Goal: Task Accomplishment & Management: Manage account settings

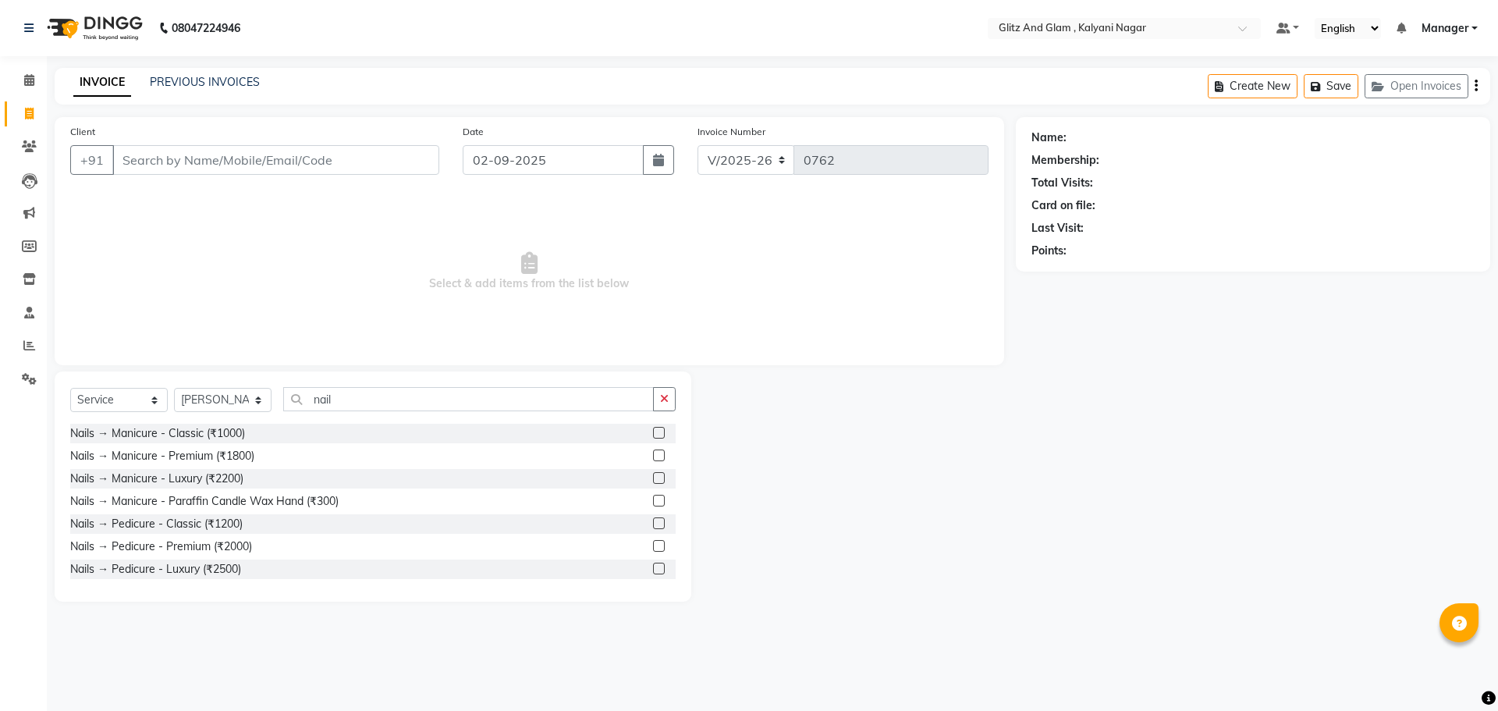
select select "7347"
select select "service"
select select "65896"
click at [343, 406] on input "nail" at bounding box center [468, 399] width 371 height 24
type input "n"
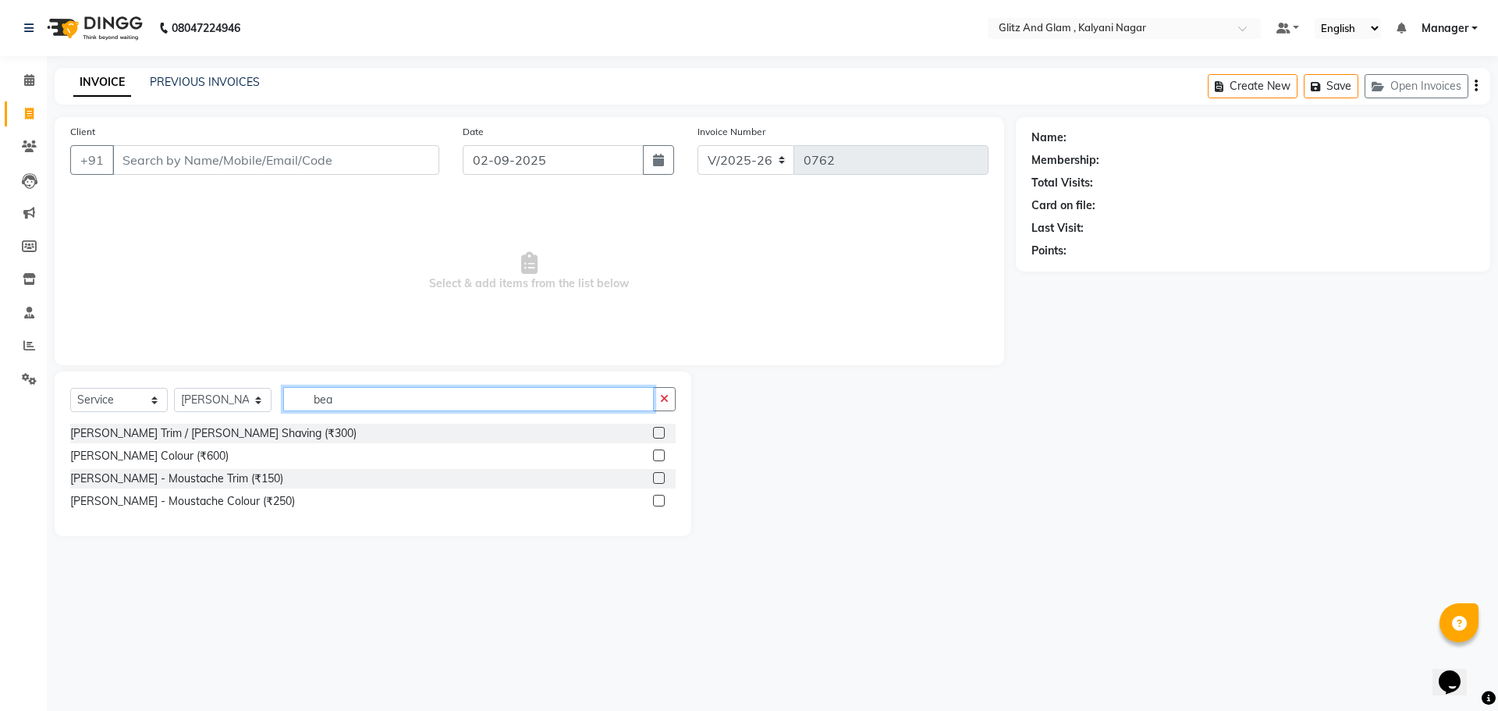
type input "bea"
click at [659, 428] on label at bounding box center [659, 433] width 12 height 12
click at [659, 428] on input "checkbox" at bounding box center [658, 433] width 10 height 10
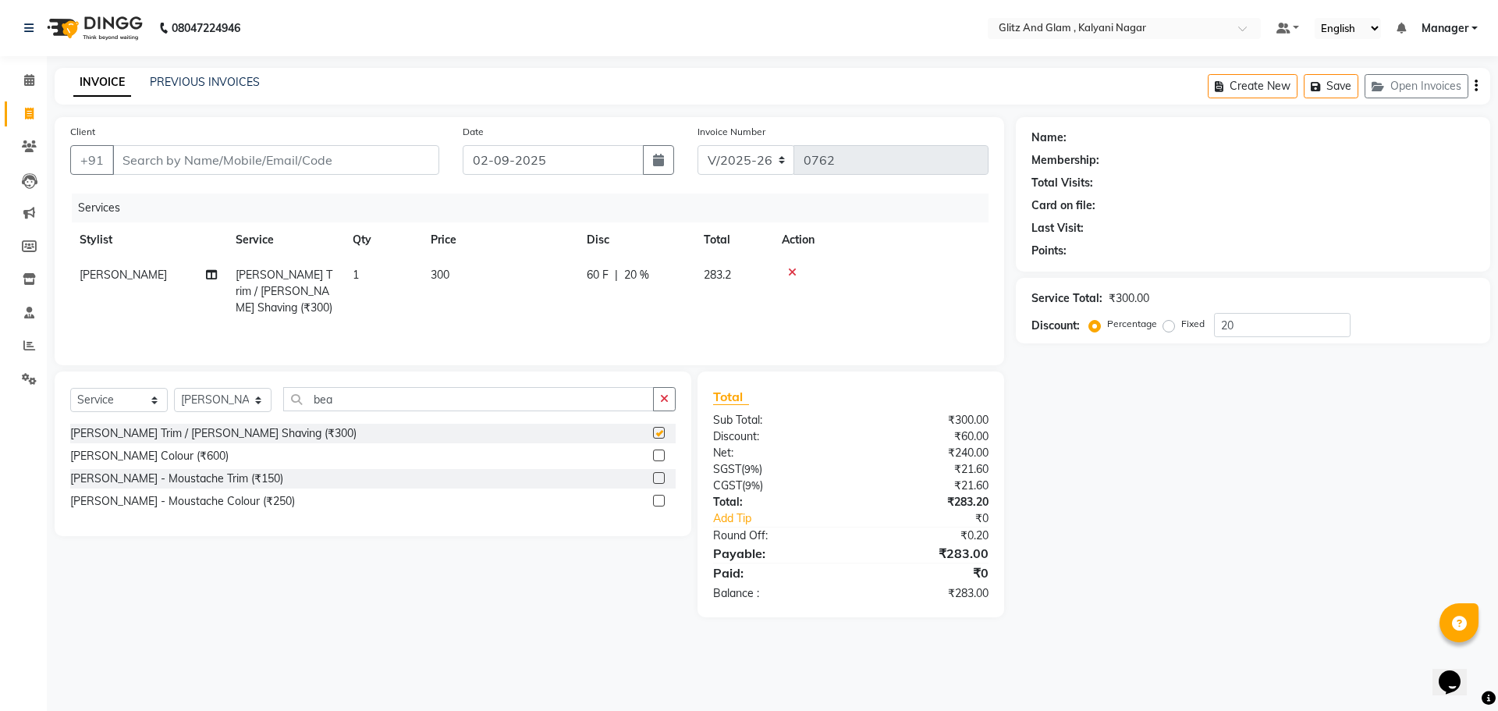
checkbox input "false"
click at [113, 281] on span "[PERSON_NAME]" at bounding box center [123, 275] width 87 height 14
select select "65896"
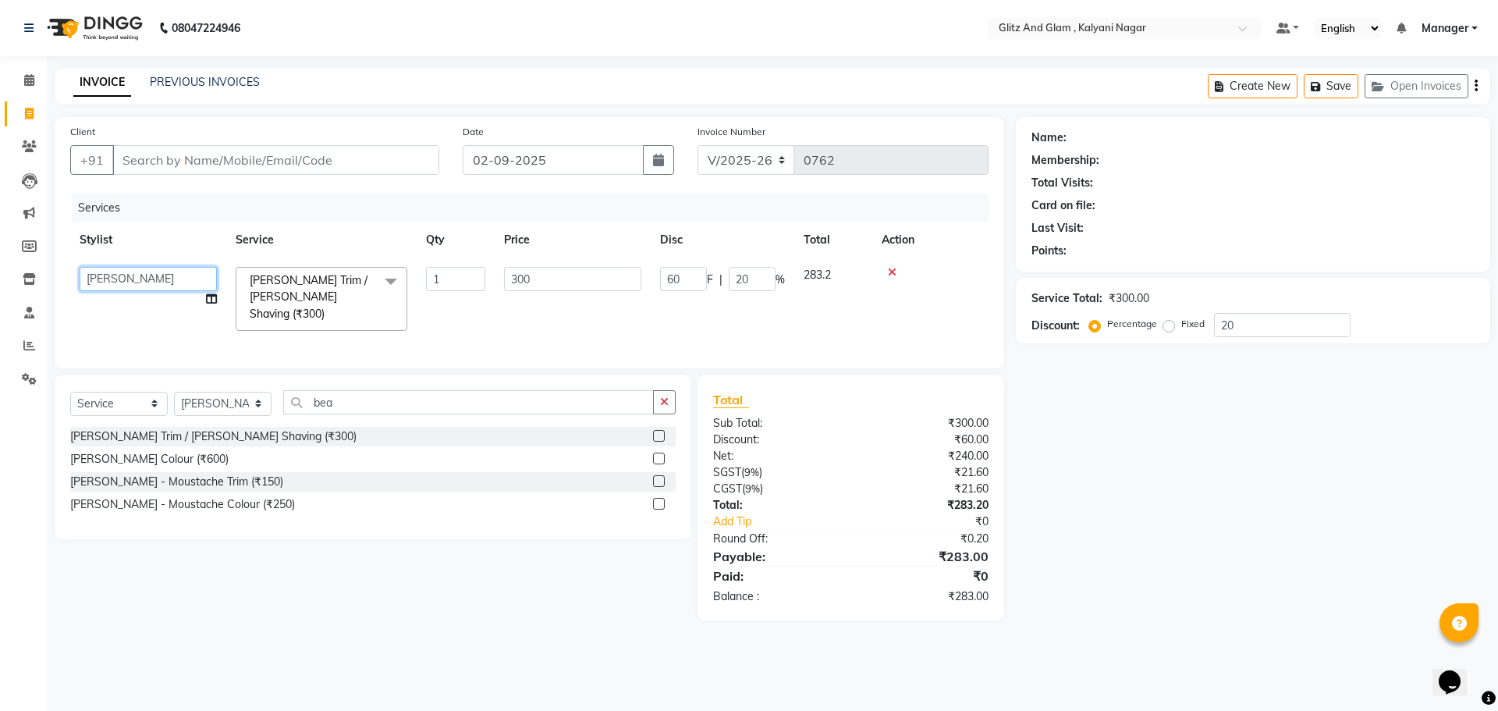
click at [113, 281] on select "ARCHANA GAWALI Ashirwad Sapkal Bharati Dalvi Harshal Dalavi Kunal Raut Manager …" at bounding box center [148, 279] width 137 height 24
select select "65893"
click at [329, 158] on input "Client" at bounding box center [275, 160] width 327 height 30
type input "9"
type input "0"
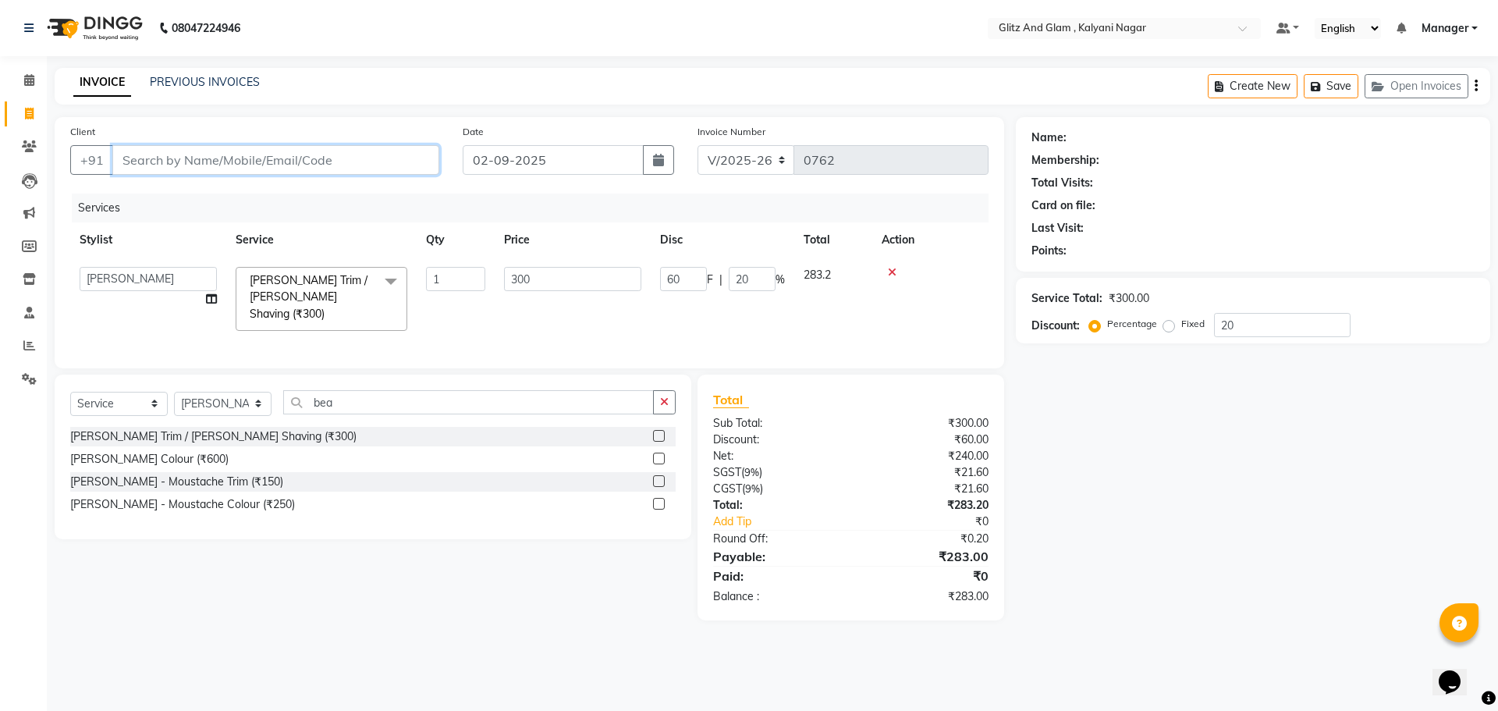
type input "0"
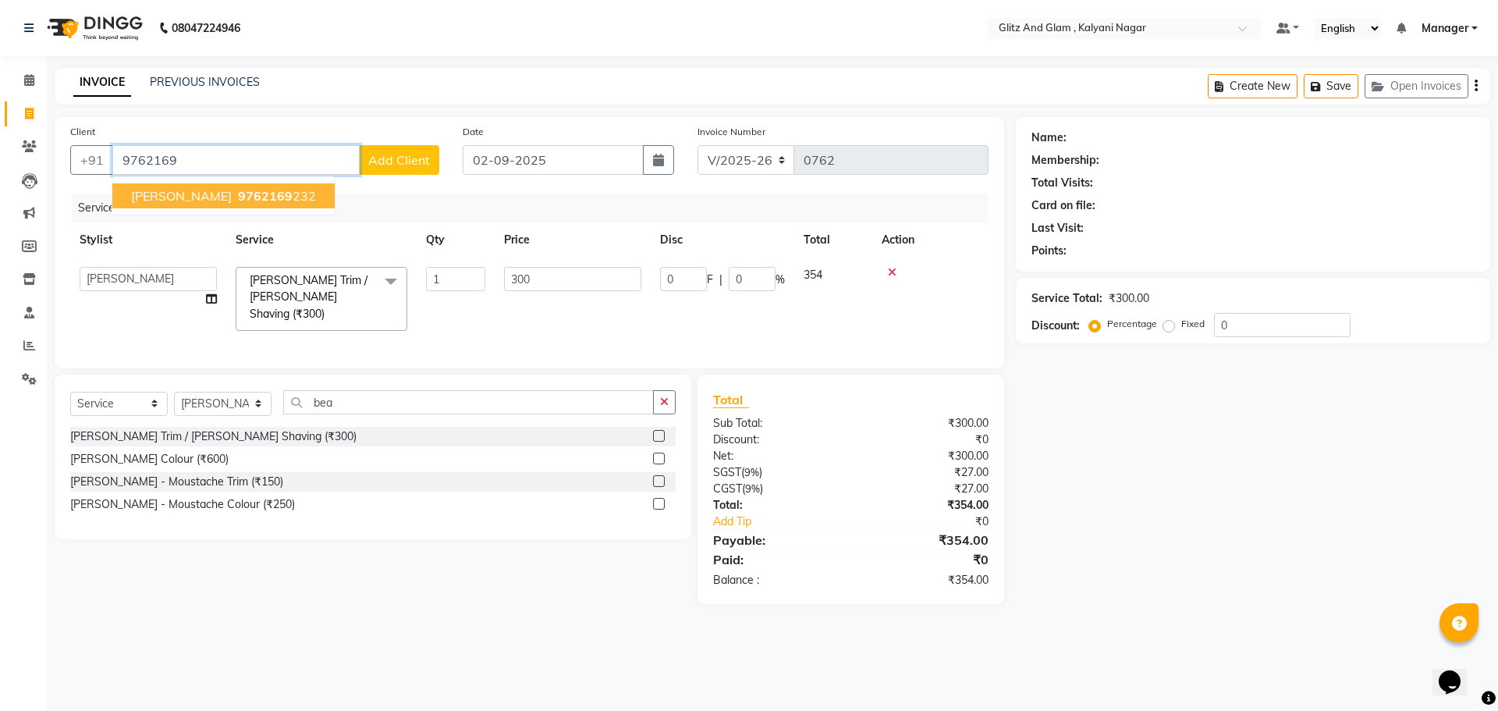
click at [168, 193] on span "pratik arora" at bounding box center [181, 196] width 101 height 16
type input "9762169232"
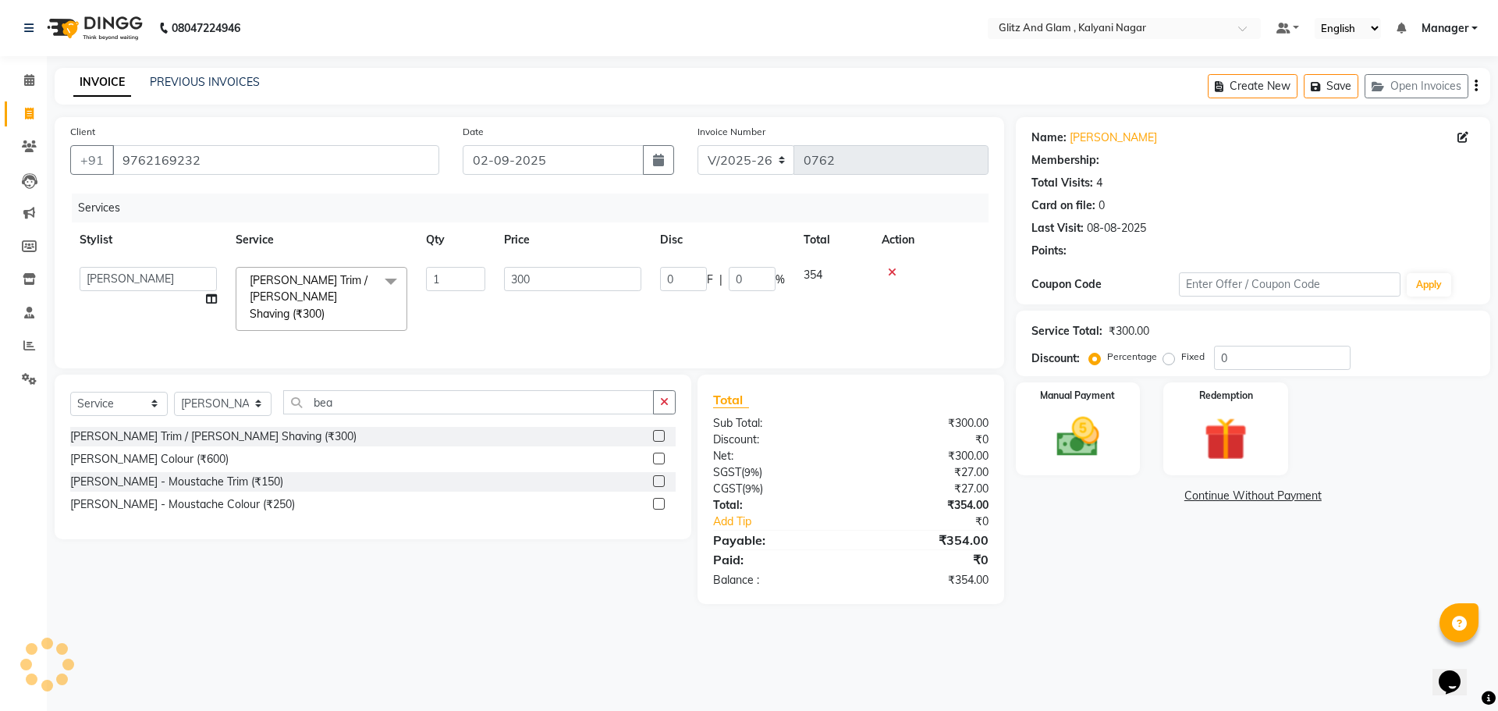
type input "60"
type input "20"
select select "1: Object"
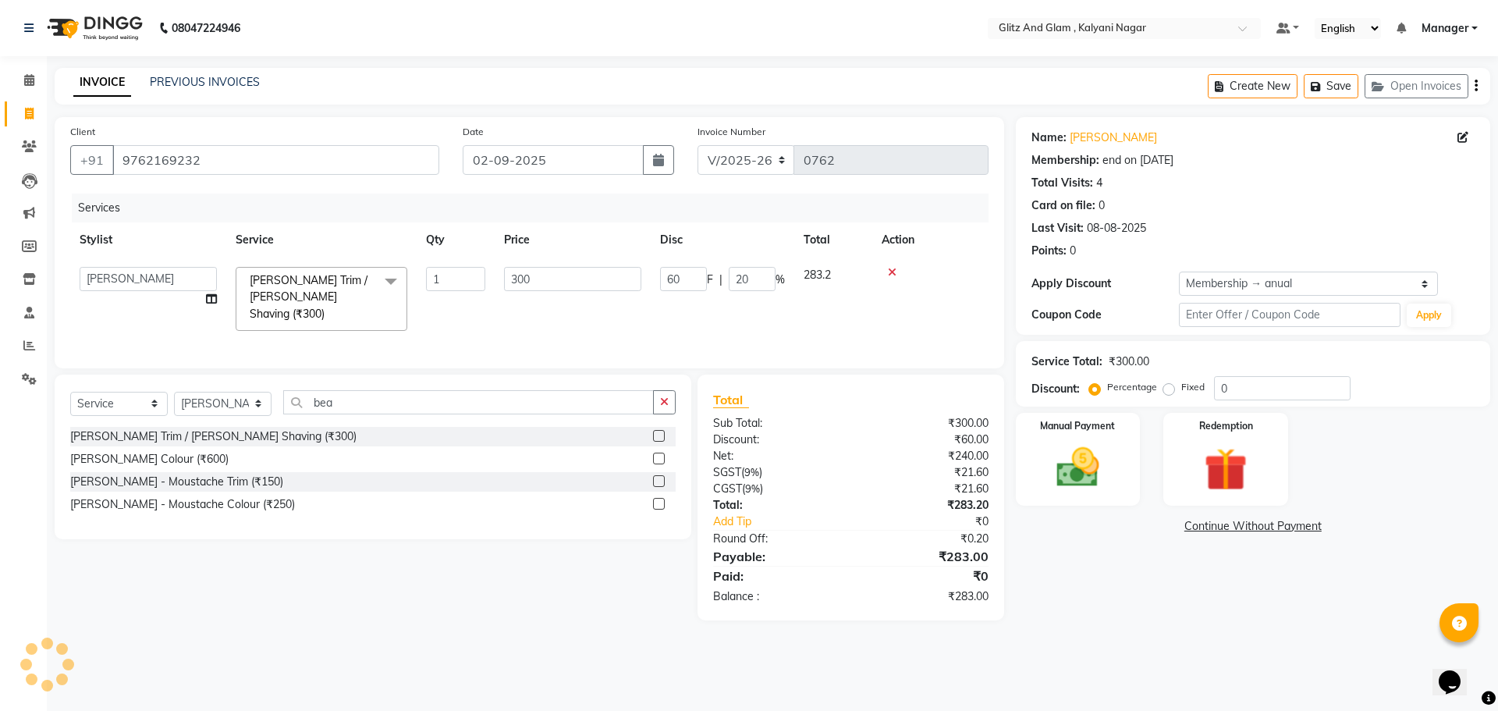
type input "20"
click at [1081, 477] on img at bounding box center [1078, 468] width 73 height 52
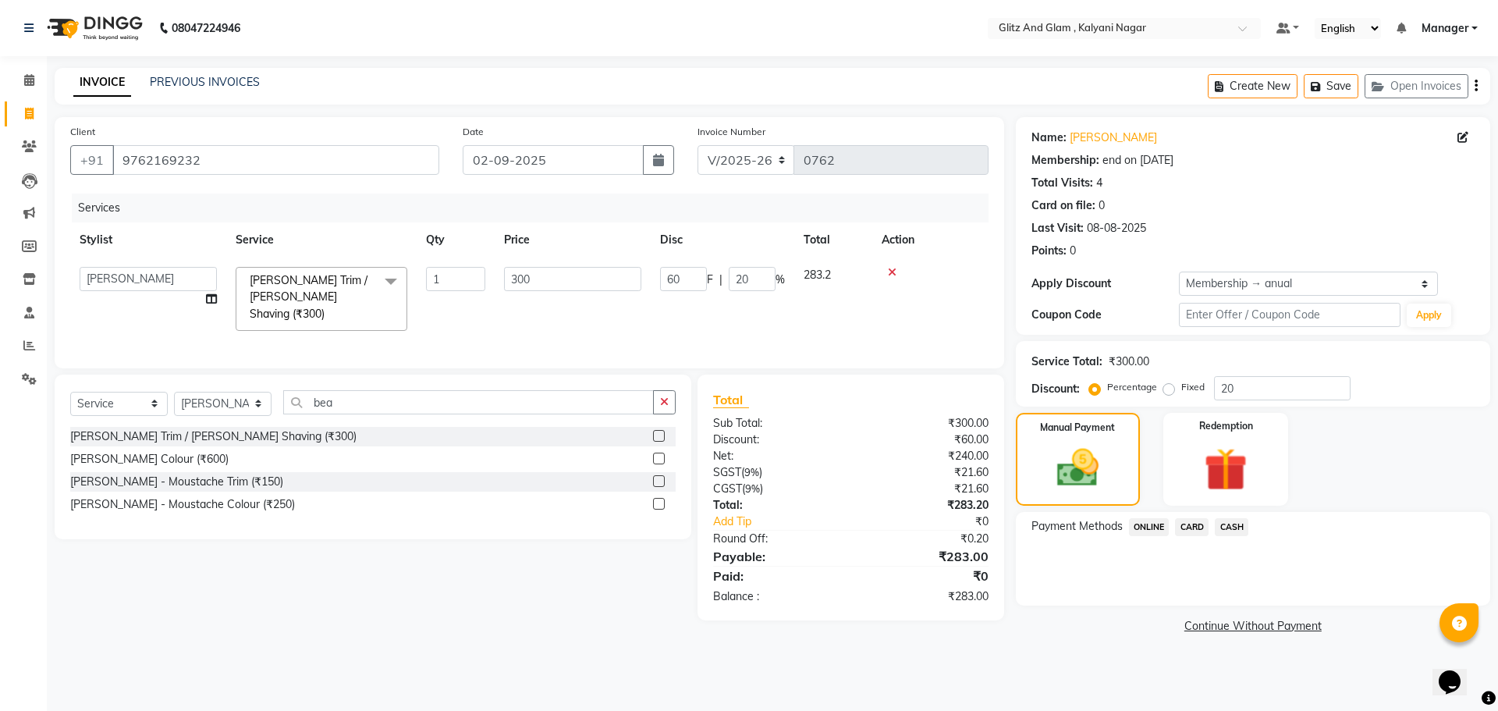
click at [1143, 527] on span "ONLINE" at bounding box center [1149, 527] width 41 height 18
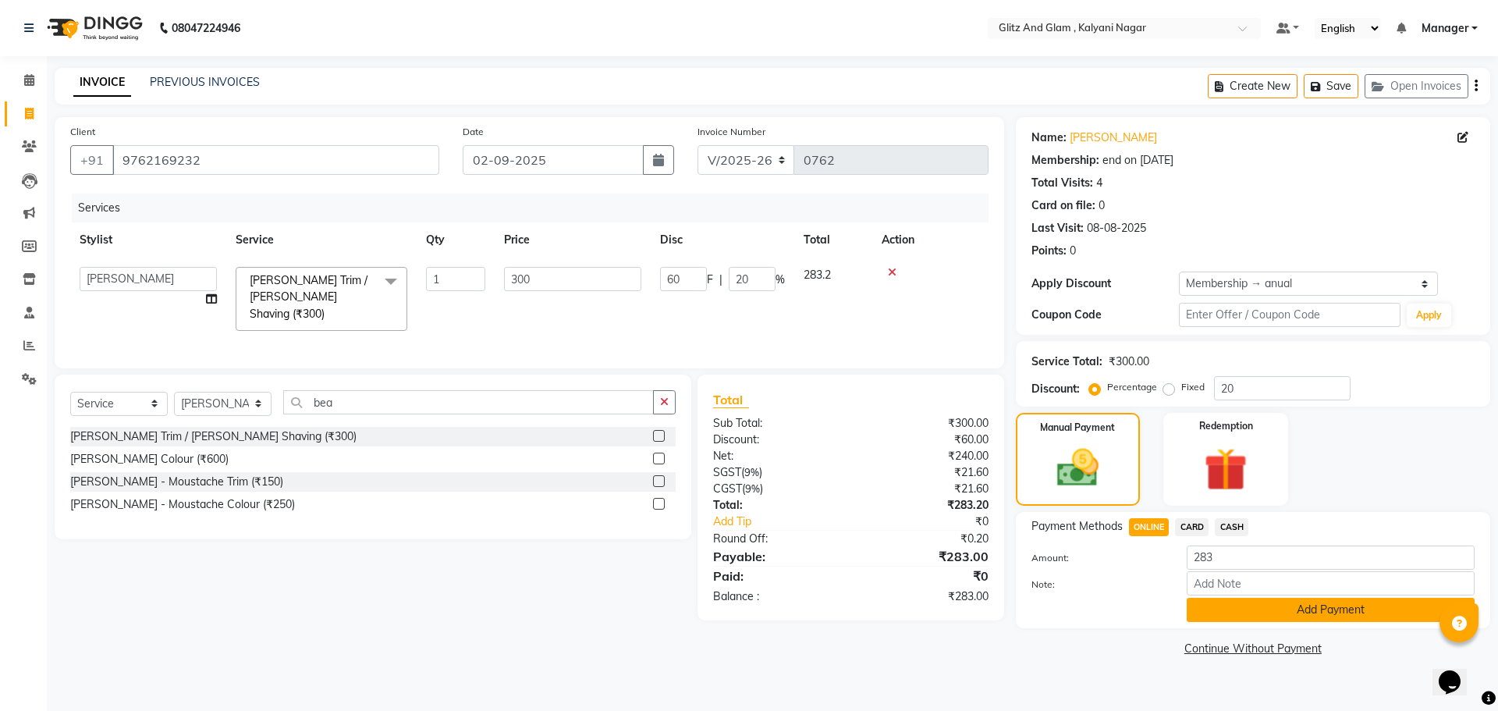
click at [1286, 606] on button "Add Payment" at bounding box center [1331, 610] width 288 height 24
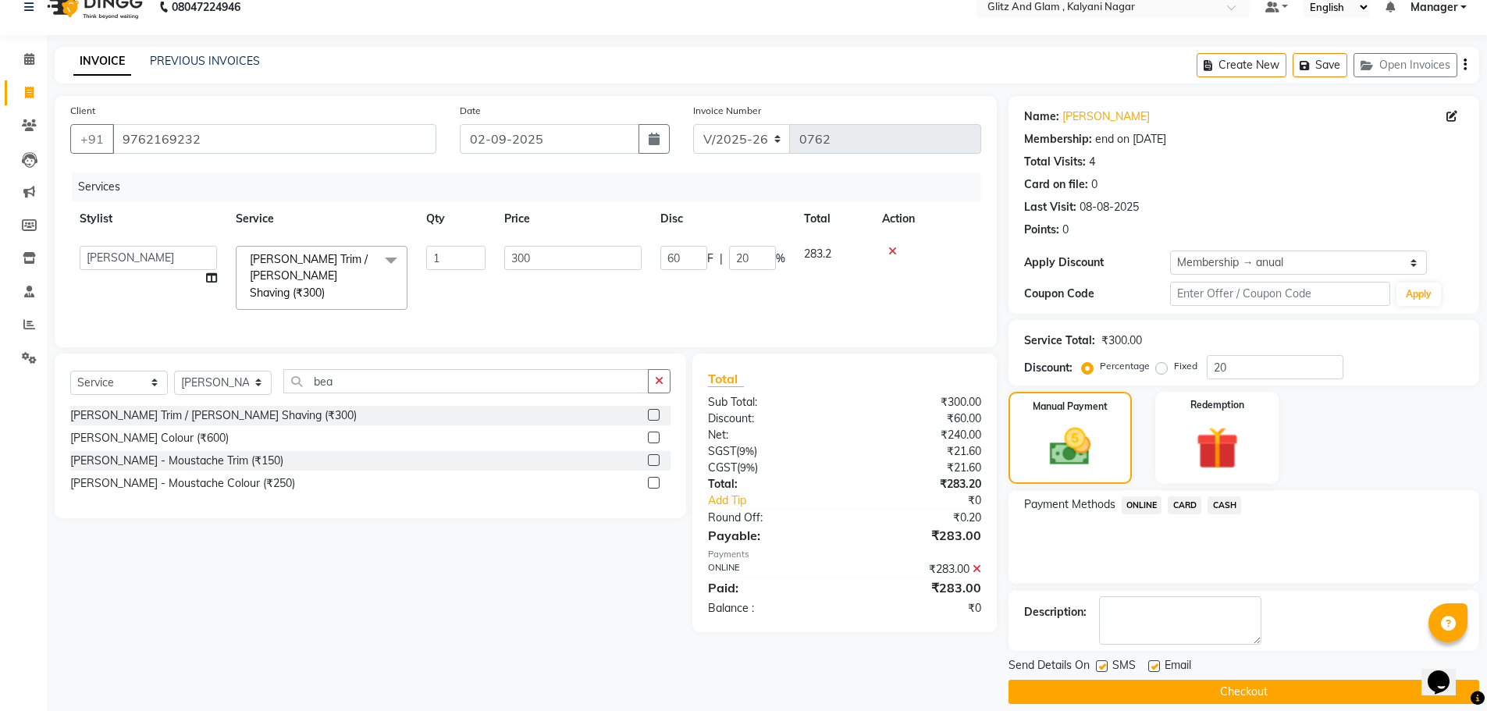
scroll to position [37, 0]
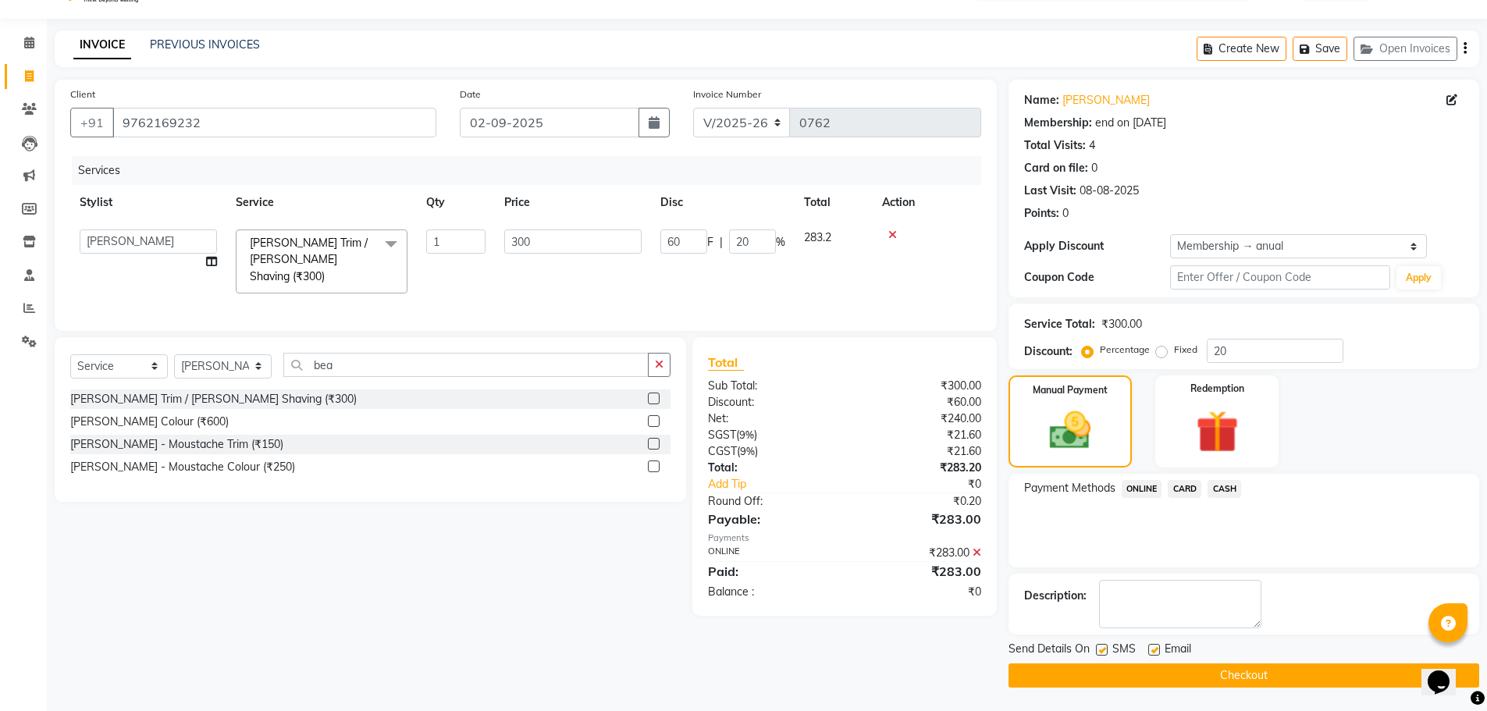
click at [1136, 675] on button "Checkout" at bounding box center [1243, 675] width 471 height 24
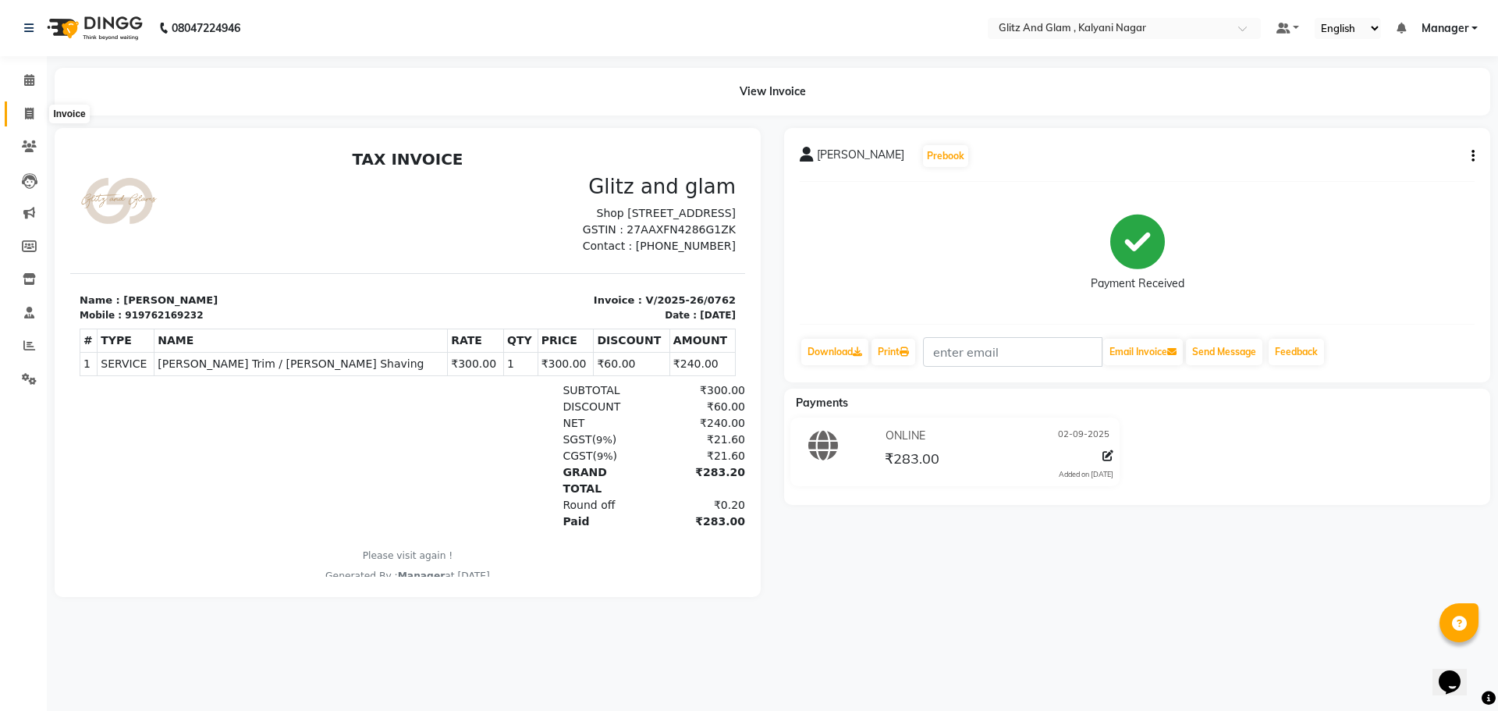
click at [27, 116] on icon at bounding box center [29, 114] width 9 height 12
select select "service"
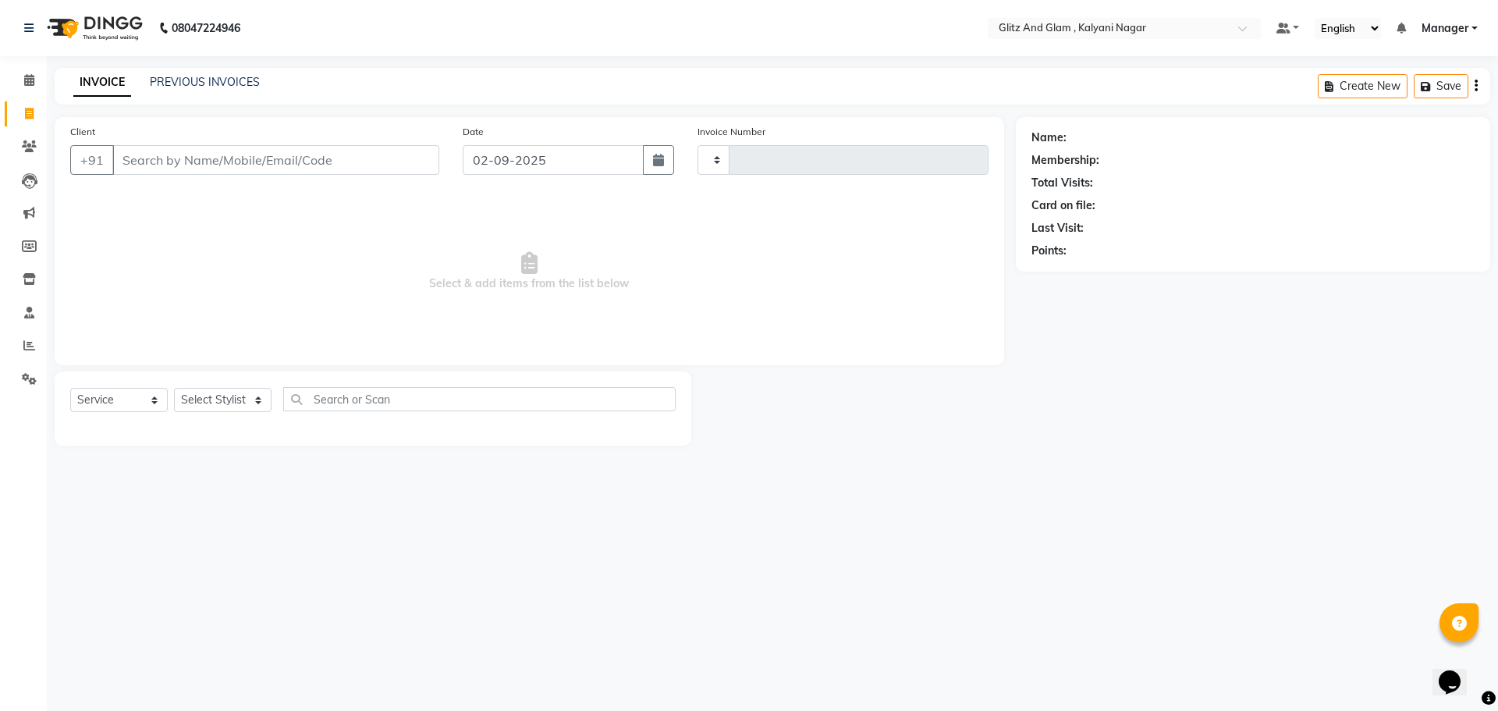
type input "0763"
select select "7347"
click at [25, 73] on span at bounding box center [29, 81] width 27 height 18
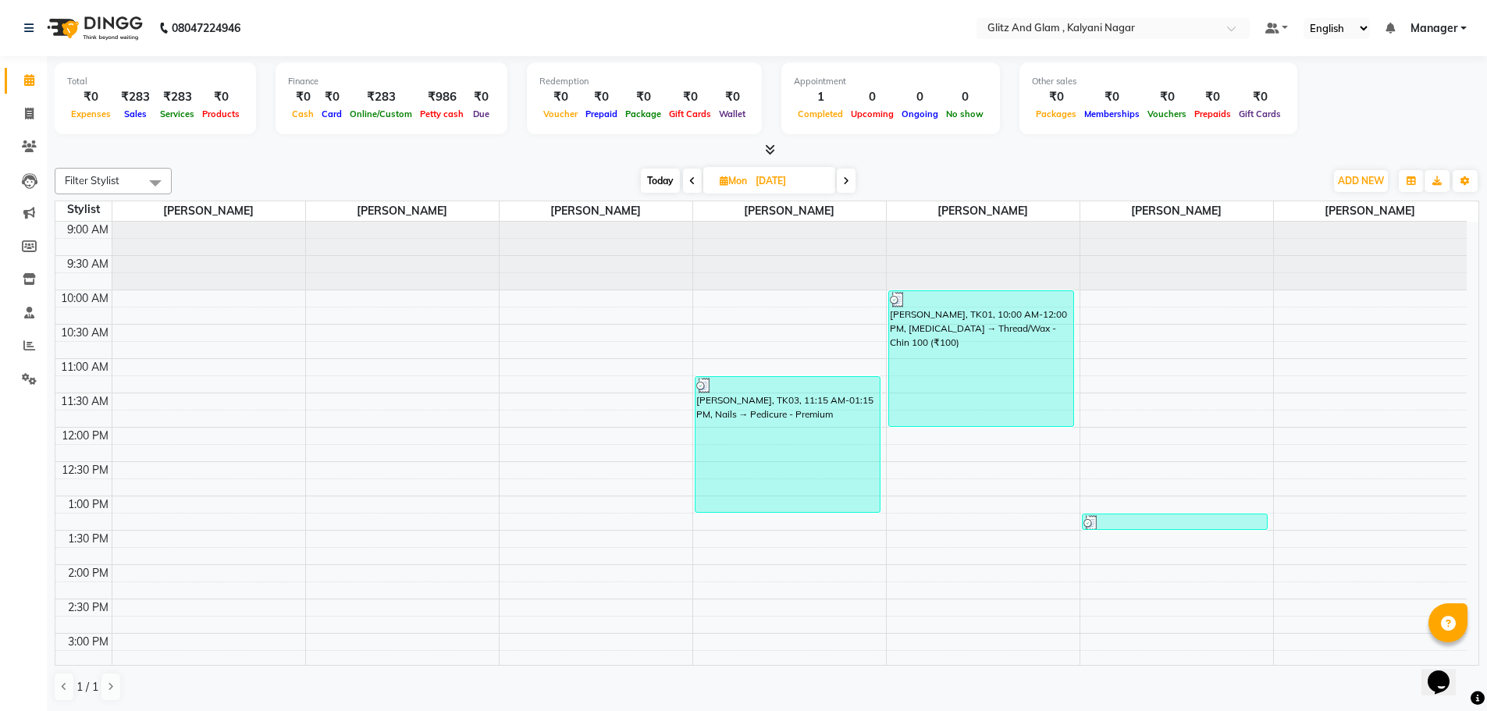
click at [686, 179] on span at bounding box center [692, 181] width 19 height 24
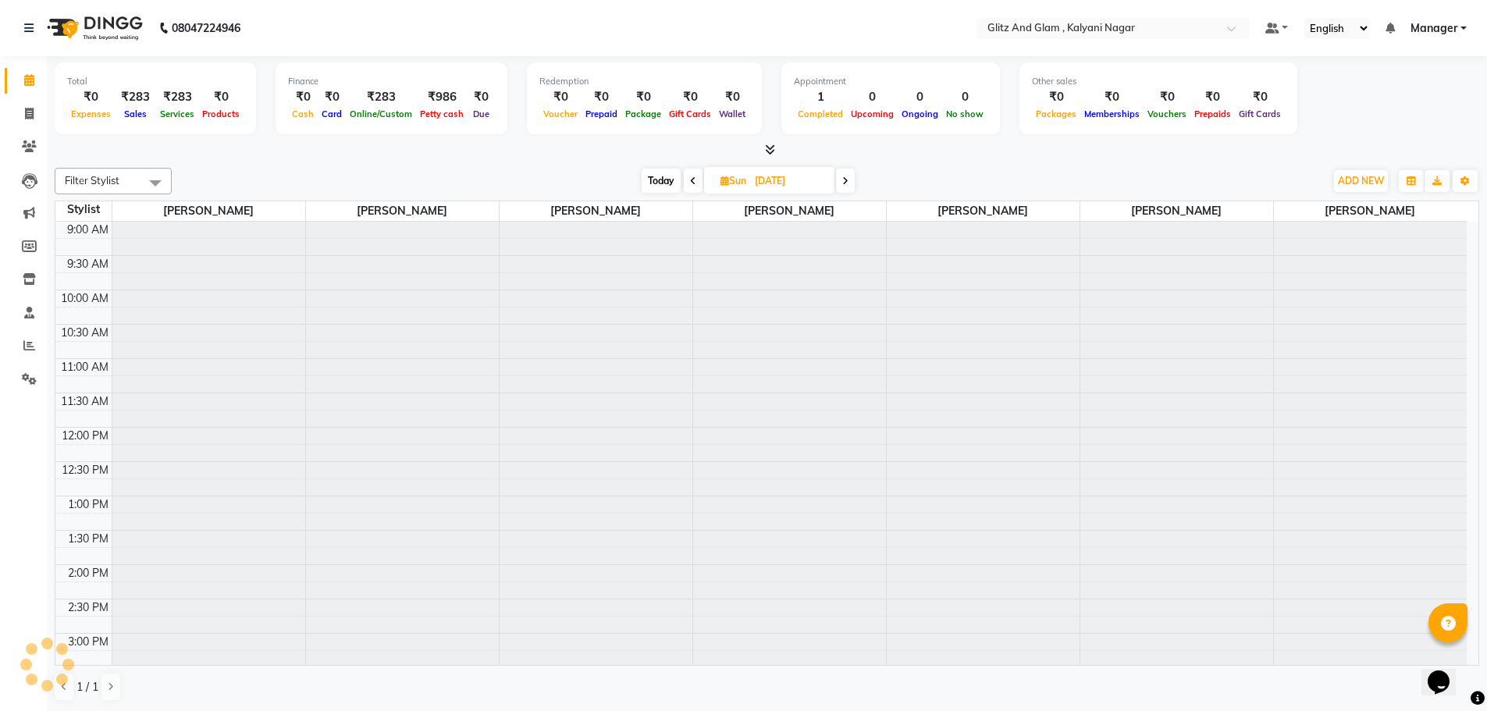
scroll to position [449, 0]
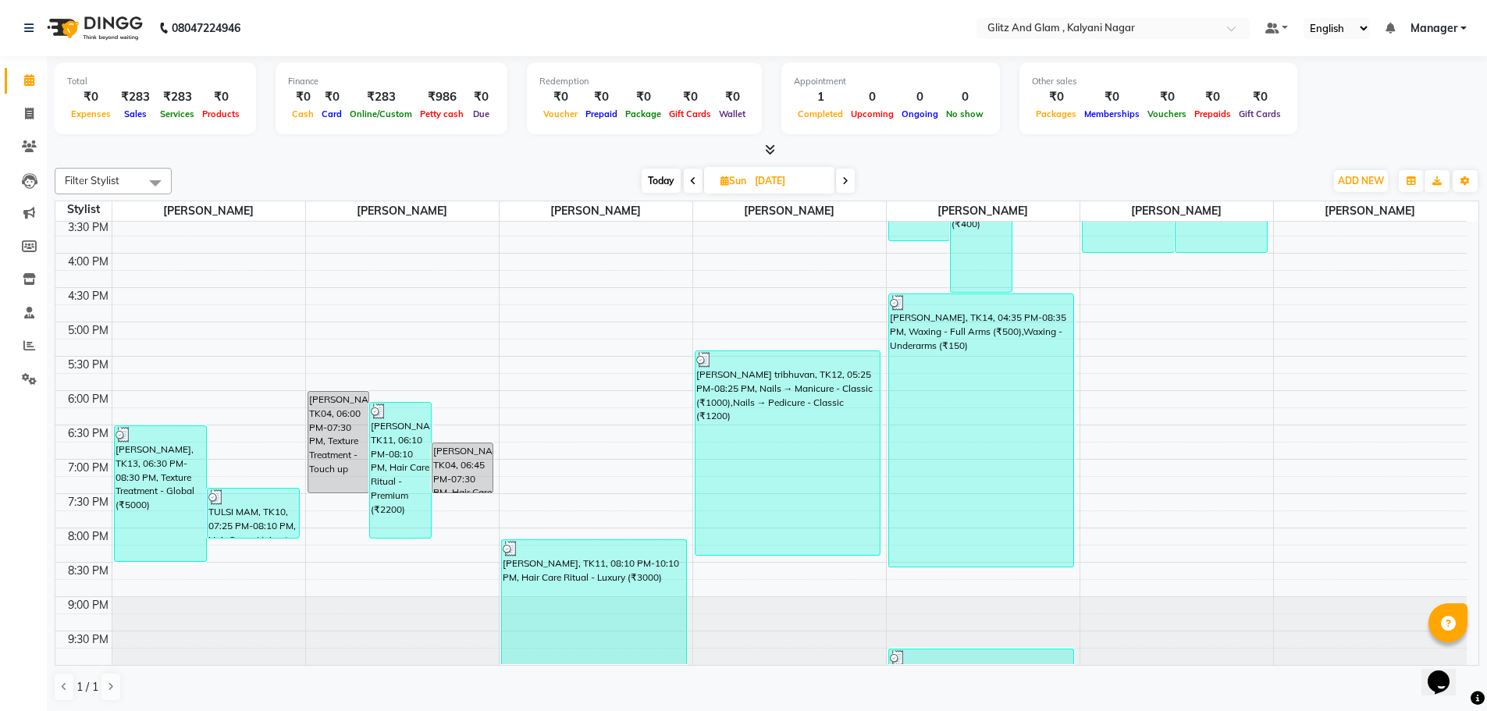
click at [838, 178] on span at bounding box center [845, 181] width 19 height 24
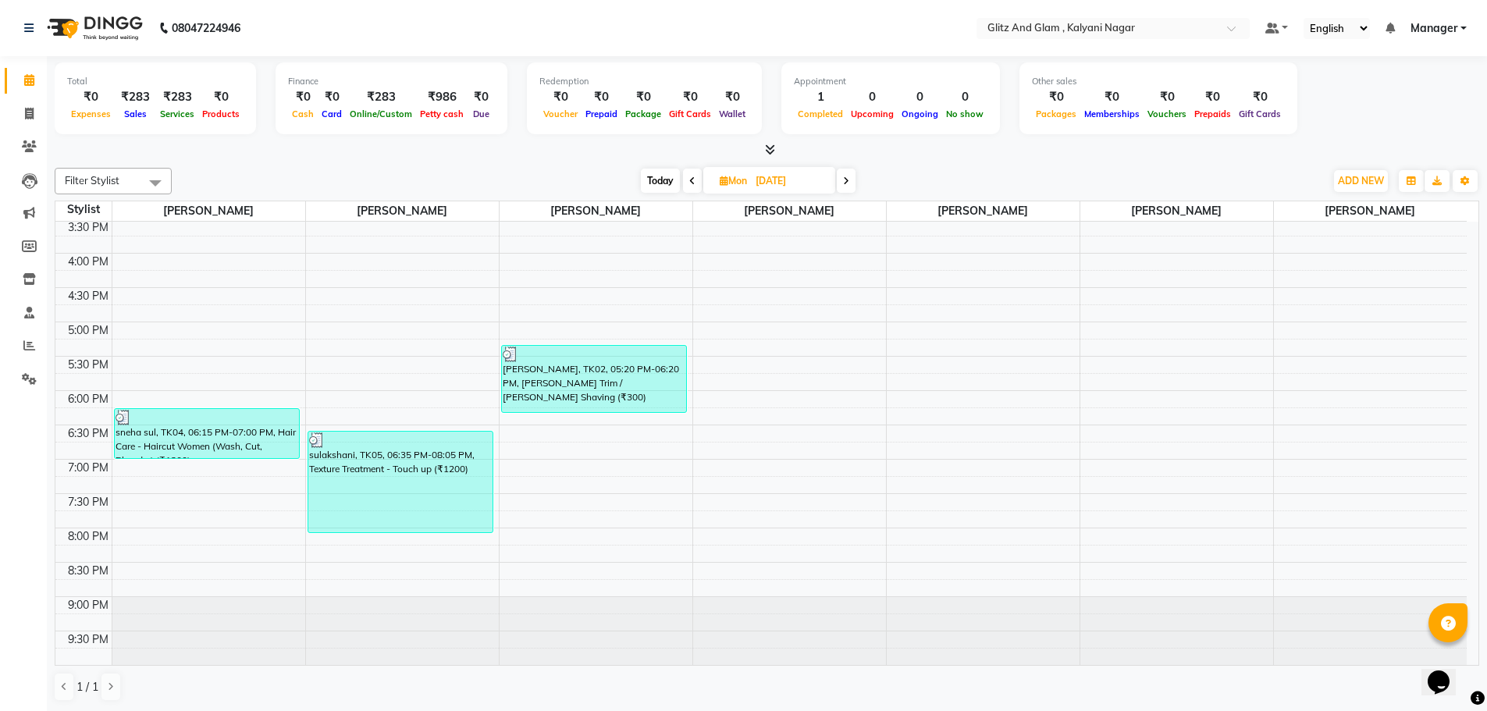
click at [853, 178] on span at bounding box center [846, 181] width 19 height 24
type input "02-09-2025"
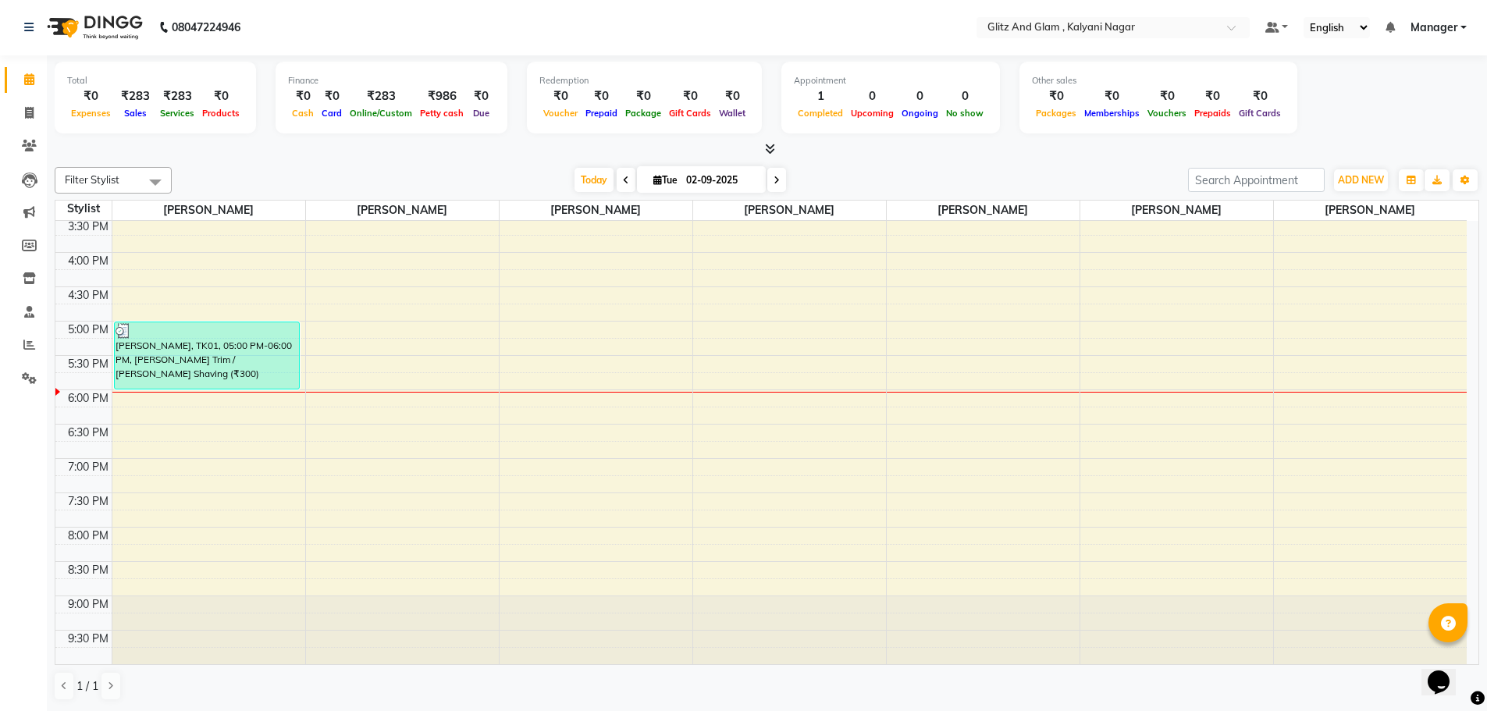
click at [474, 435] on div "9:00 AM 9:30 AM 10:00 AM 10:30 AM 11:00 AM 11:30 AM 12:00 PM 12:30 PM 1:00 PM 1…" at bounding box center [760, 218] width 1411 height 892
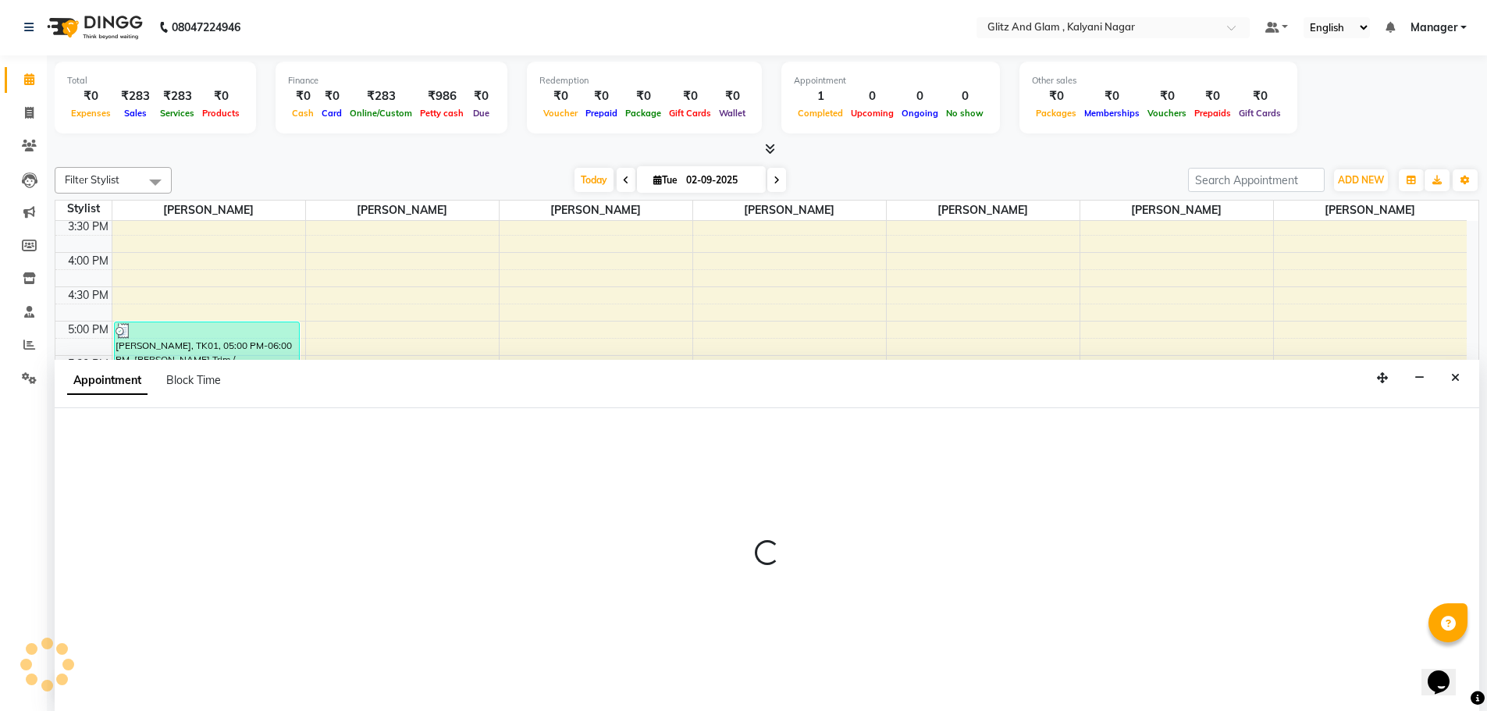
select select "65894"
select select "1110"
select select "tentative"
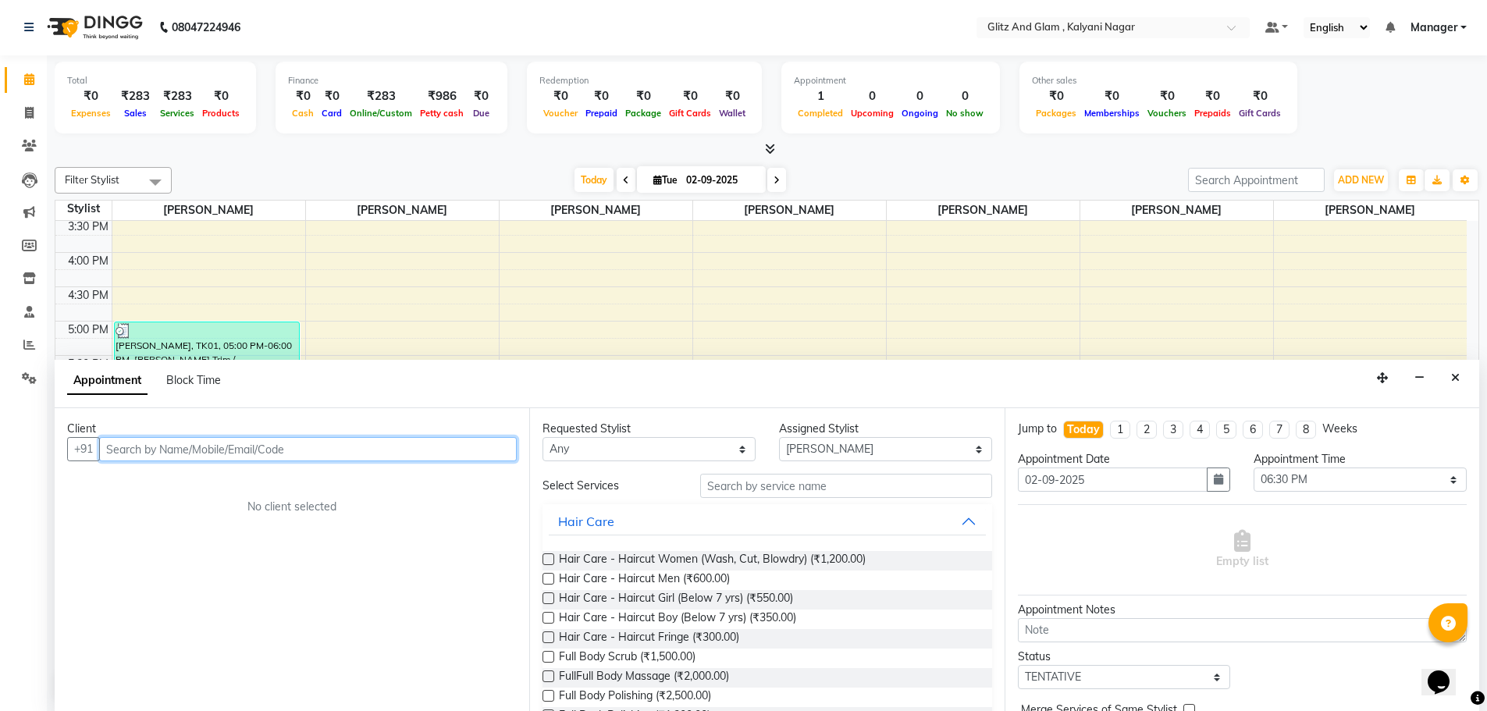
click at [293, 450] on input "text" at bounding box center [308, 449] width 418 height 24
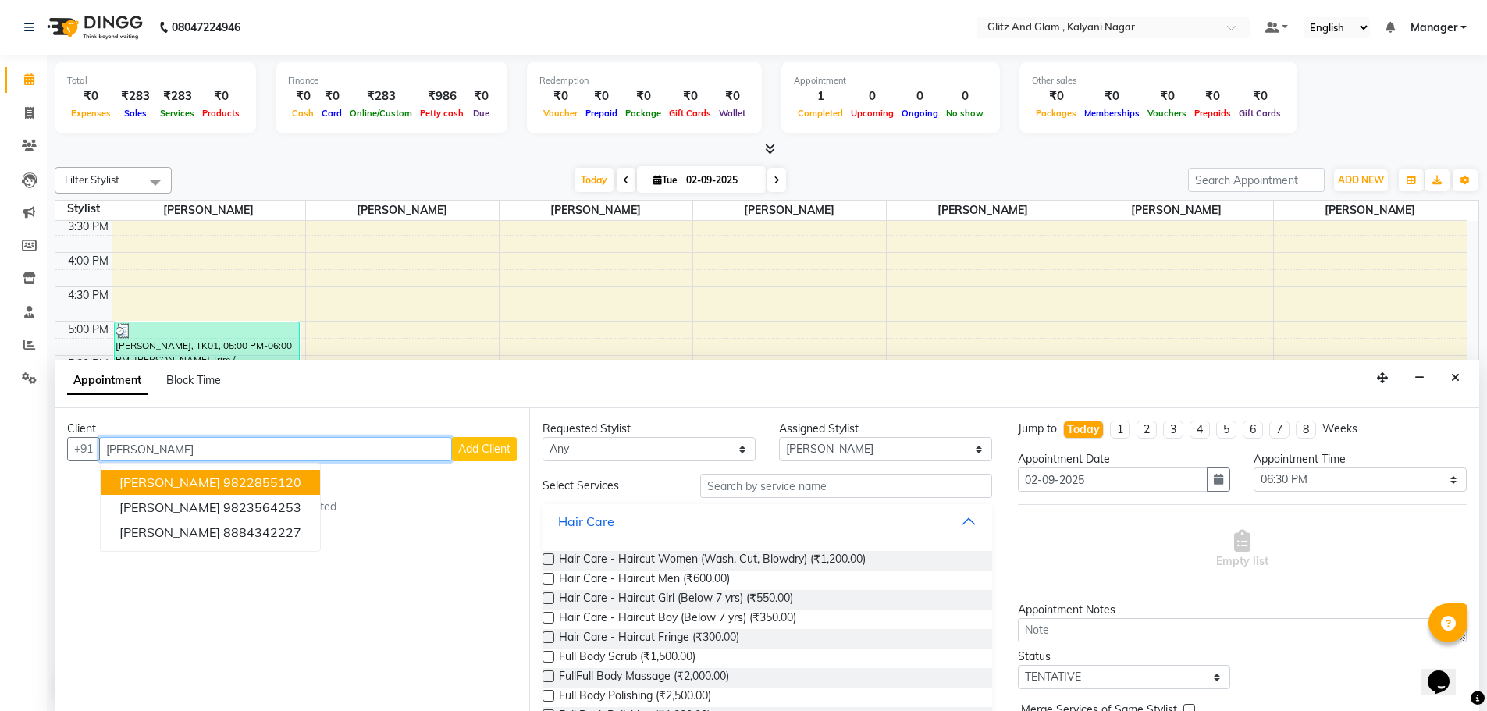
click at [223, 482] on ngb-highlight "9822855120" at bounding box center [262, 483] width 78 height 16
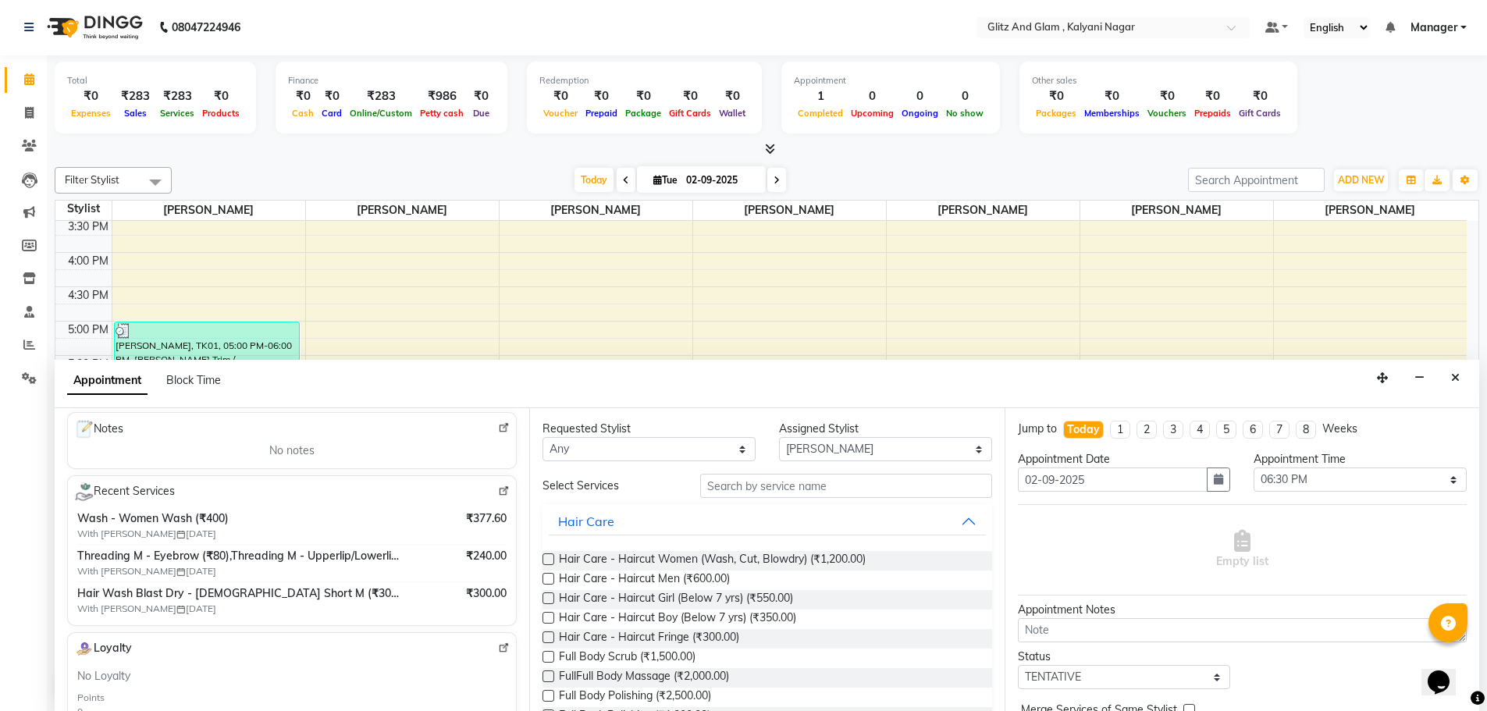
scroll to position [265, 0]
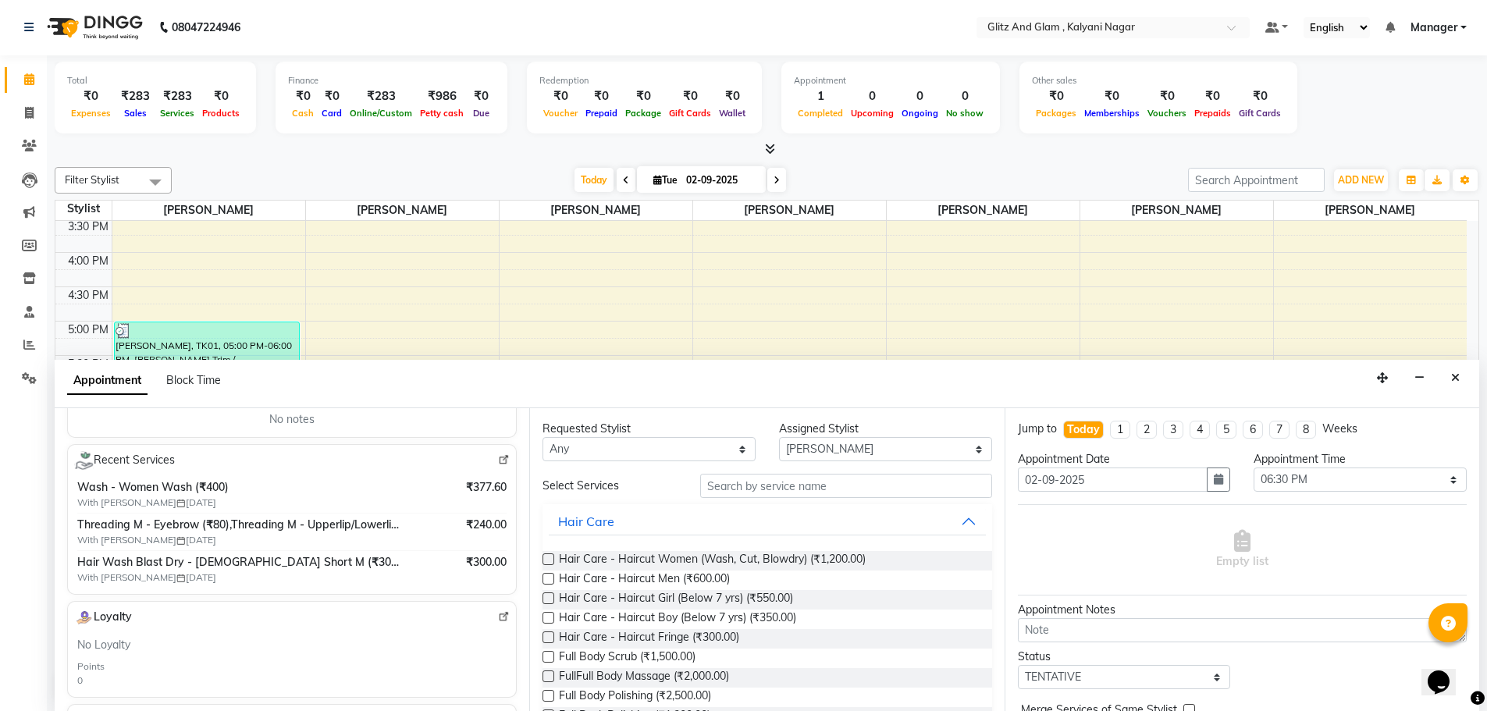
type input "9822855120"
click at [385, 528] on span "Threading M - Eyebrow (₹80),Threading M - Upperlip/Lowerlip (₹80),Threading M -…" at bounding box center [238, 525] width 322 height 16
click at [135, 535] on span "With Bharati Dalvi 27-07-2025" at bounding box center [174, 540] width 195 height 14
click at [498, 459] on img at bounding box center [504, 460] width 12 height 12
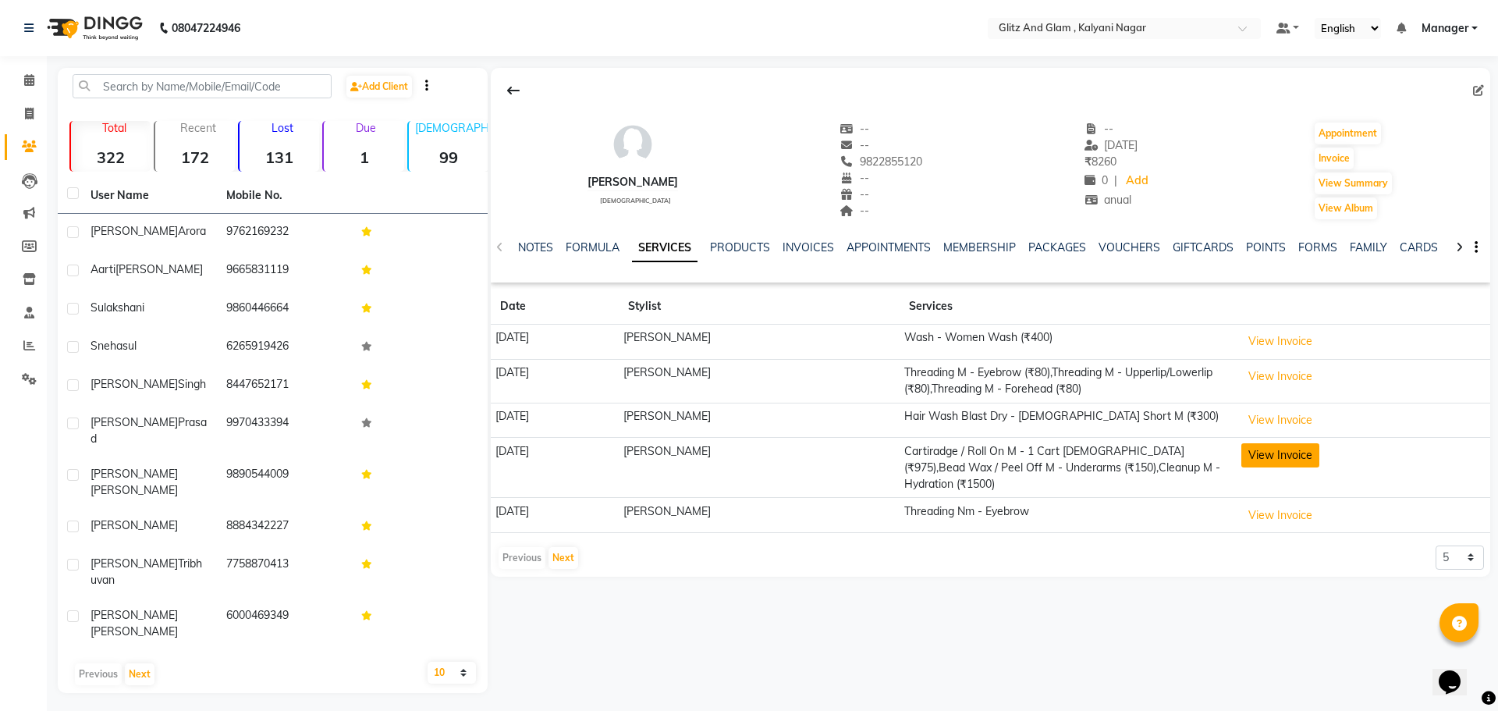
click at [1302, 450] on button "View Invoice" at bounding box center [1281, 455] width 78 height 24
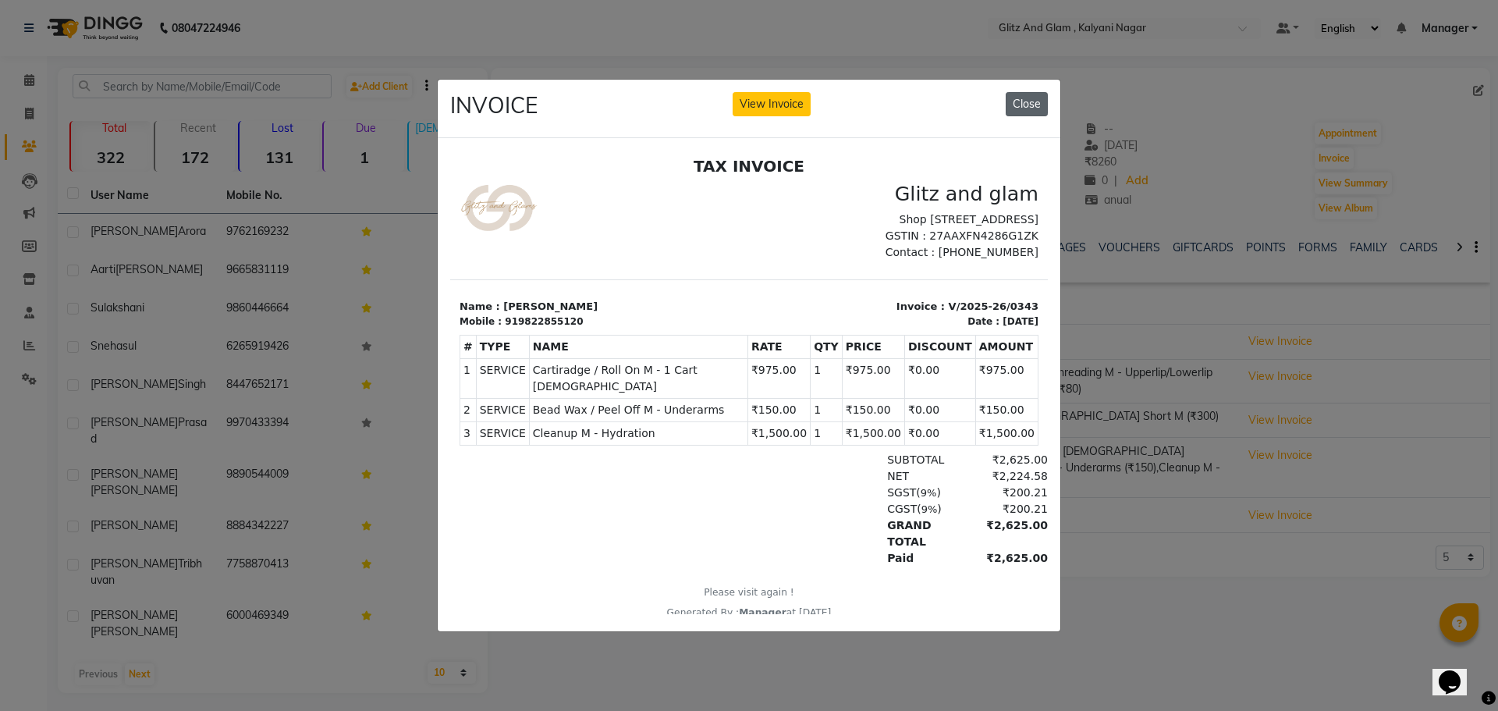
click at [1020, 98] on button "Close" at bounding box center [1027, 104] width 42 height 24
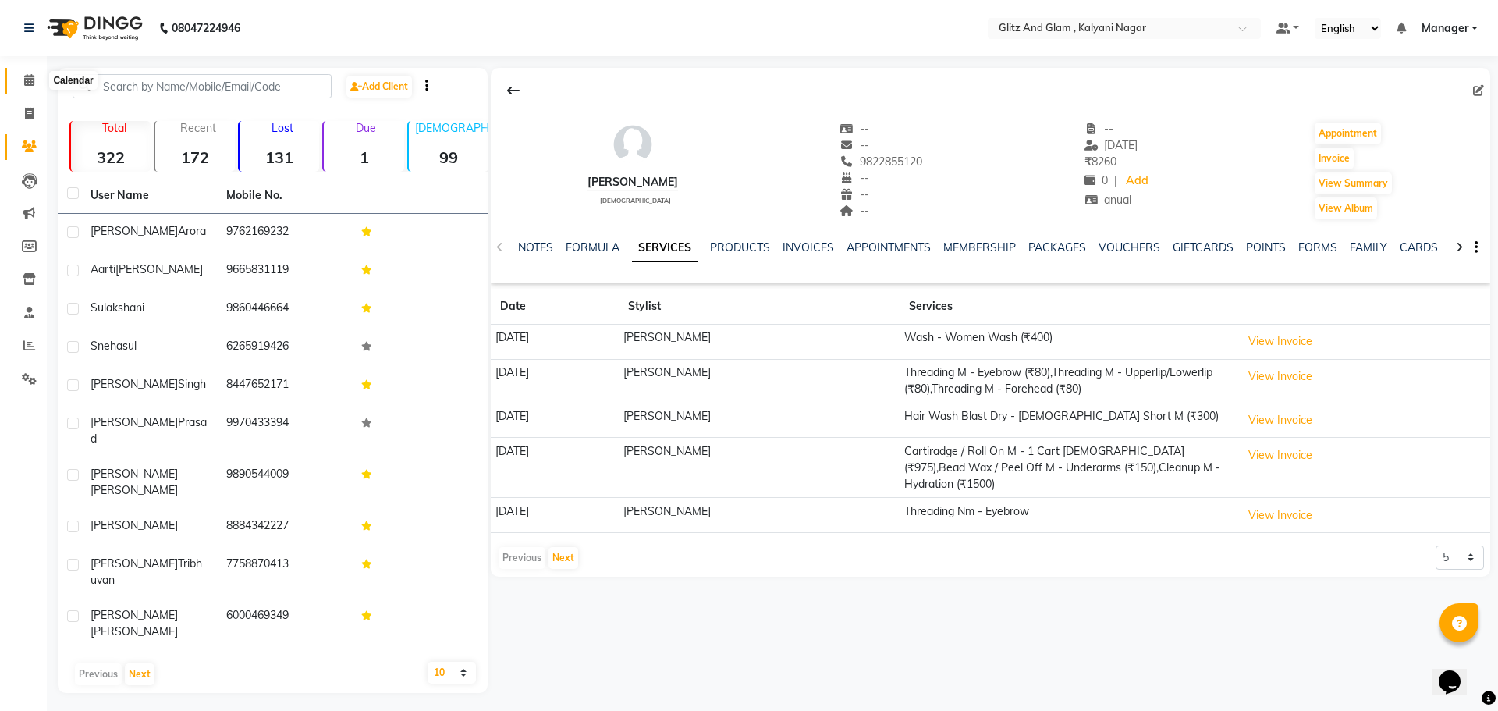
click at [25, 82] on icon at bounding box center [29, 80] width 10 height 12
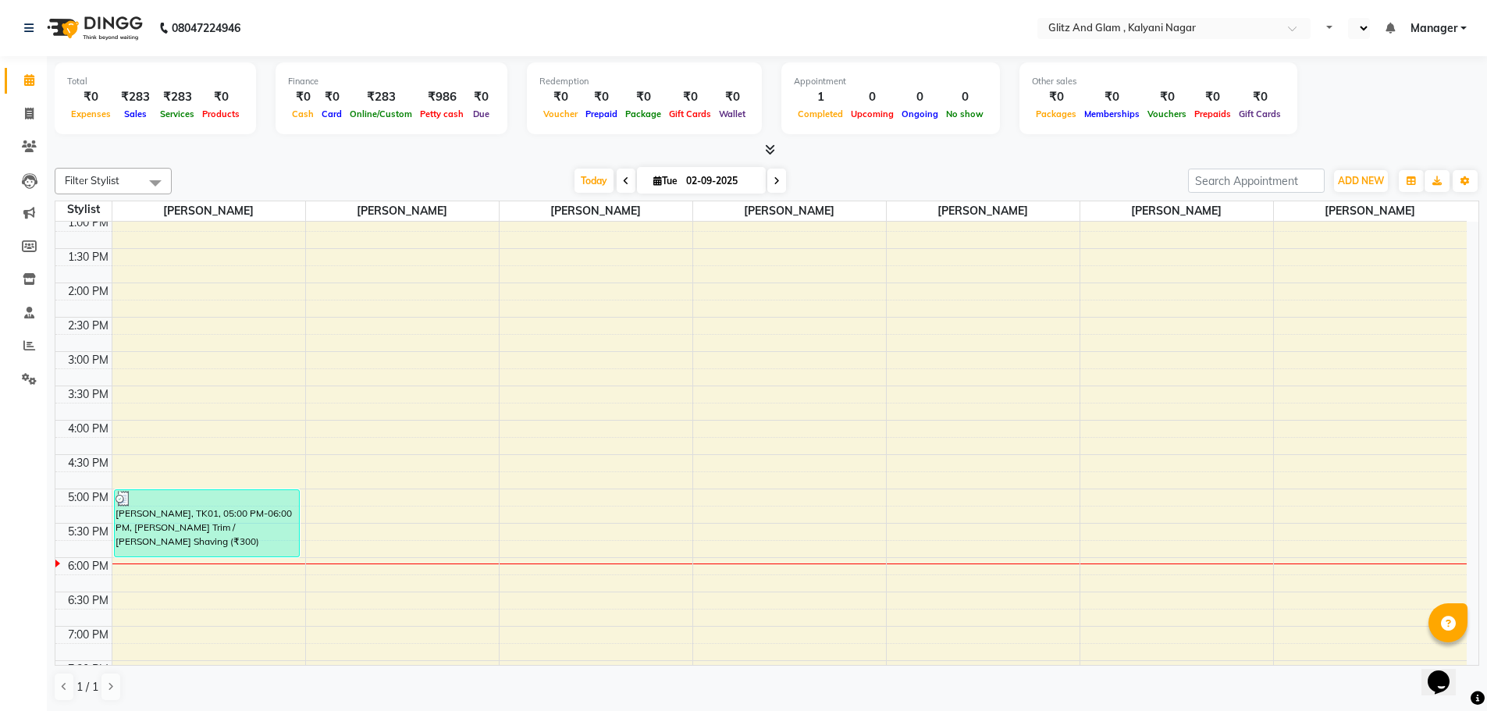
click at [413, 437] on div "8:00 AM 8:30 AM 9:00 AM 9:30 AM 10:00 AM 10:30 AM 11:00 AM 11:30 AM 12:00 PM 12…" at bounding box center [760, 282] width 1411 height 823
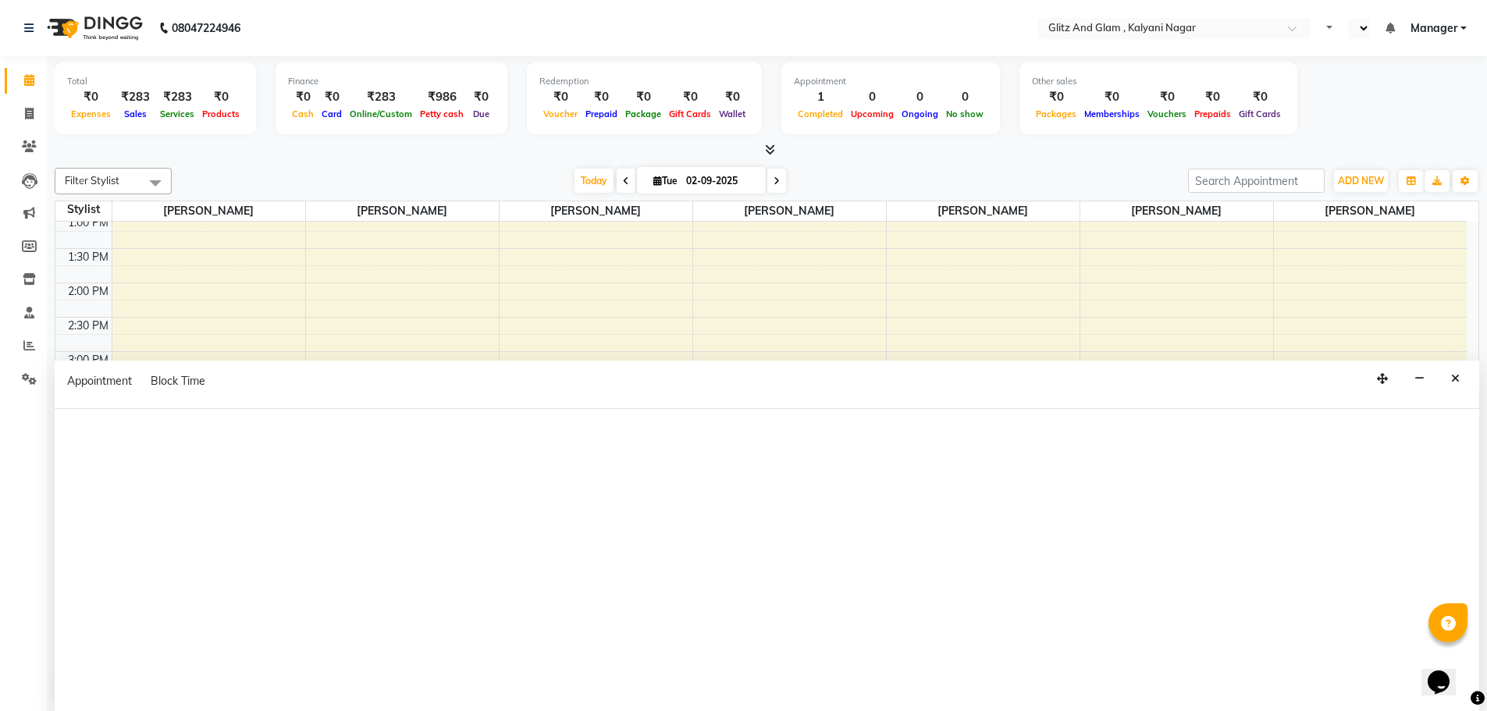
select select "65894"
select select "tentative"
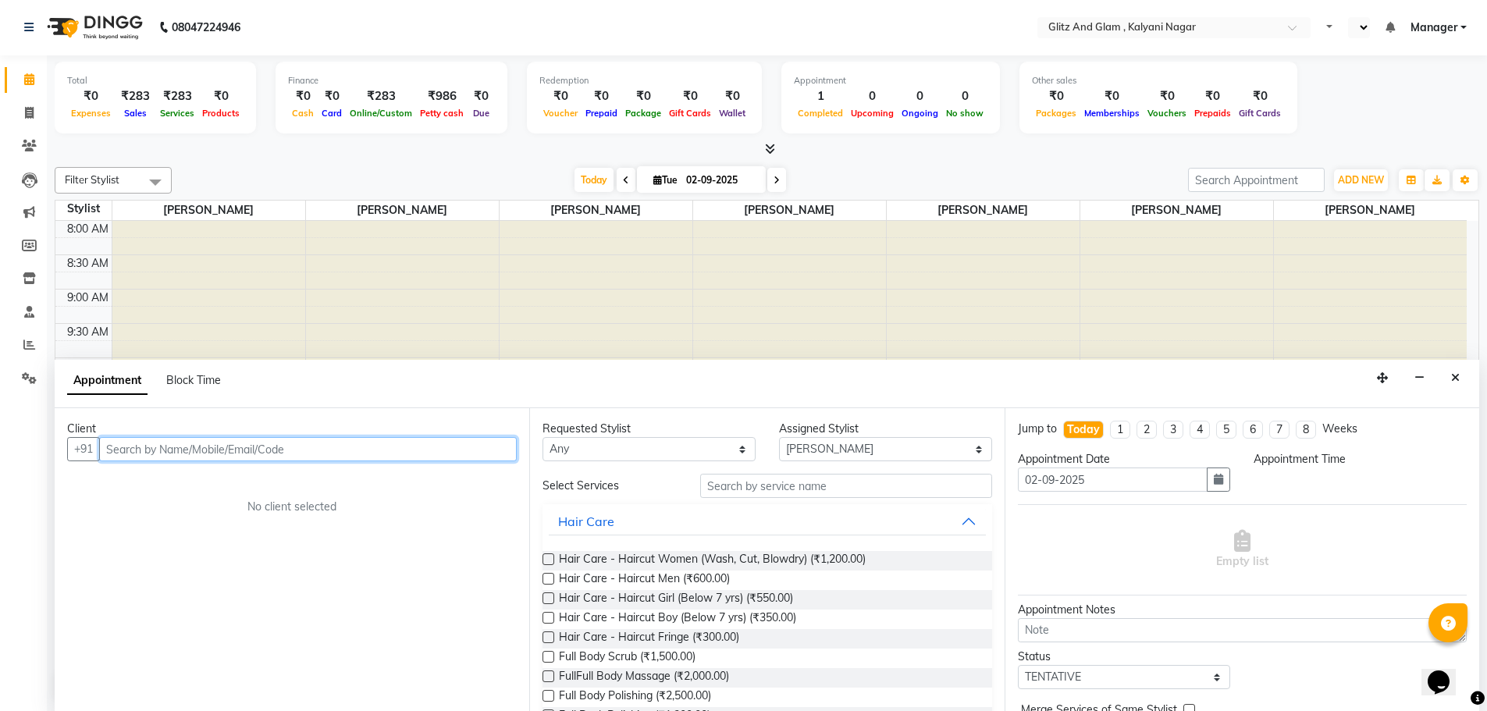
select select "en"
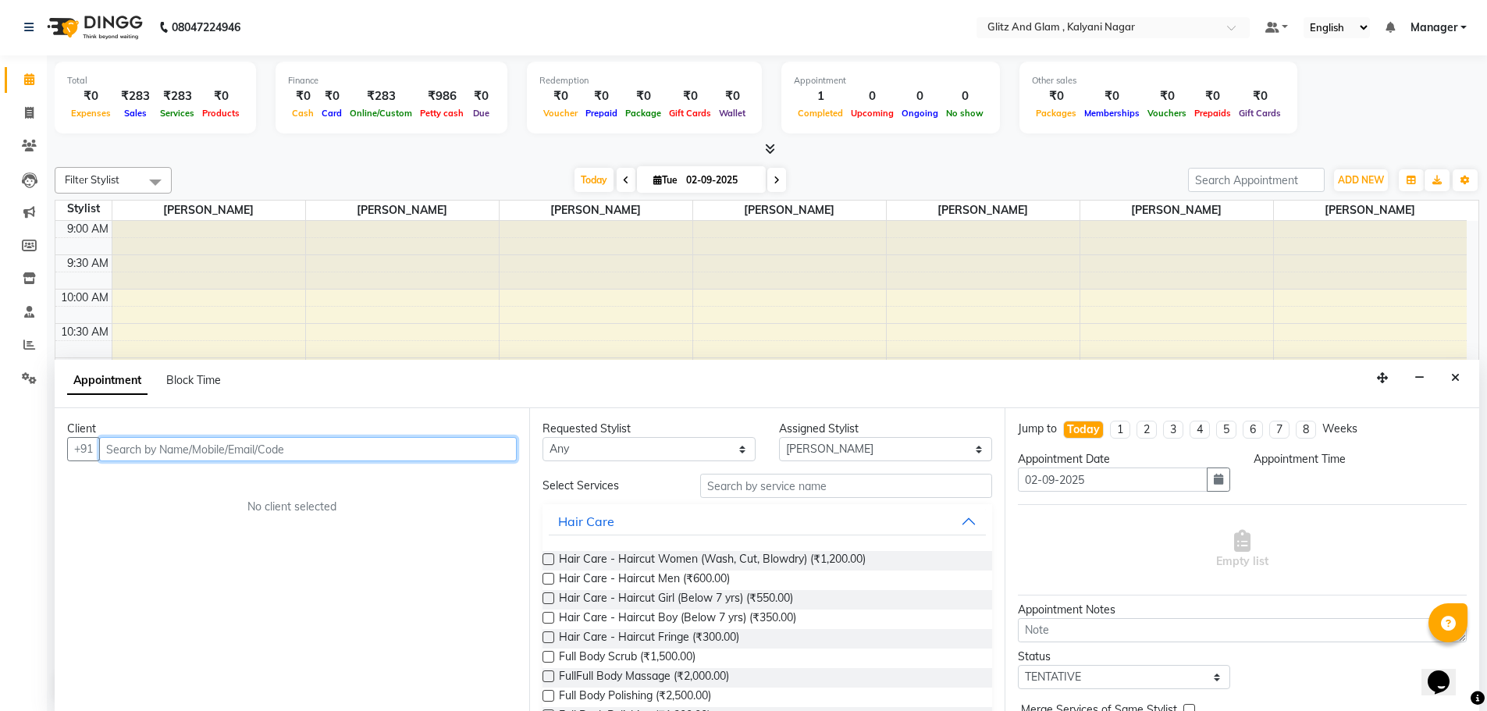
click at [384, 453] on input "text" at bounding box center [308, 449] width 418 height 24
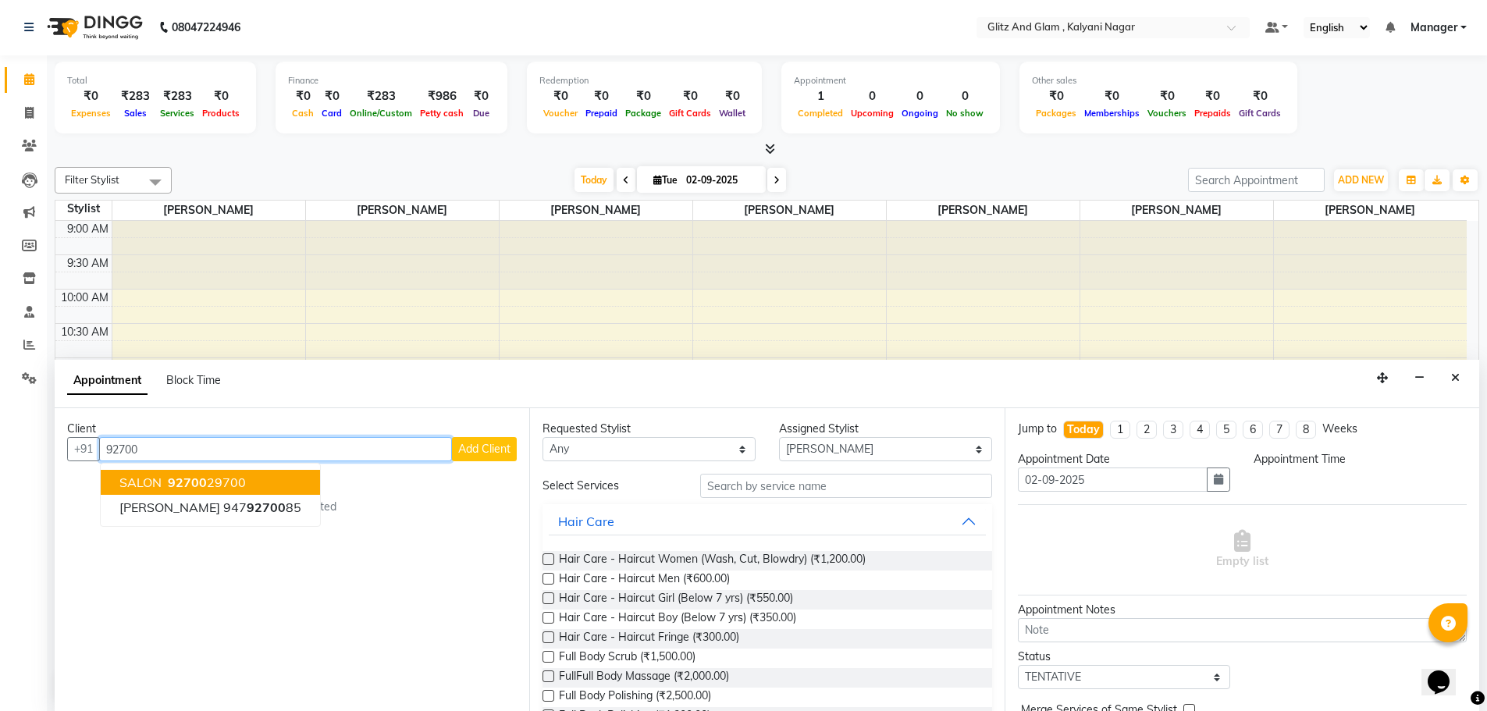
click at [169, 489] on span "92700" at bounding box center [187, 483] width 39 height 16
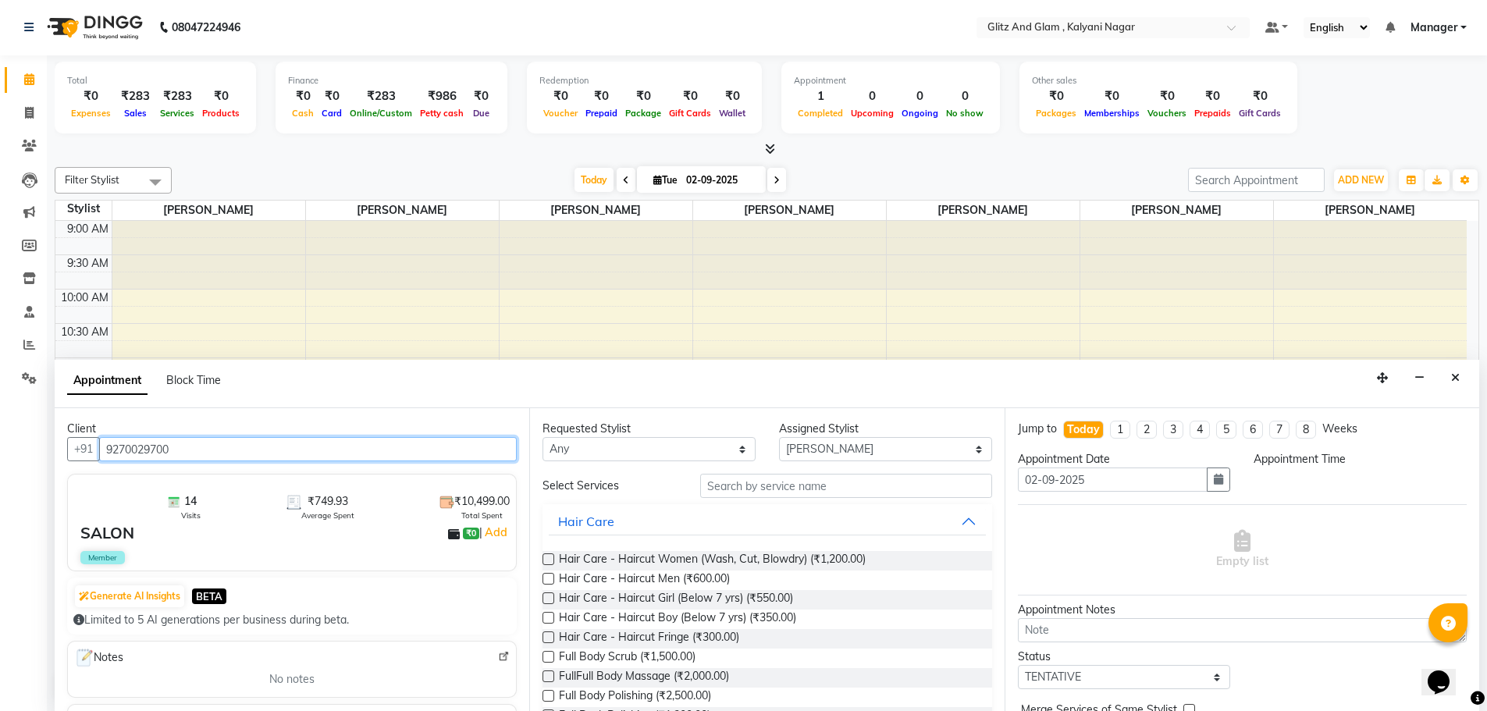
type input "9270029700"
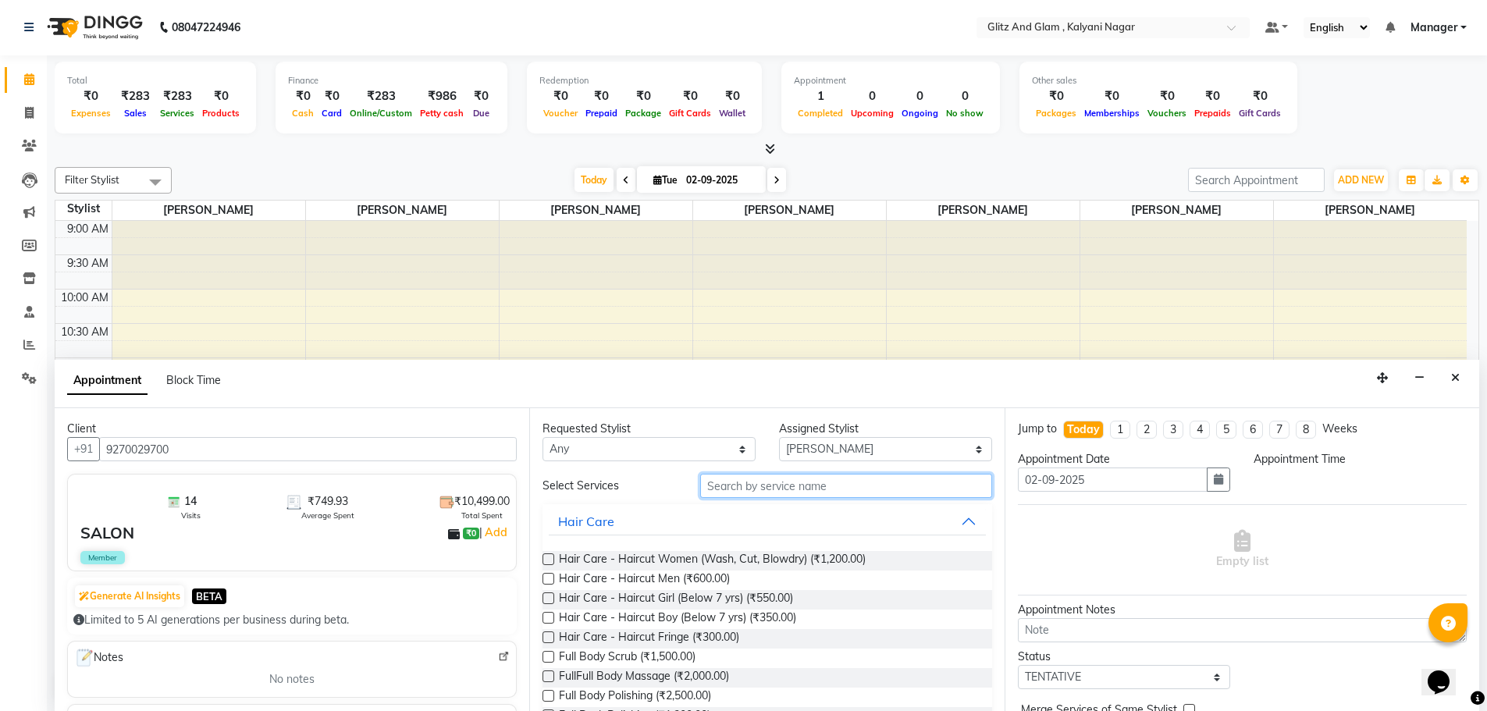
click at [745, 488] on input "text" at bounding box center [846, 486] width 292 height 24
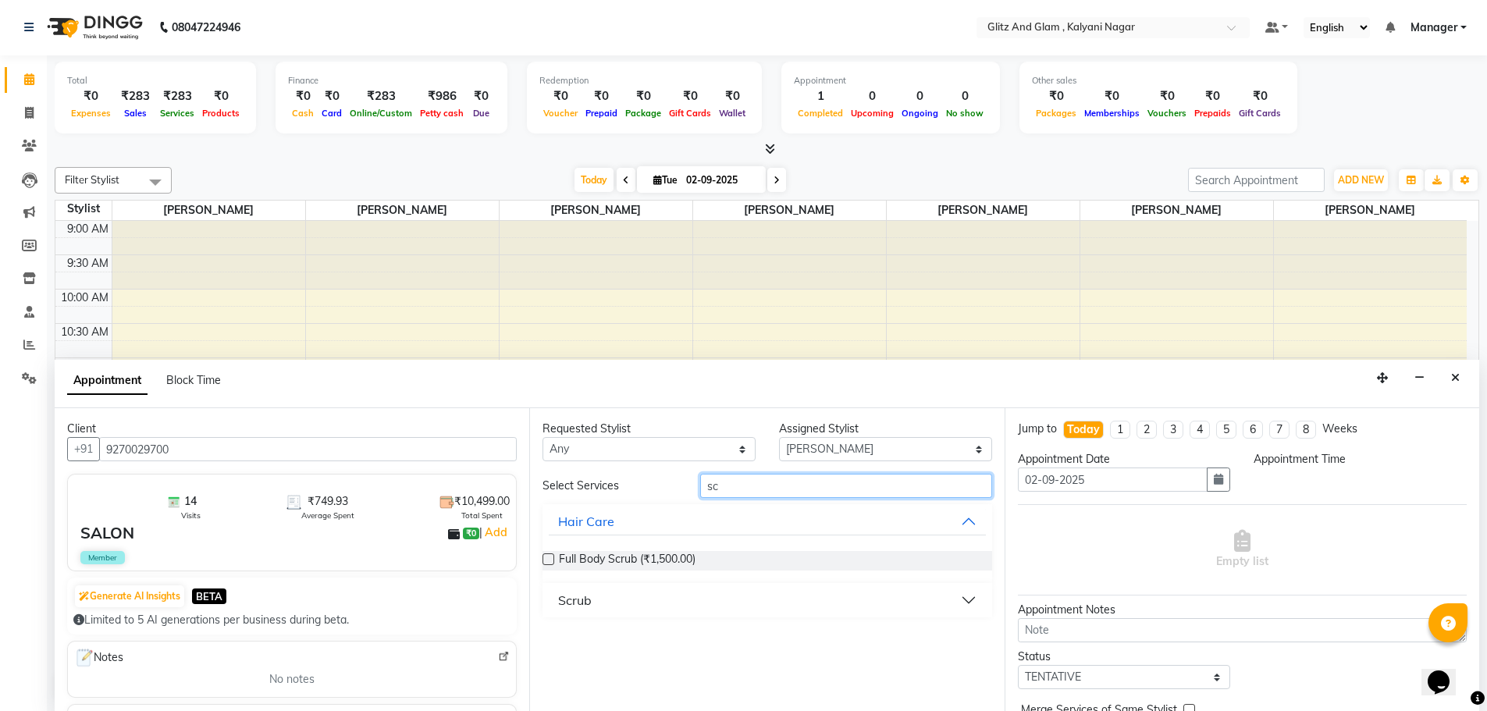
type input "s"
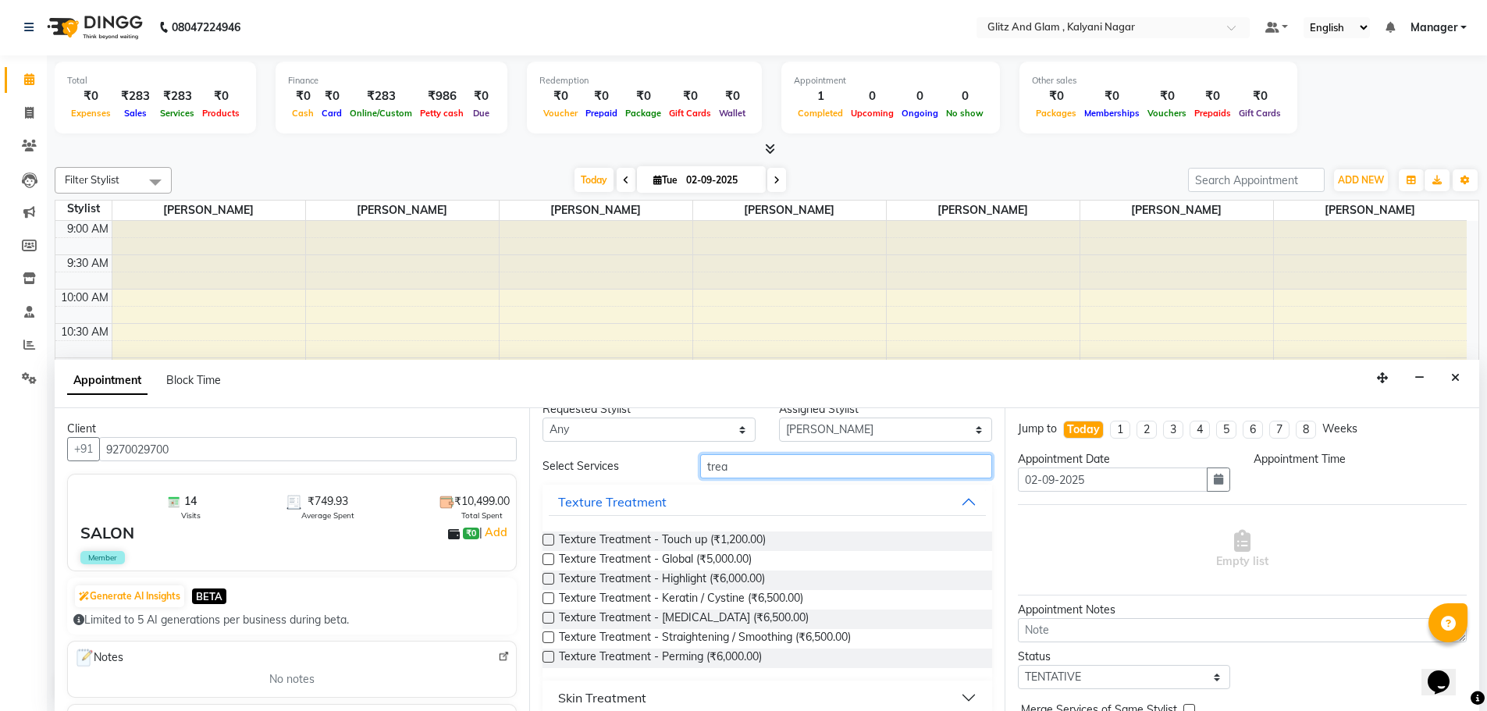
scroll to position [36, 0]
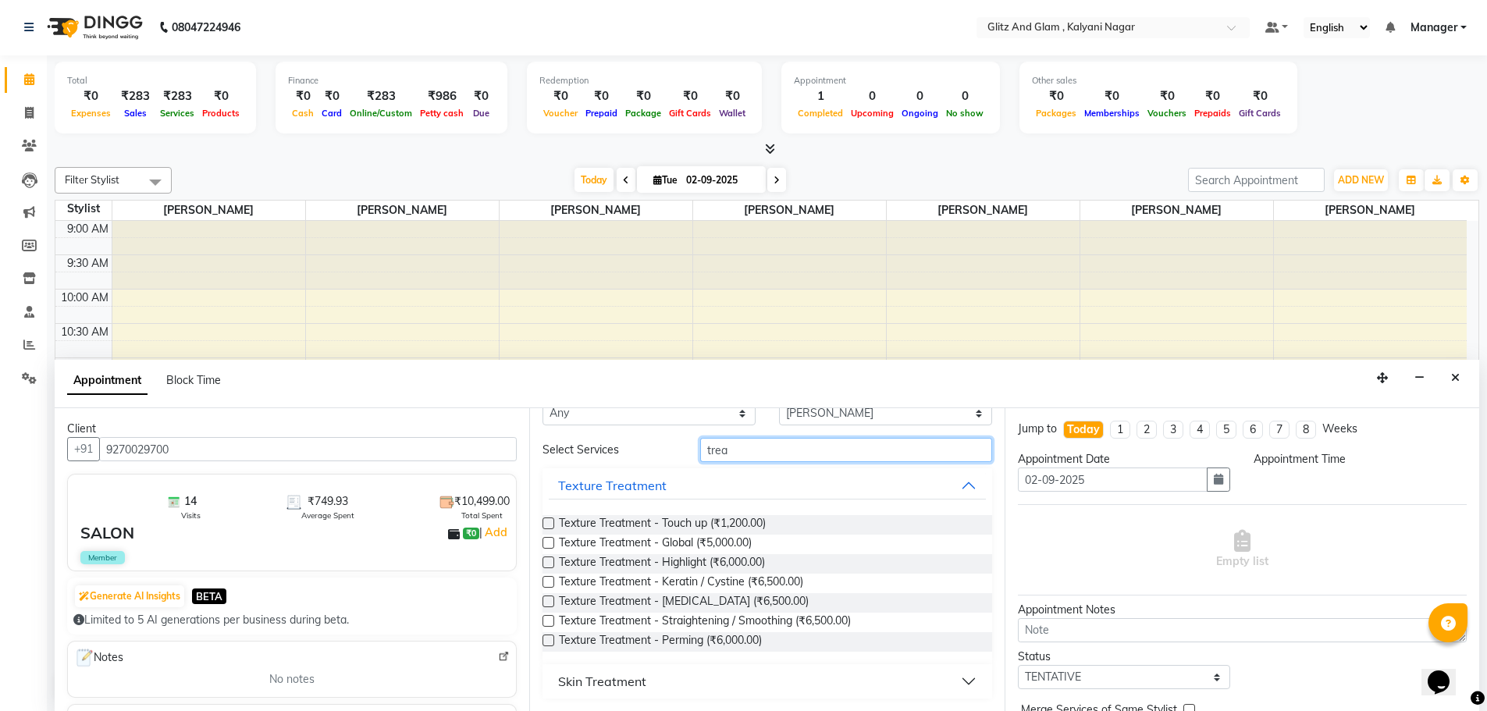
click at [750, 453] on input "trea" at bounding box center [846, 450] width 292 height 24
type input "t"
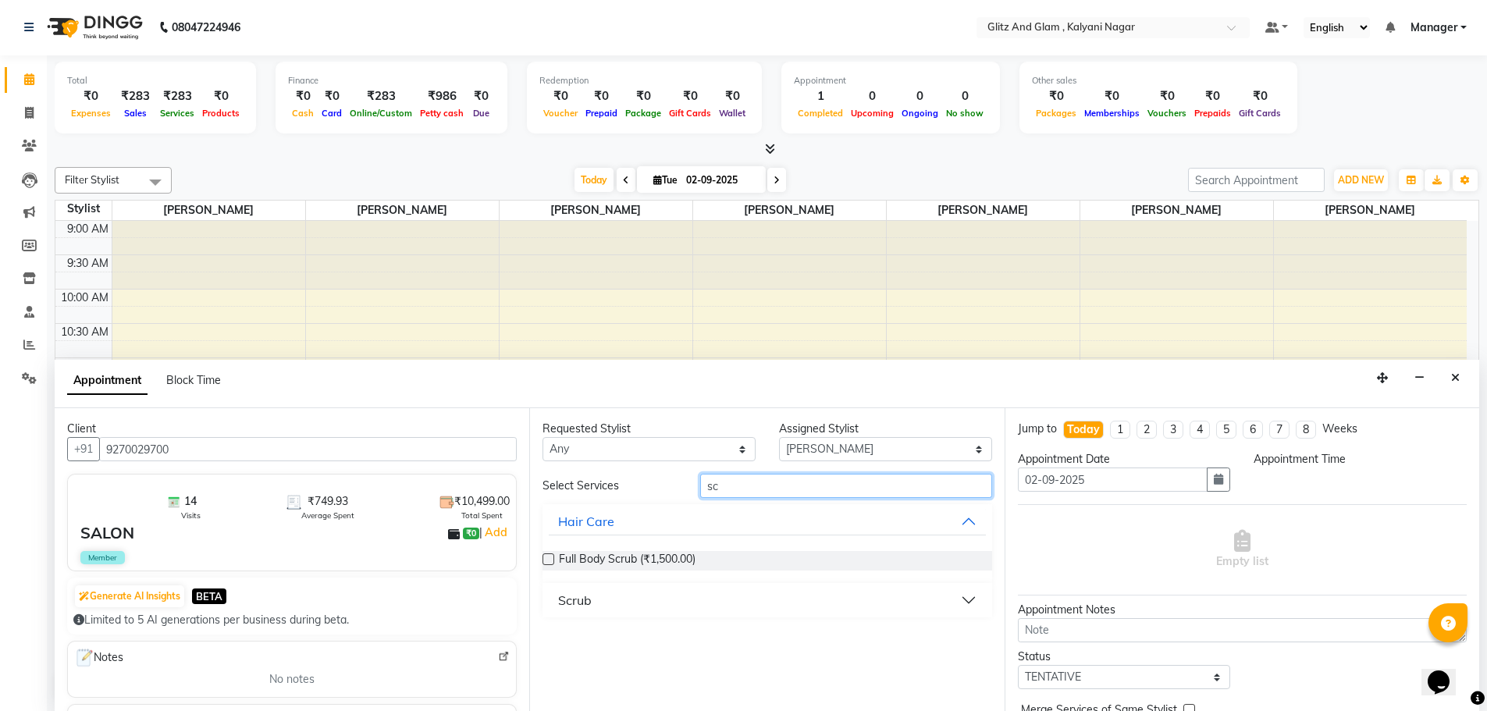
scroll to position [0, 0]
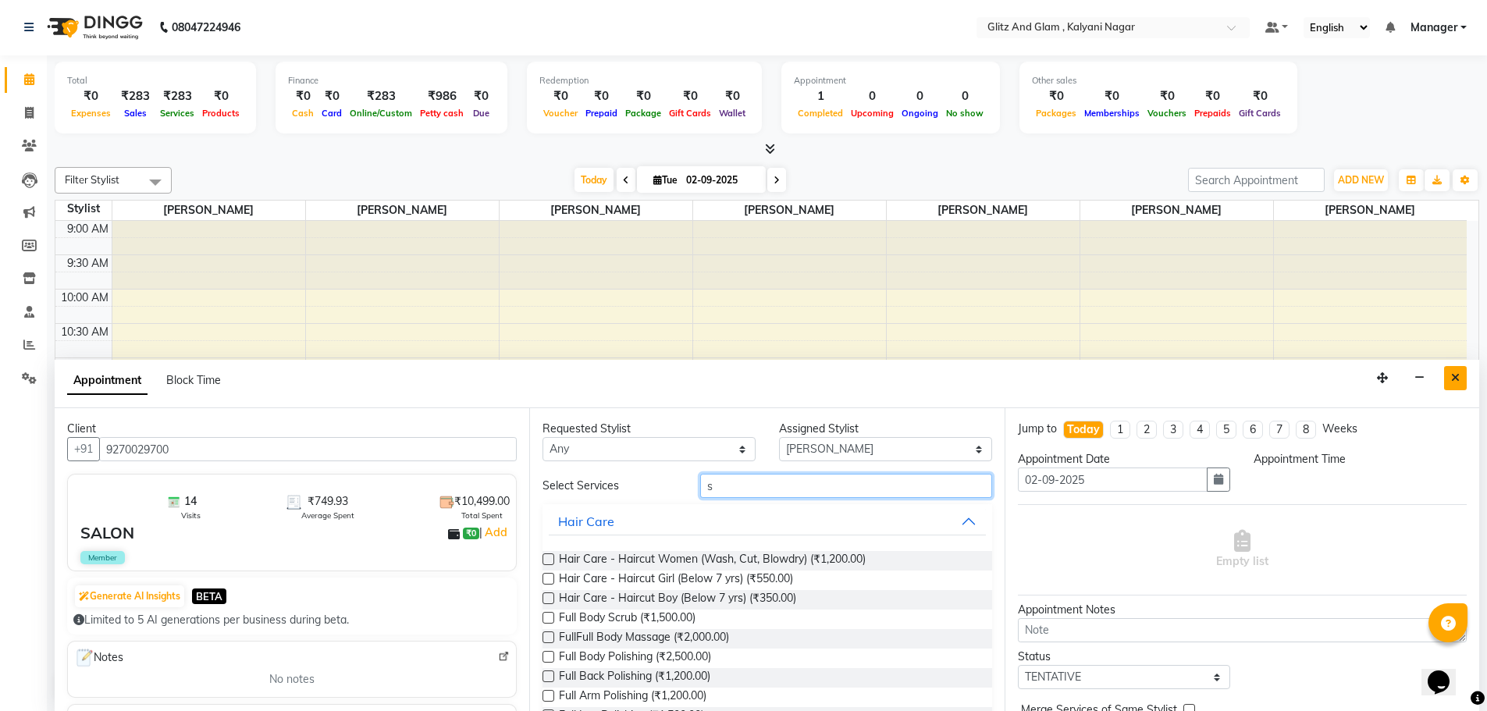
type input "s"
click at [1460, 380] on button "Close" at bounding box center [1455, 378] width 23 height 24
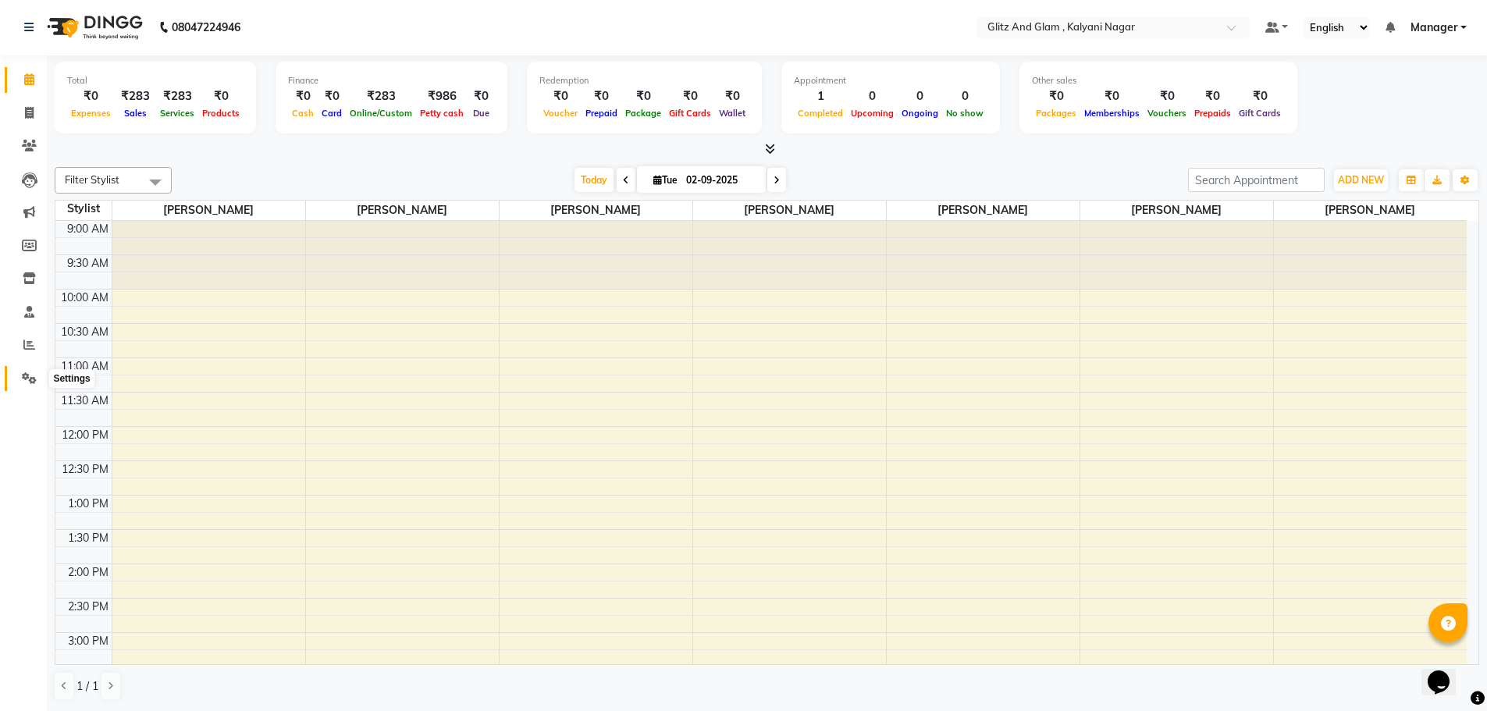
click at [27, 372] on icon at bounding box center [29, 378] width 15 height 12
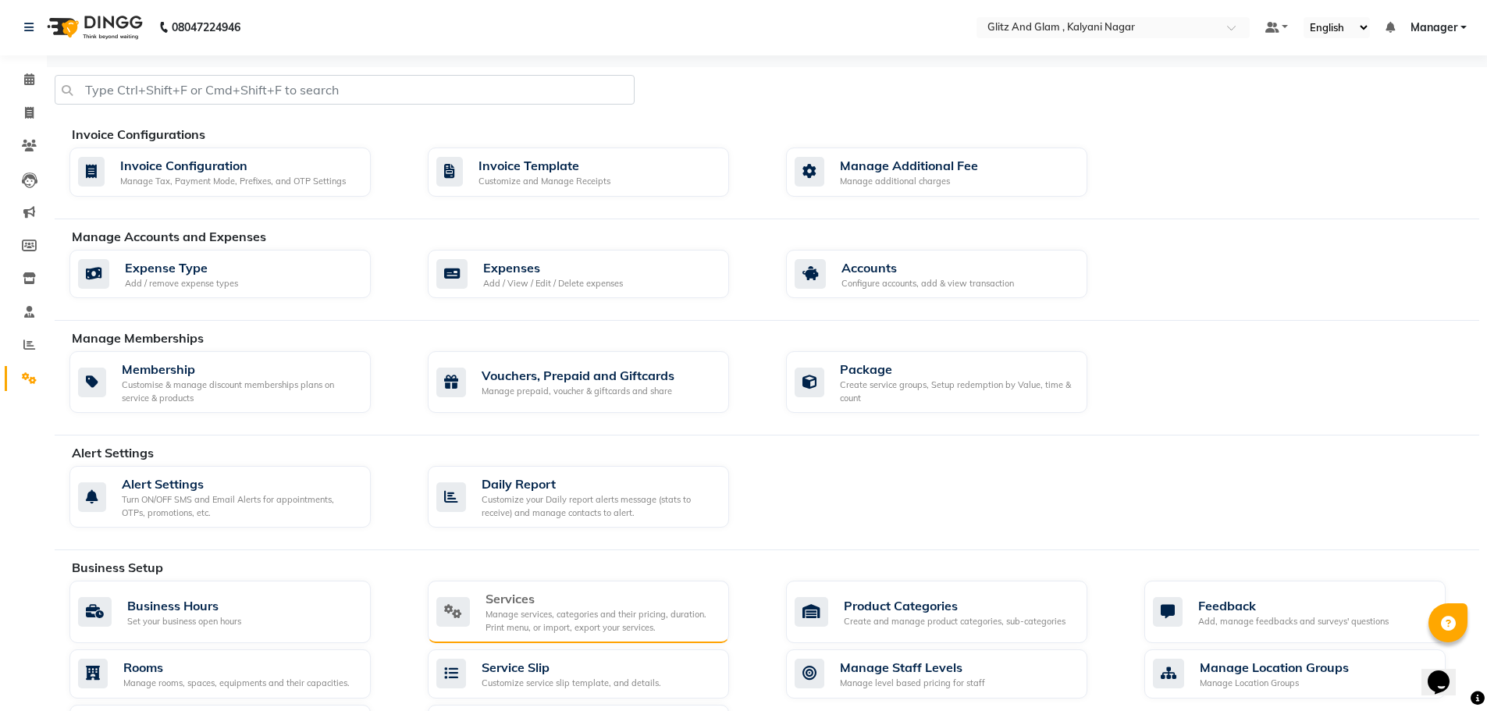
click at [644, 597] on div "Services" at bounding box center [600, 598] width 231 height 19
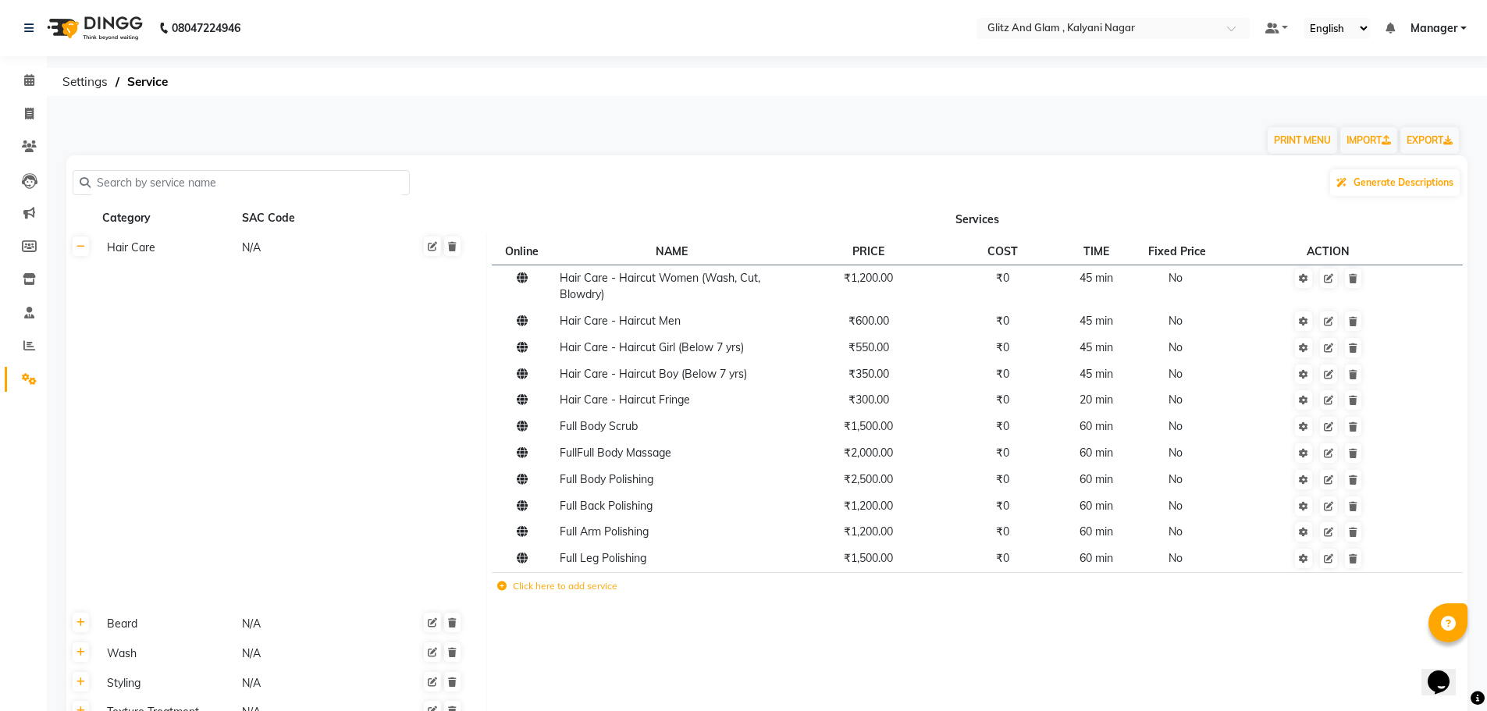
click at [579, 593] on td "Click here to add service" at bounding box center [774, 588] width 565 height 32
click at [505, 593] on td "Click here to add service" at bounding box center [774, 588] width 565 height 32
click at [573, 587] on label "Click here to add service" at bounding box center [557, 586] width 120 height 14
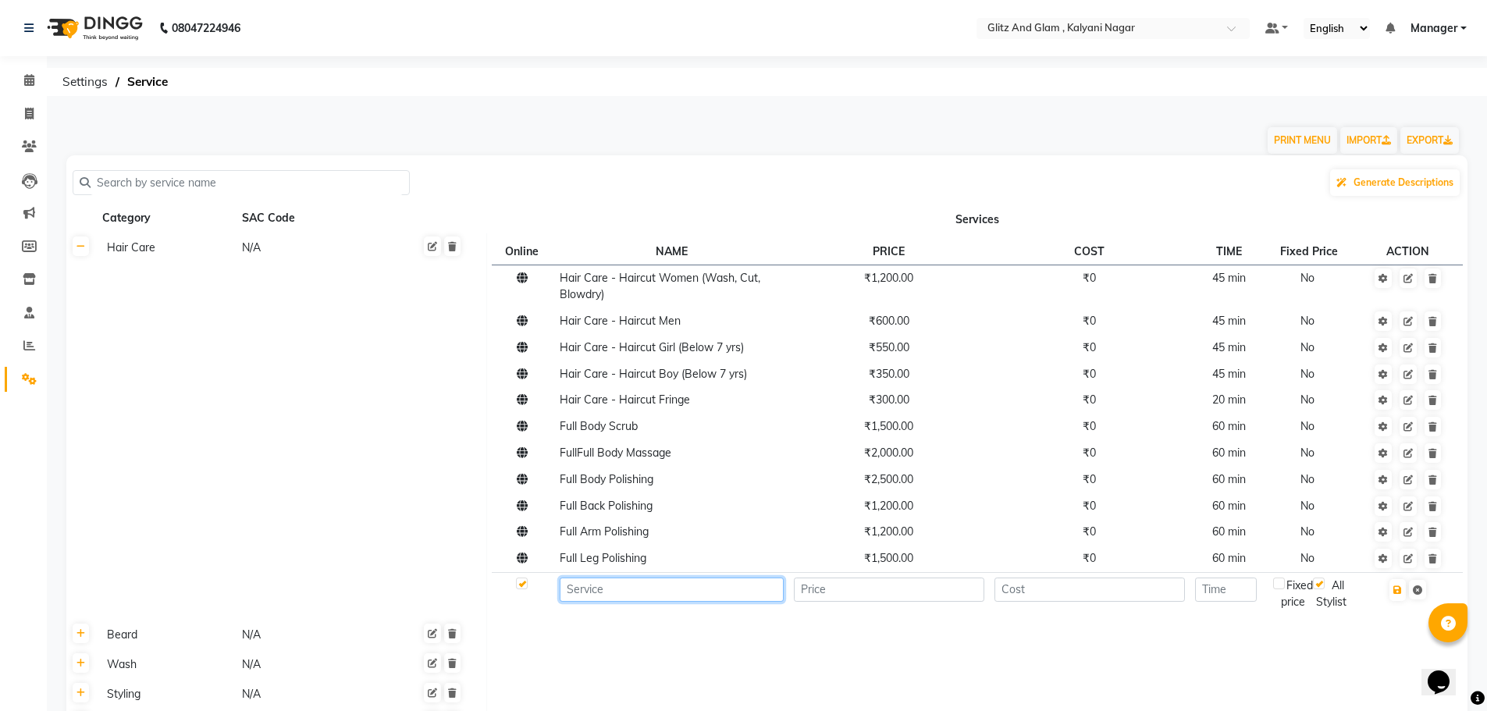
click at [585, 591] on input at bounding box center [672, 590] width 224 height 24
type input "scalp treatment"
click at [901, 595] on input "number" at bounding box center [889, 590] width 190 height 24
type input "1888"
click at [1150, 603] on td at bounding box center [1089, 593] width 201 height 43
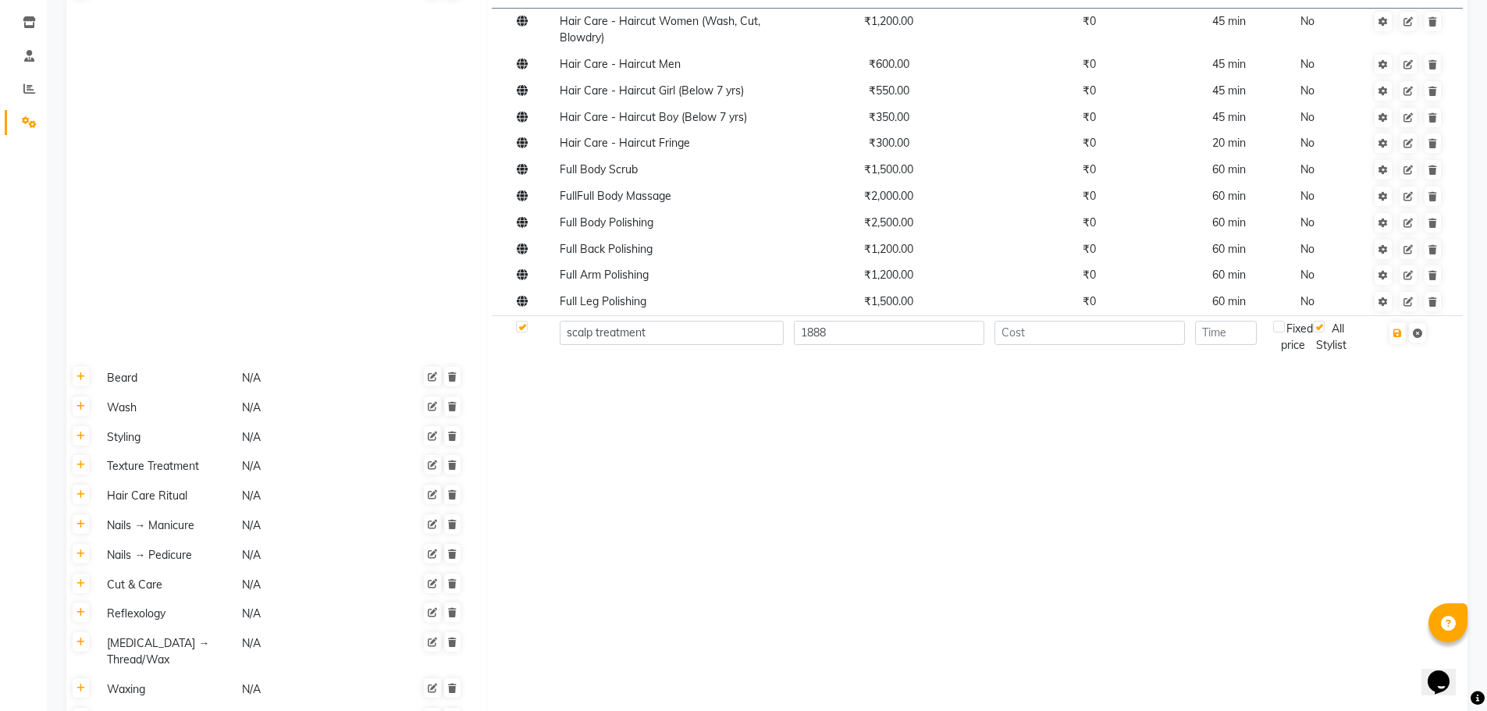
scroll to position [503, 0]
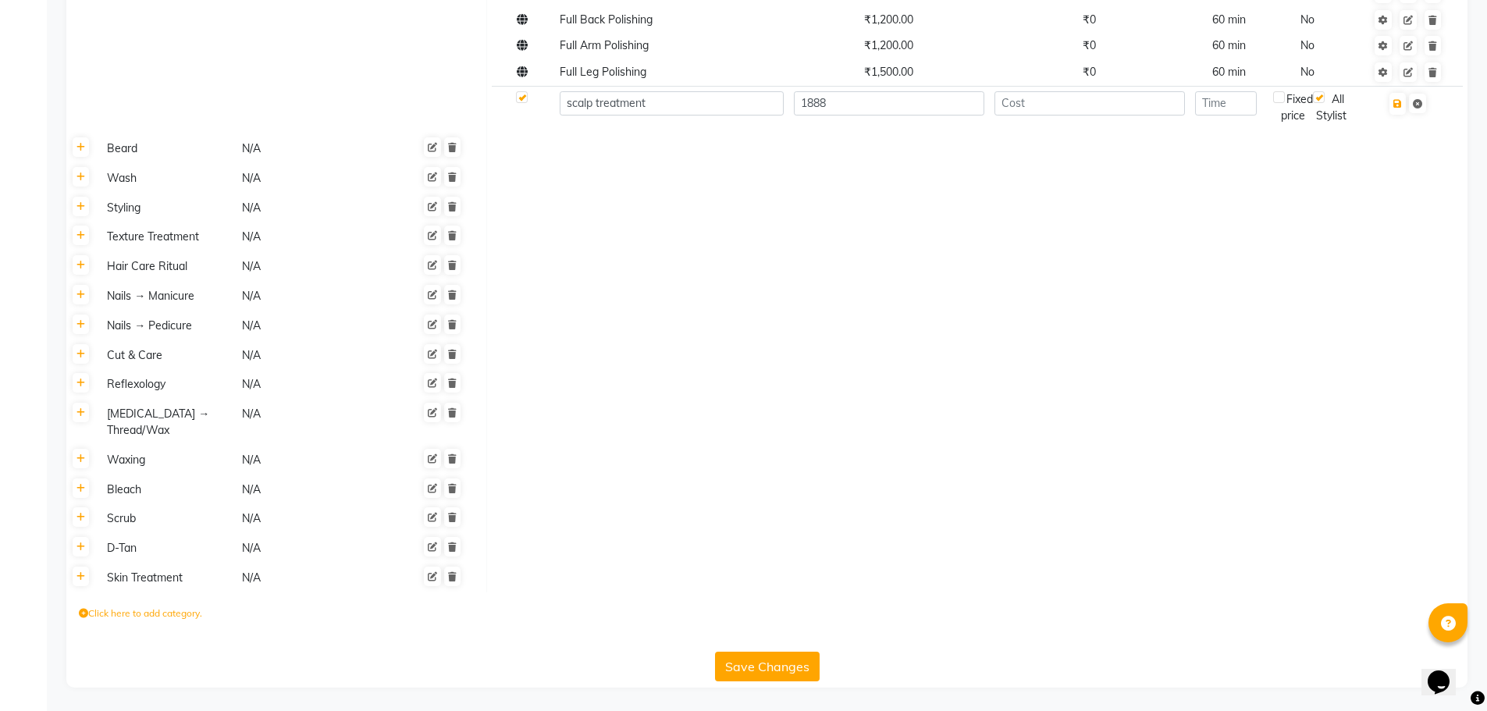
click at [746, 660] on button "Save Changes" at bounding box center [767, 667] width 105 height 30
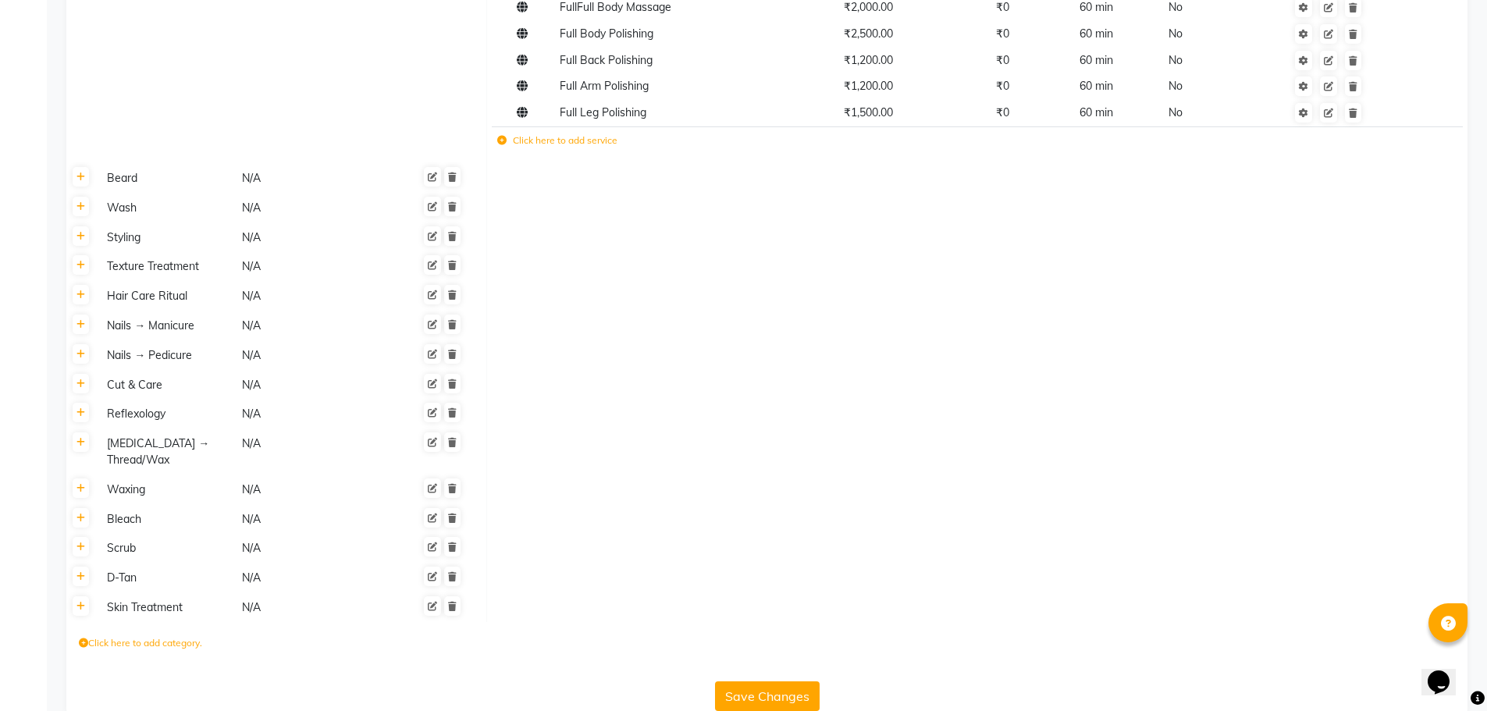
scroll to position [0, 0]
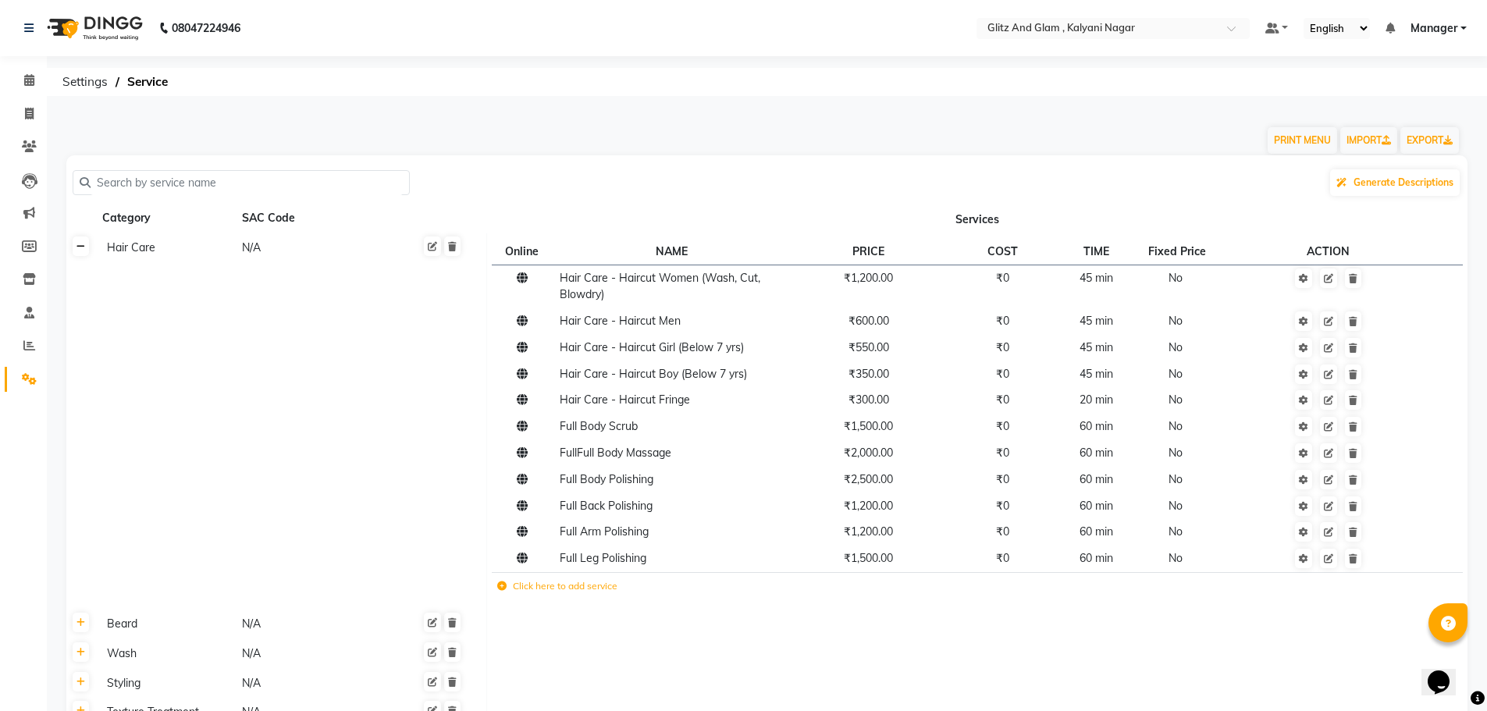
click at [80, 252] on link at bounding box center [81, 246] width 16 height 20
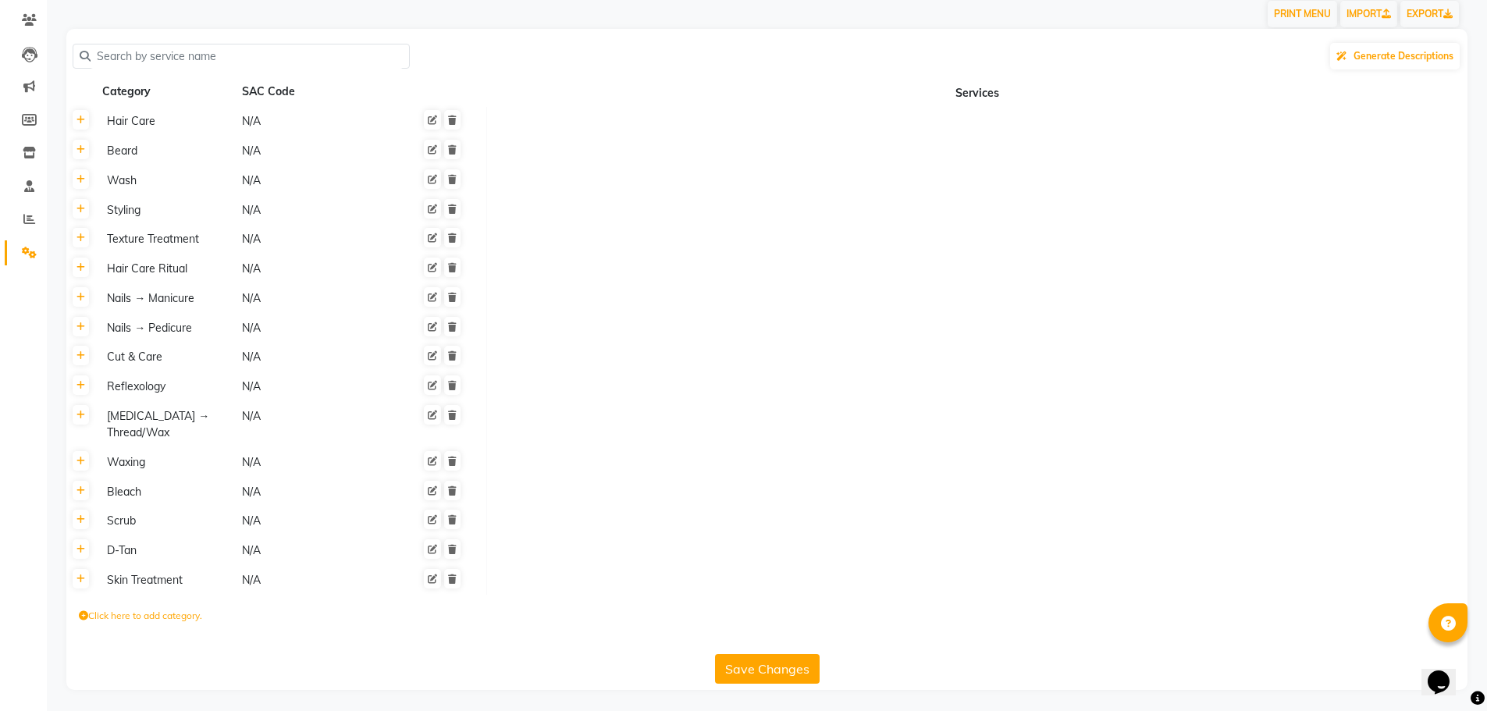
scroll to position [129, 0]
click at [191, 611] on label "Click here to add category." at bounding box center [140, 613] width 123 height 14
click at [191, 611] on input at bounding box center [147, 618] width 137 height 24
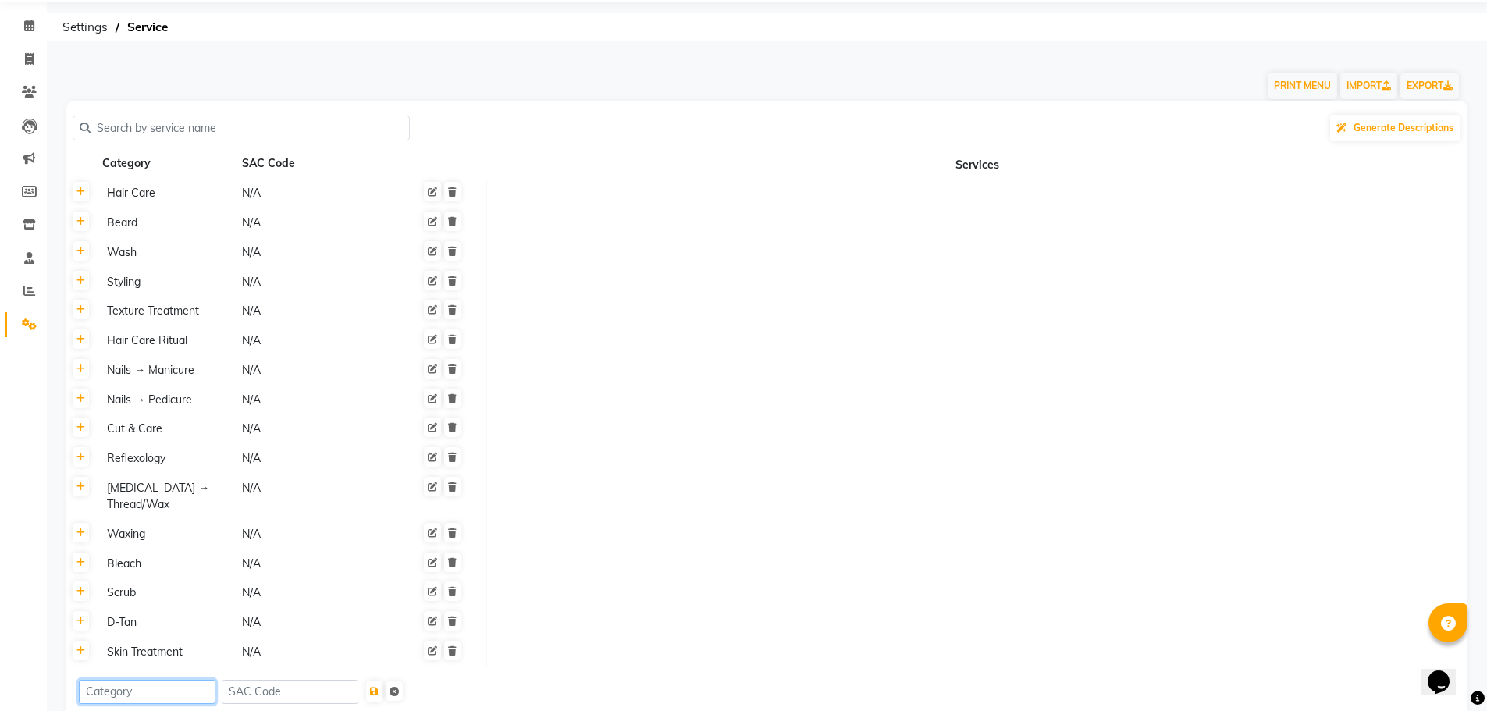
scroll to position [0, 0]
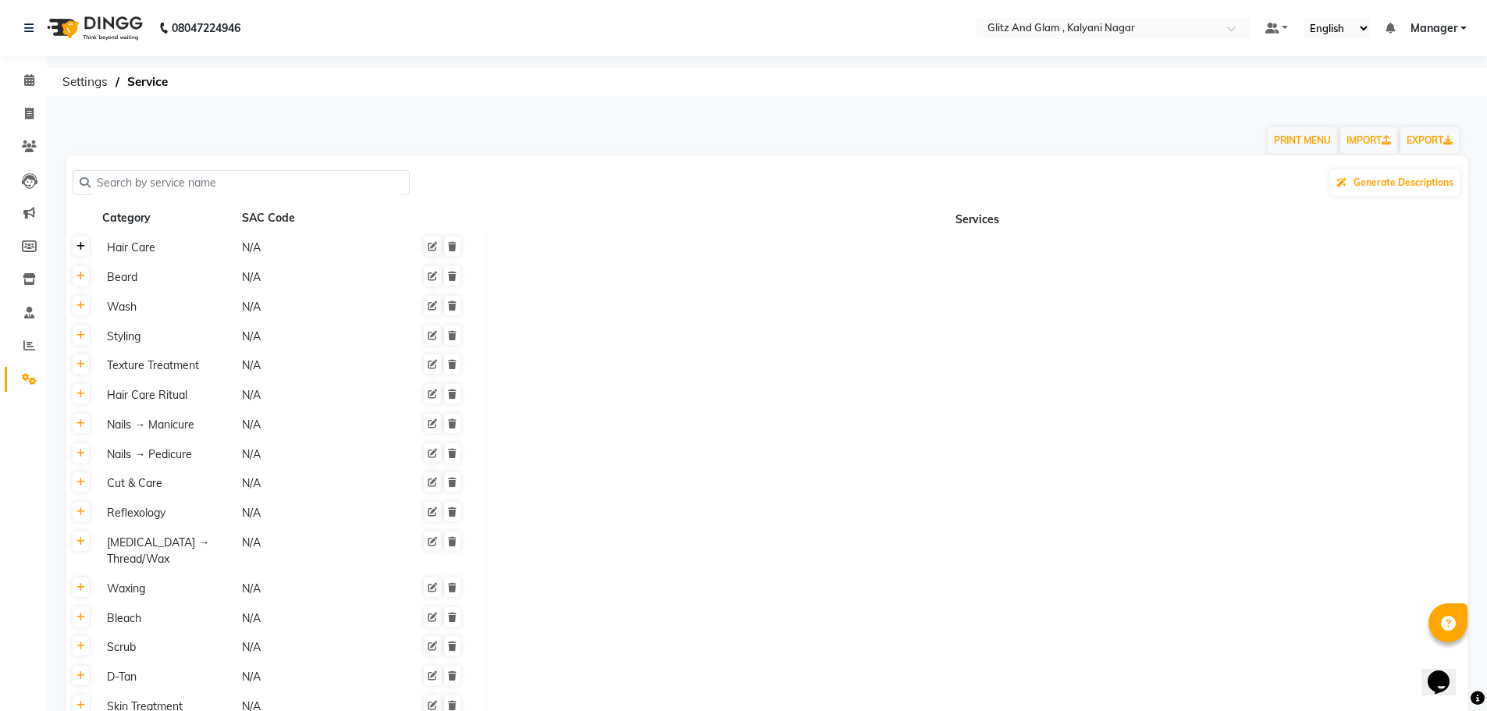
click at [76, 243] on link at bounding box center [81, 246] width 16 height 20
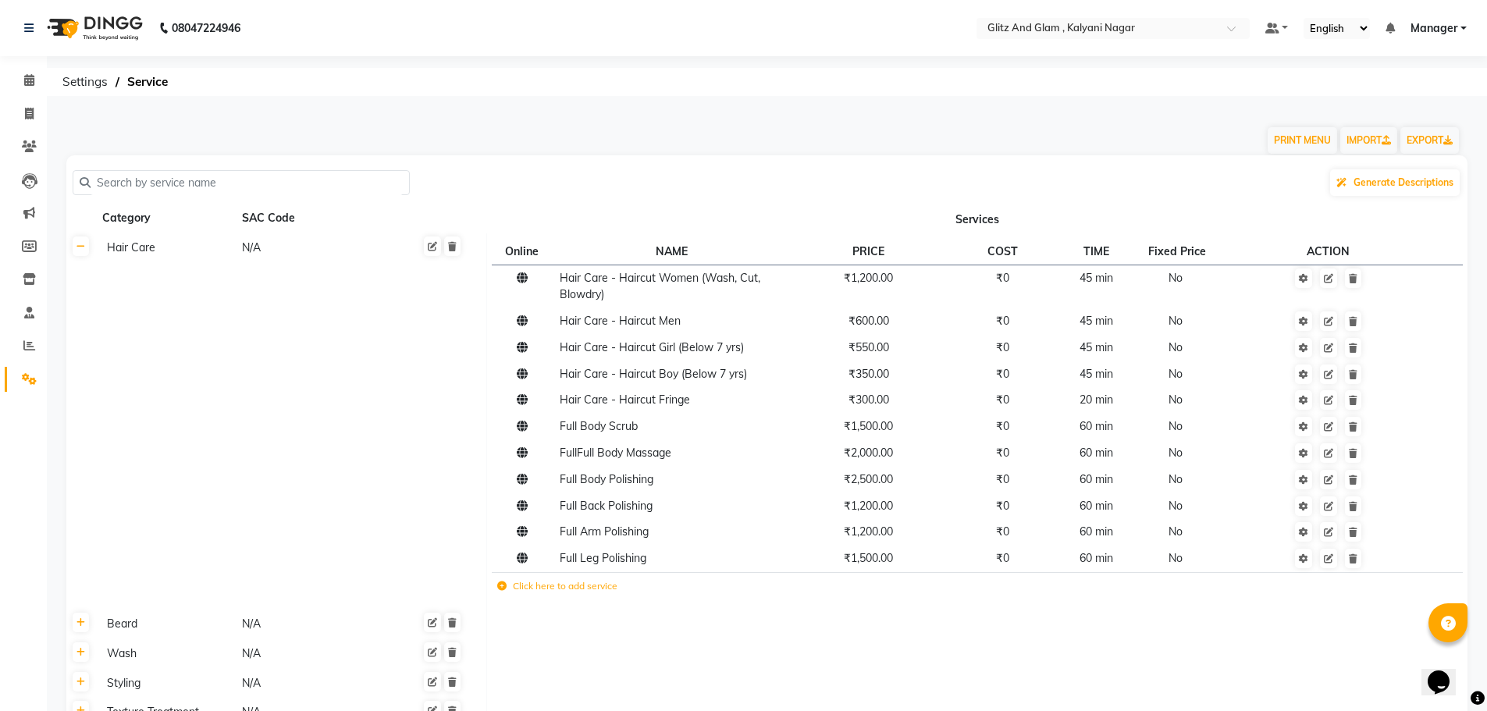
click at [553, 588] on label "Click here to add service" at bounding box center [557, 586] width 120 height 14
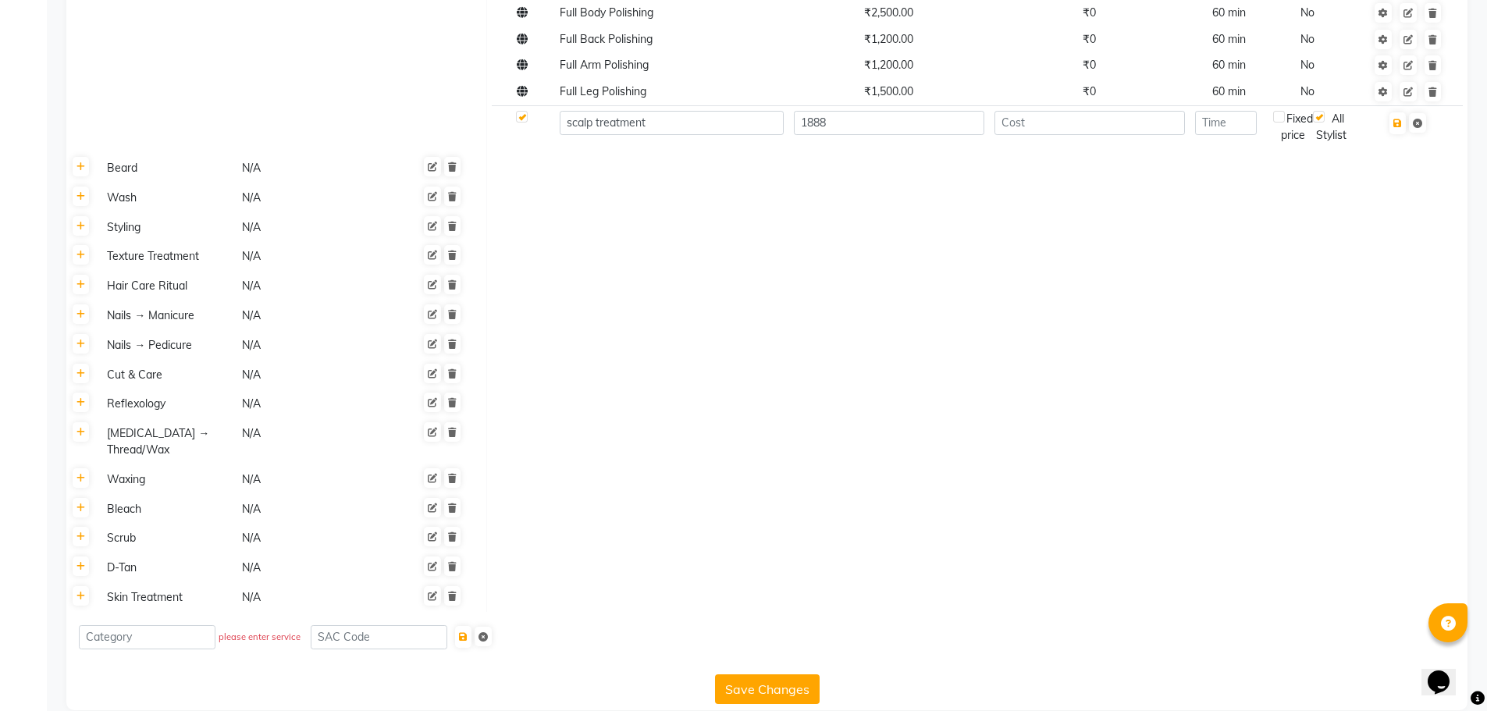
scroll to position [506, 0]
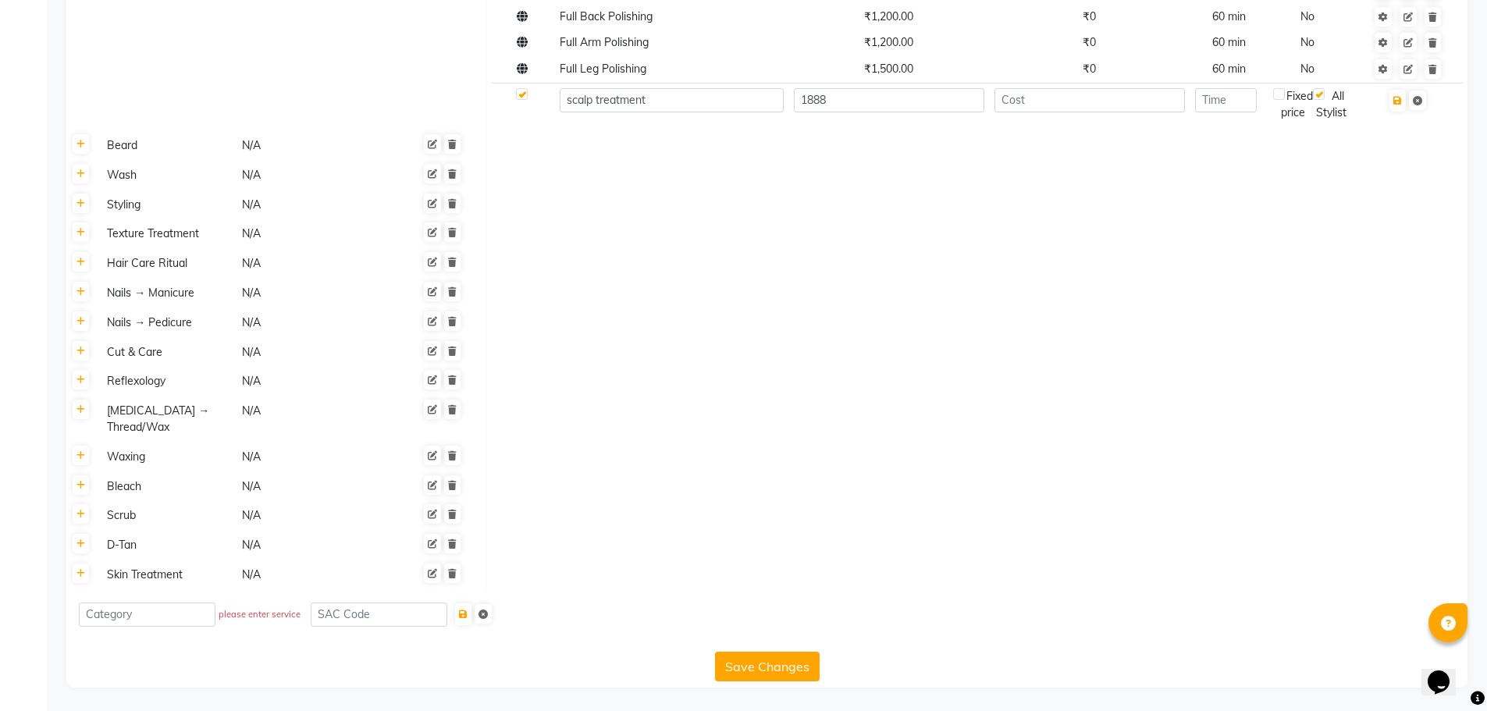
click at [745, 662] on button "Save Changes" at bounding box center [767, 667] width 105 height 30
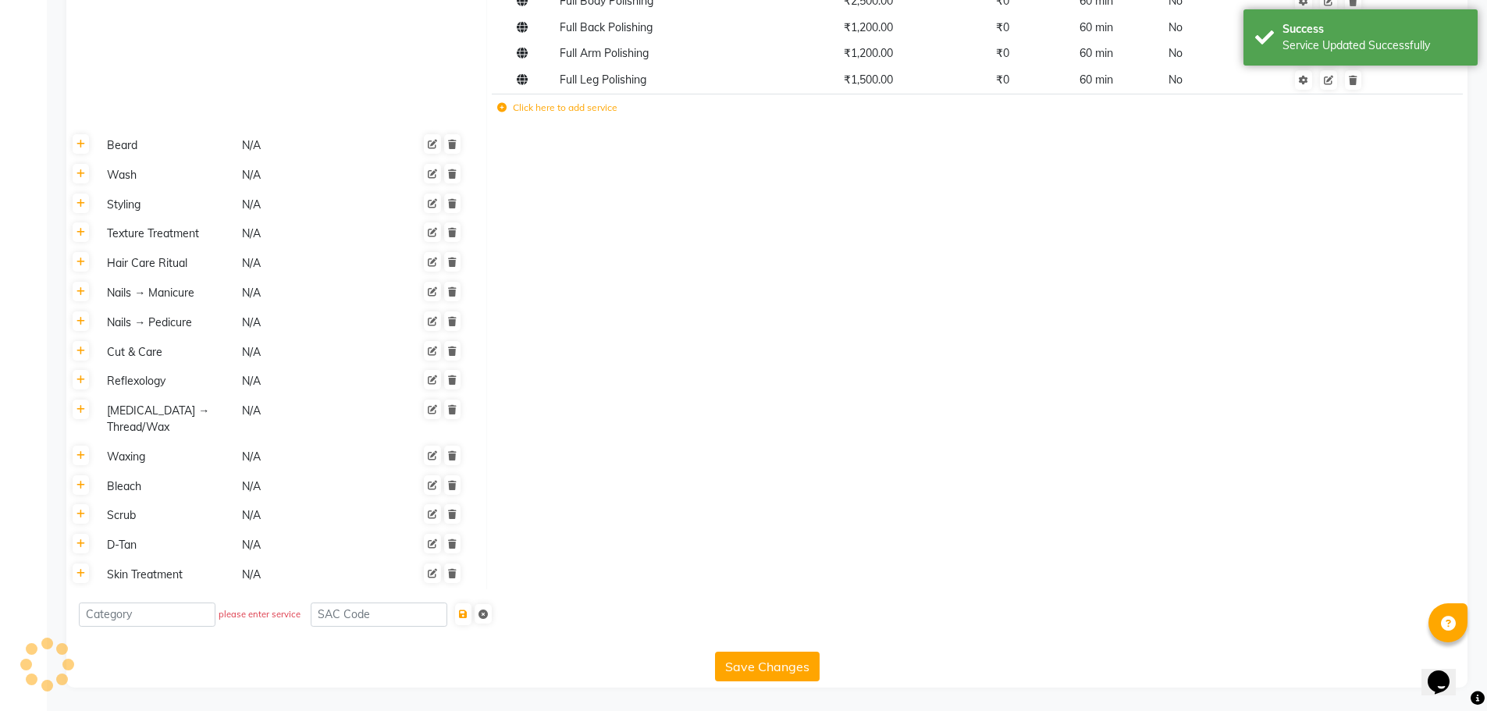
scroll to position [478, 0]
click at [377, 621] on input at bounding box center [379, 615] width 137 height 24
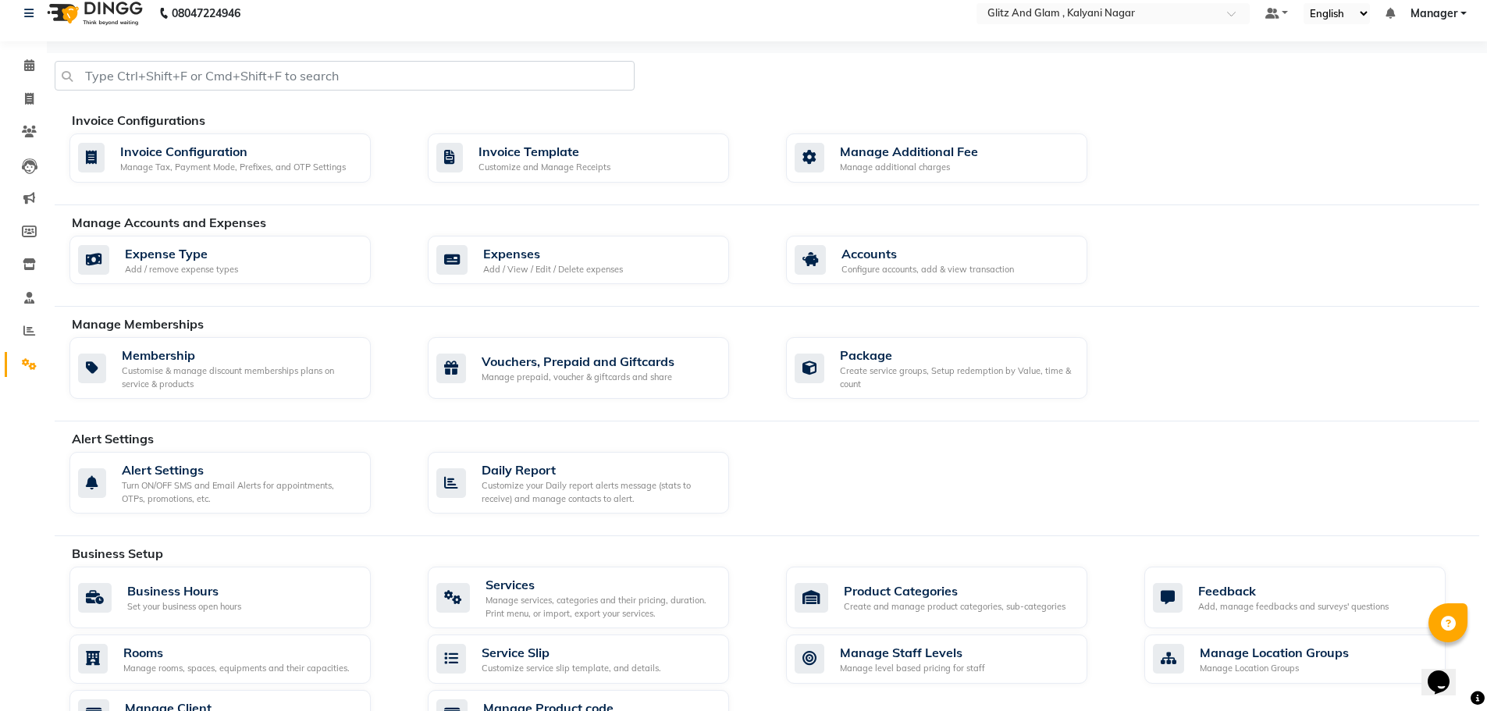
scroll to position [1, 0]
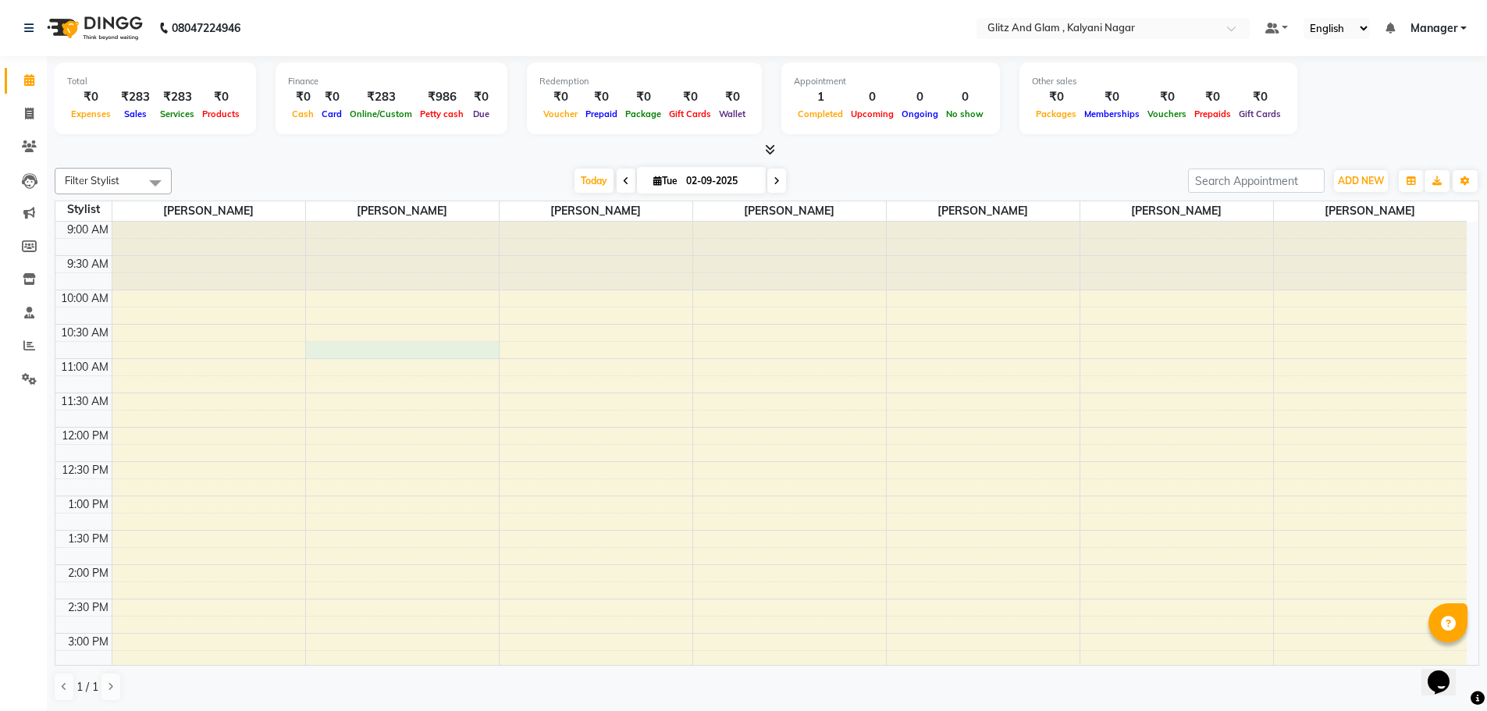
click at [425, 352] on div "9:00 AM 9:30 AM 10:00 AM 10:30 AM 11:00 AM 11:30 AM 12:00 PM 12:30 PM 1:00 PM 1…" at bounding box center [760, 668] width 1411 height 892
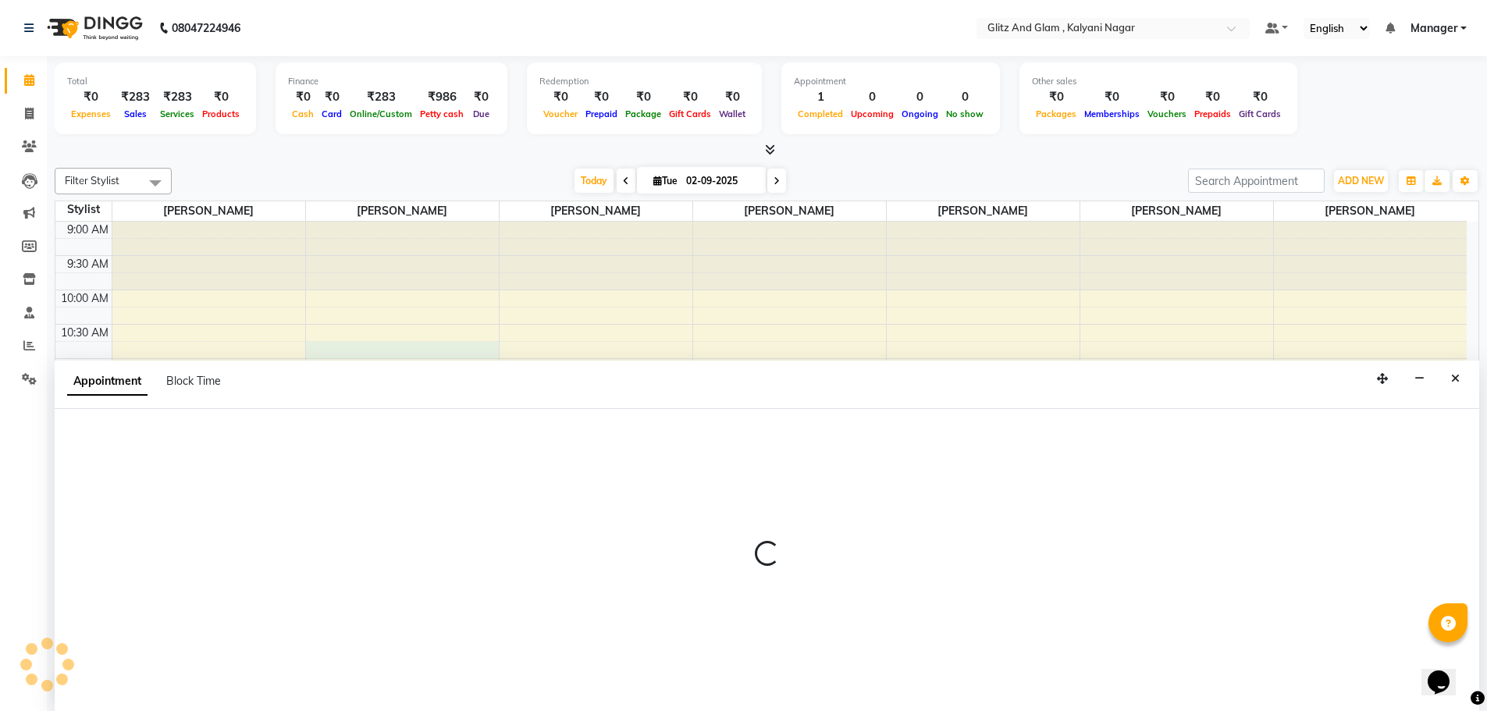
scroll to position [1, 0]
select select "65894"
select select "645"
select select "tentative"
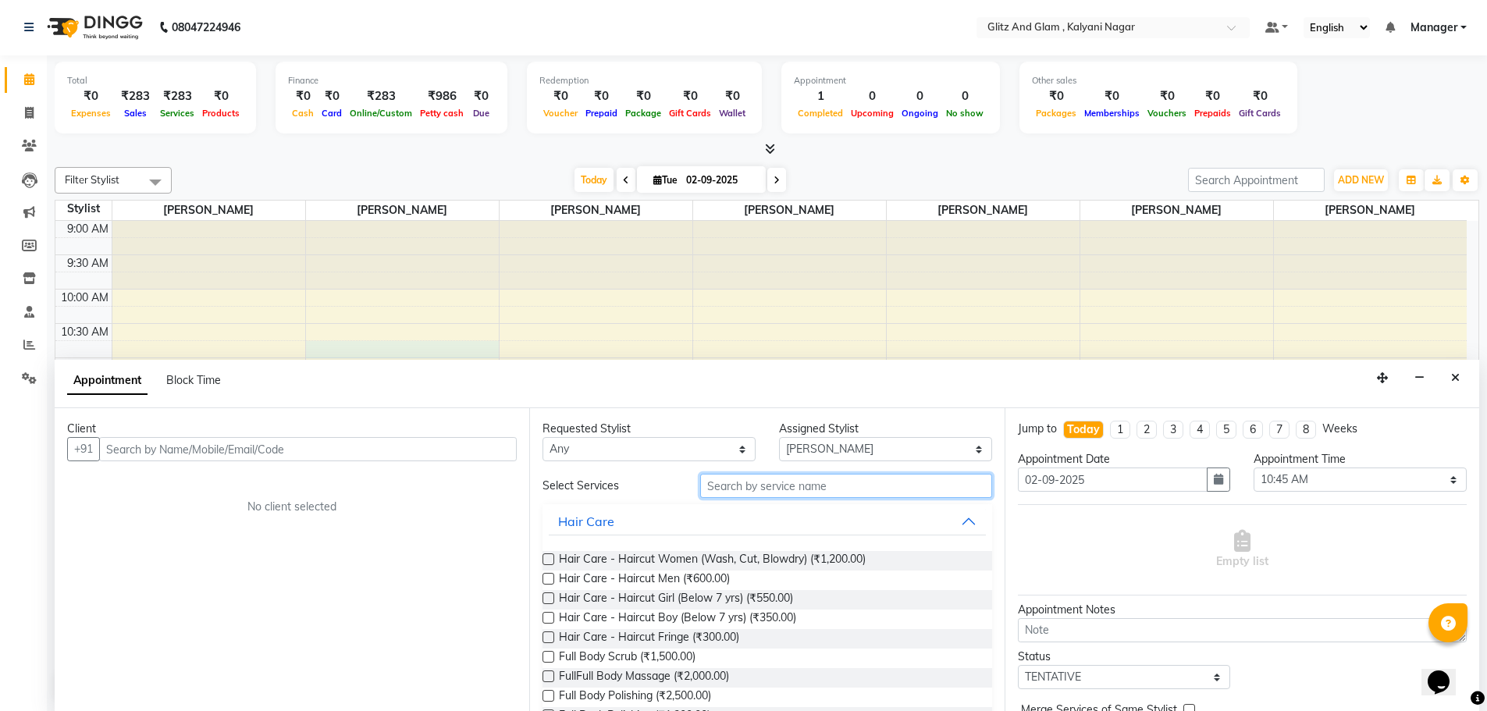
click at [738, 483] on input "text" at bounding box center [846, 486] width 292 height 24
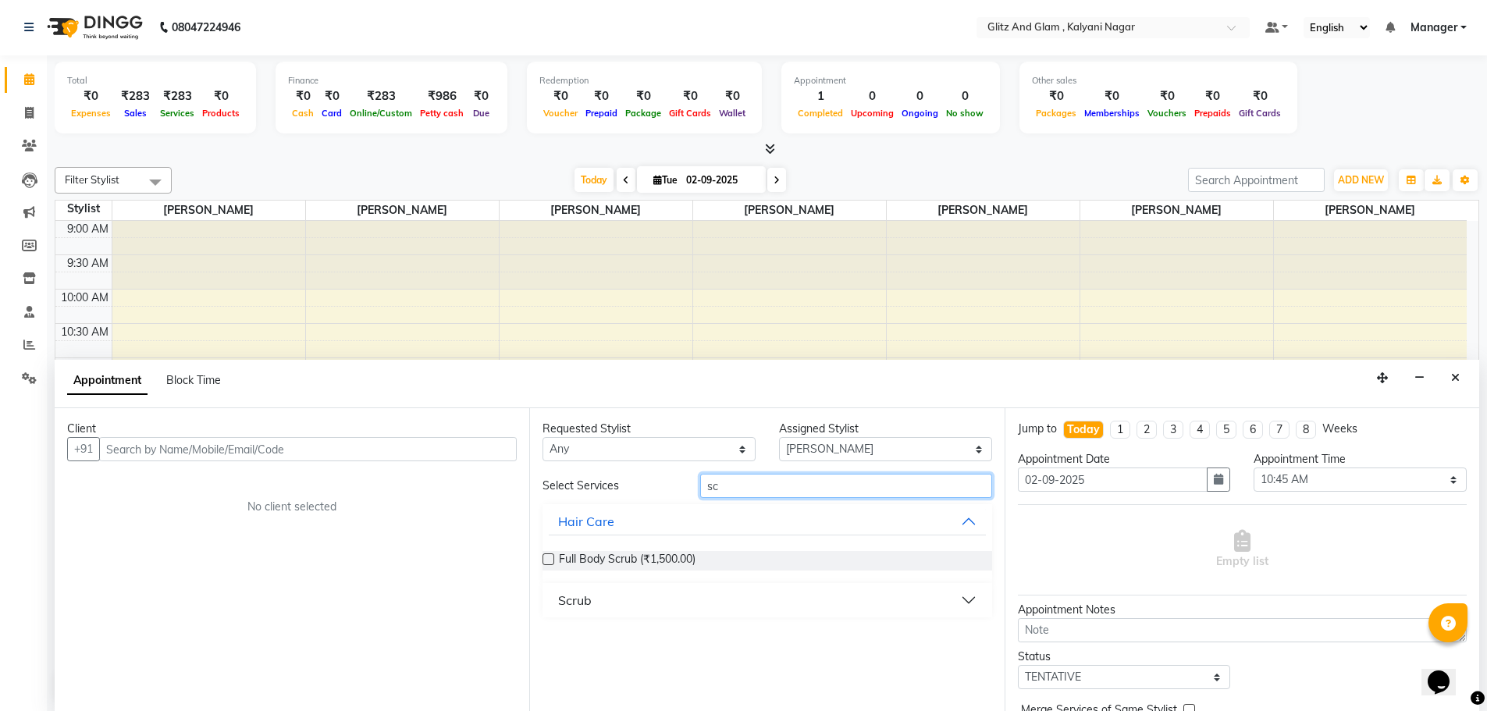
type input "s"
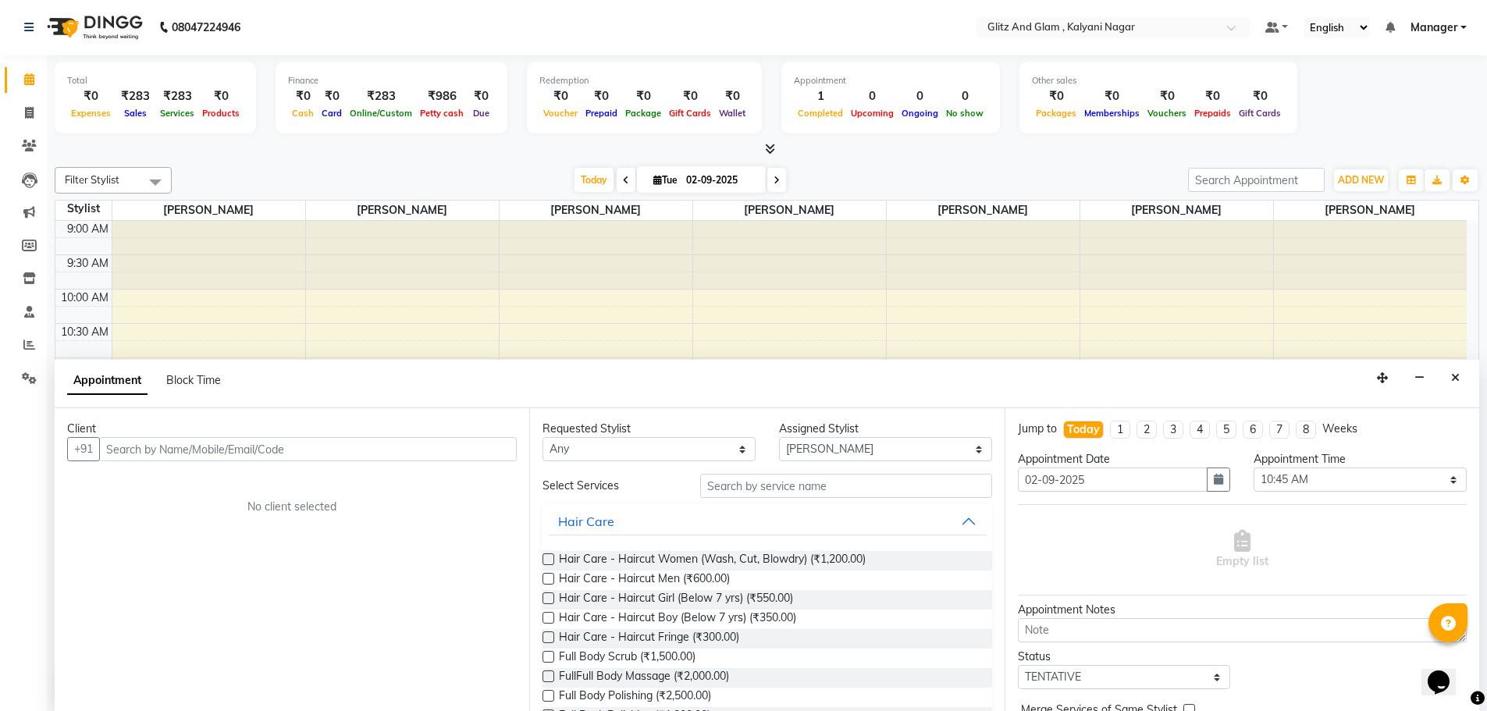
drag, startPoint x: 1456, startPoint y: 379, endPoint x: 1451, endPoint y: 361, distance: 18.0
click at [1456, 367] on button "Close" at bounding box center [1455, 378] width 23 height 24
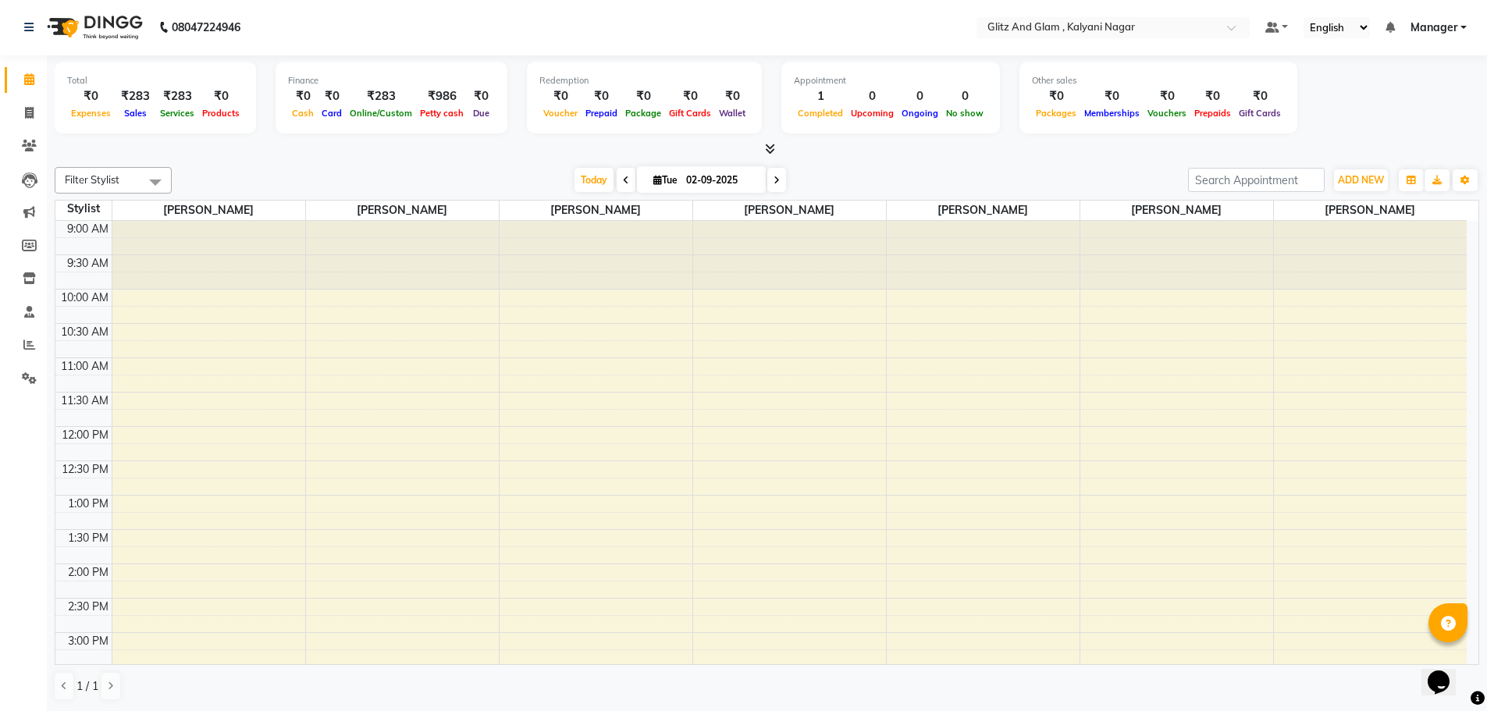
click at [617, 176] on span at bounding box center [626, 180] width 19 height 24
type input "01-09-2025"
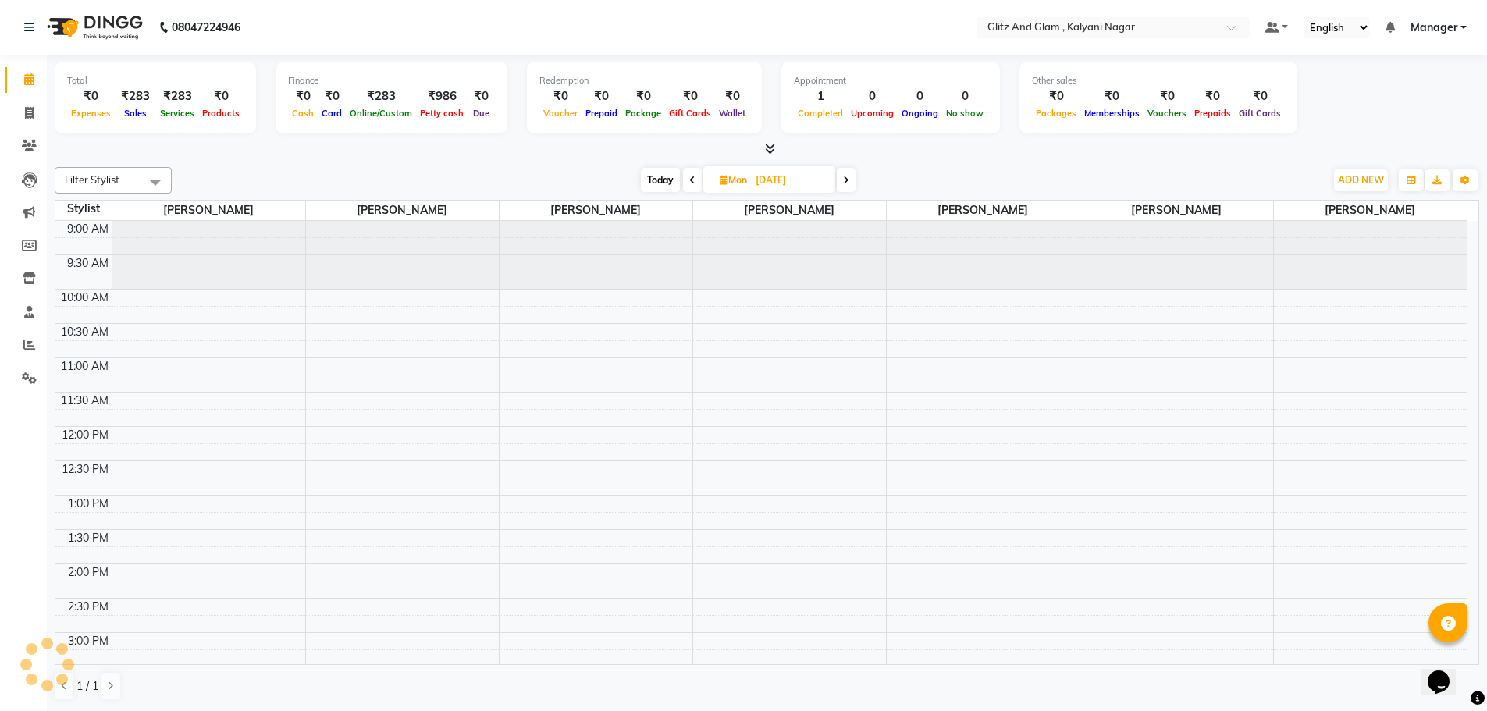
scroll to position [449, 0]
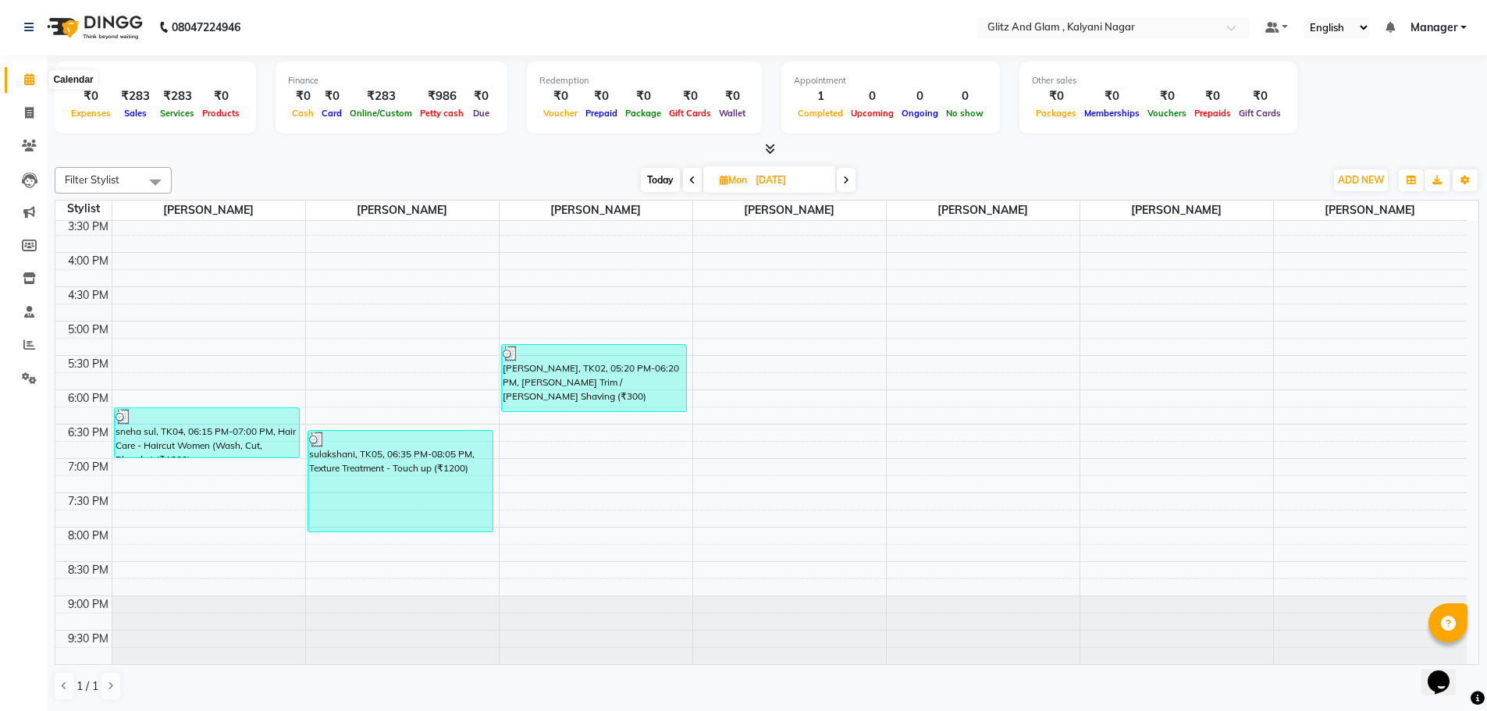
click at [30, 80] on icon at bounding box center [29, 79] width 10 height 12
click at [34, 350] on icon at bounding box center [29, 345] width 12 height 12
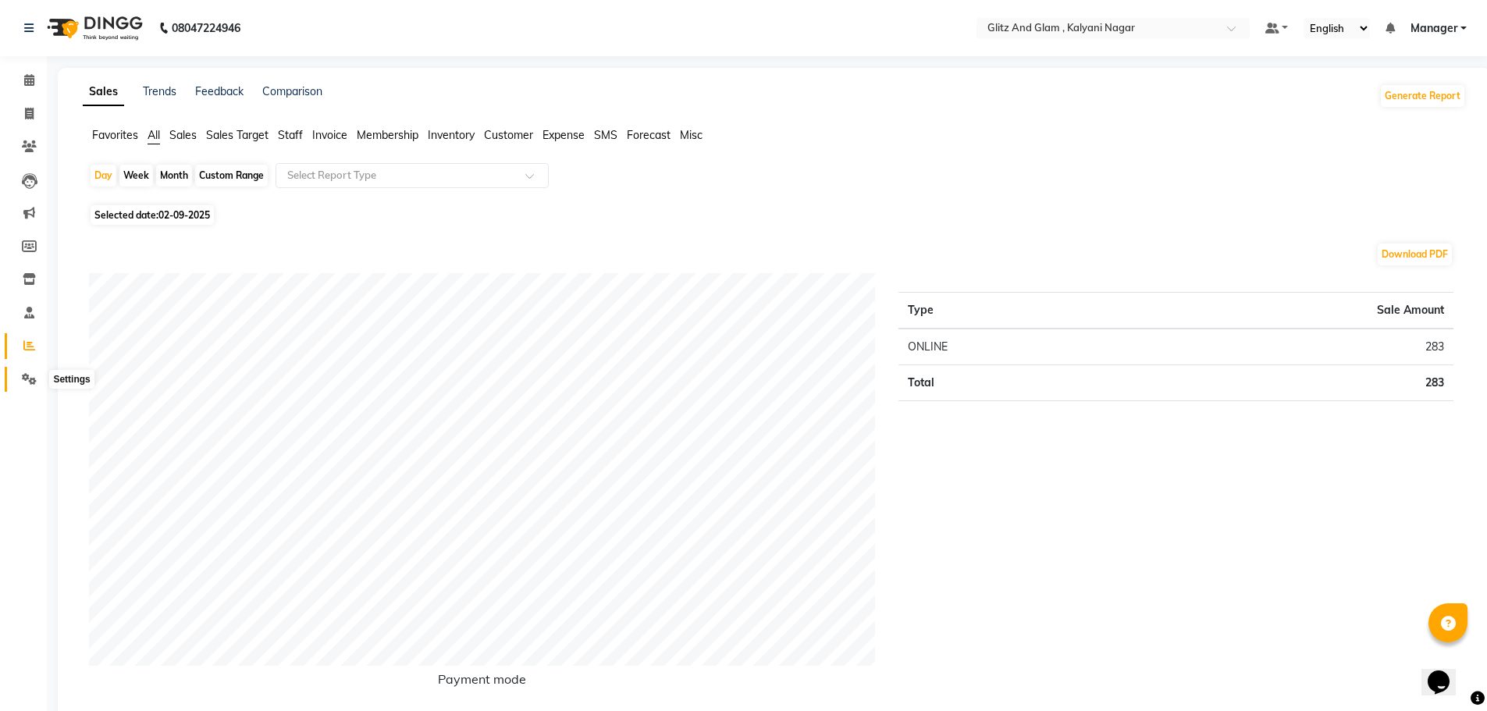
click at [26, 378] on icon at bounding box center [29, 379] width 15 height 12
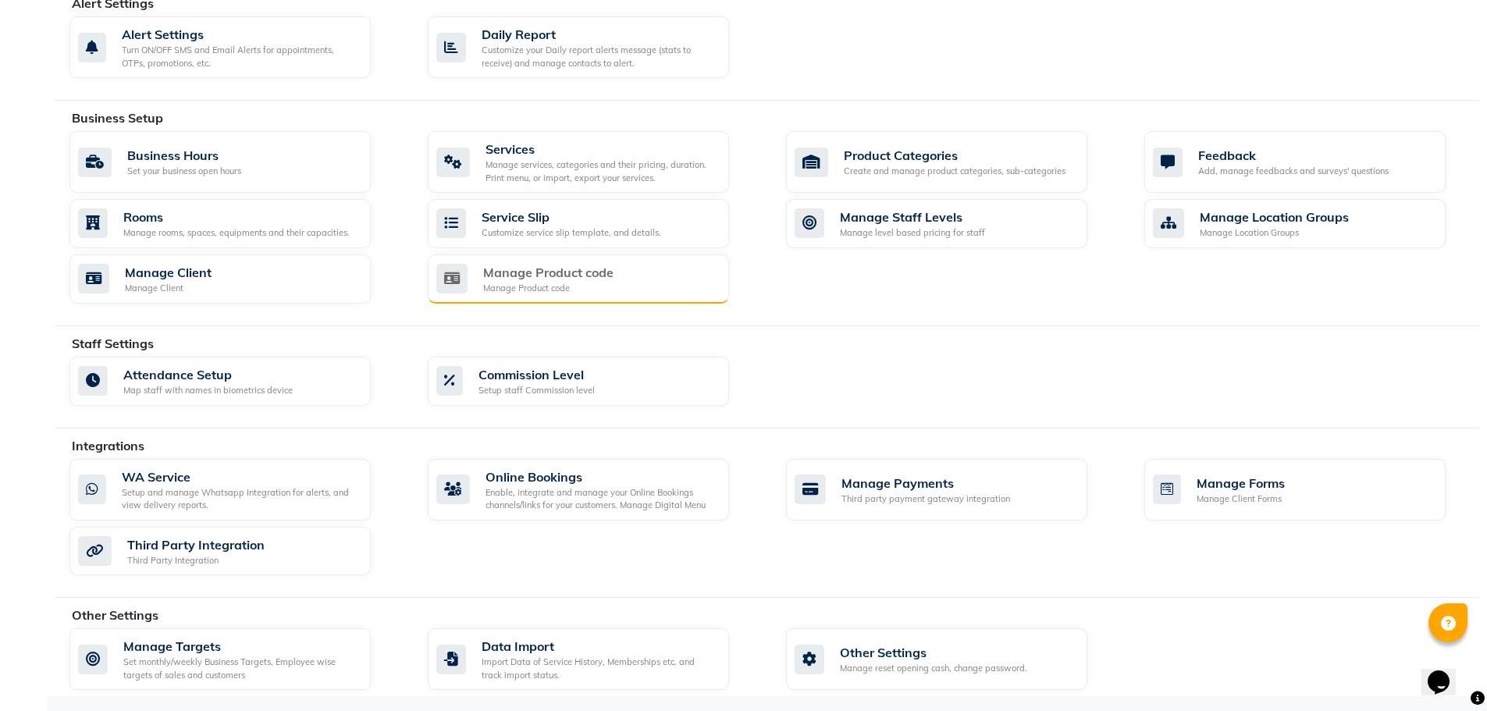
scroll to position [451, 0]
click at [538, 166] on div "Manage services, categories and their pricing, duration. Print menu, or import,…" at bounding box center [600, 171] width 231 height 26
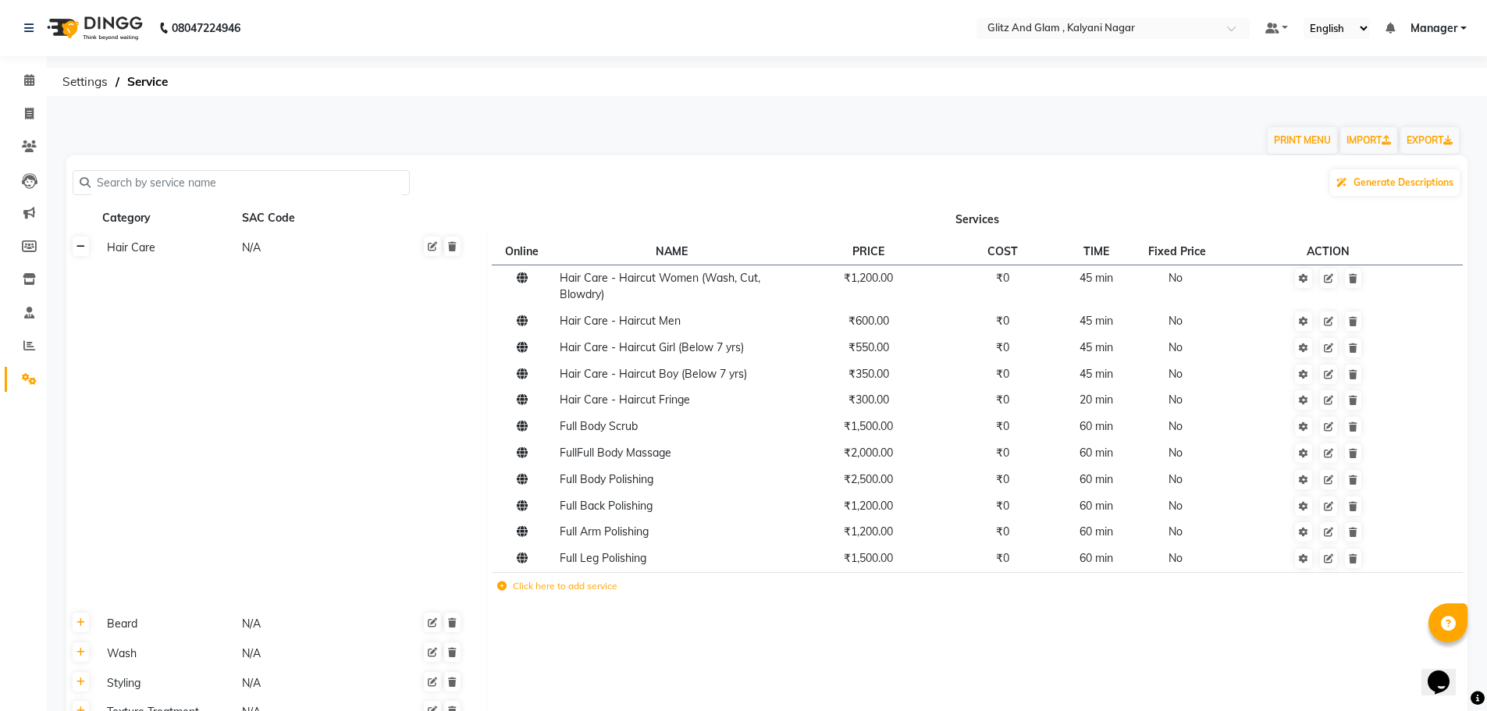
click at [79, 252] on link at bounding box center [81, 246] width 16 height 20
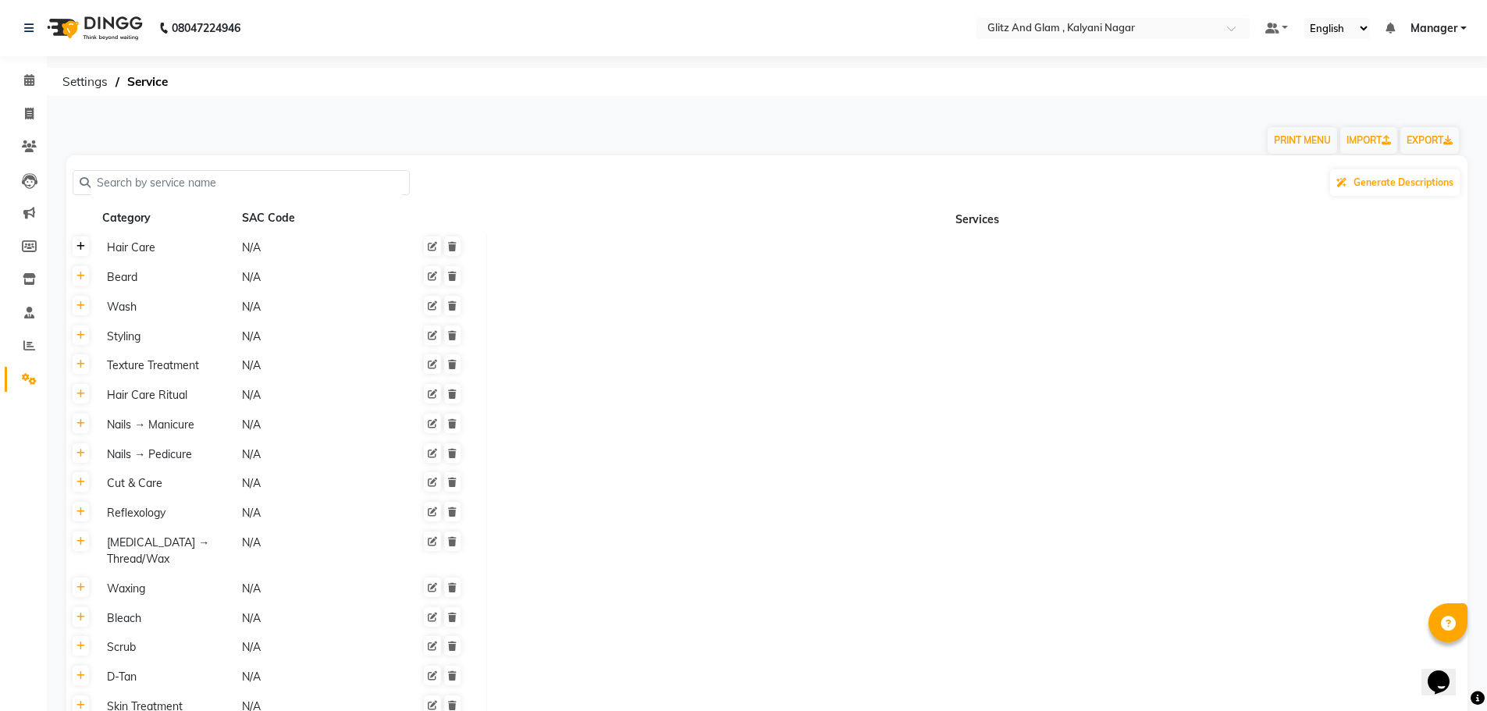
click at [79, 252] on link at bounding box center [81, 246] width 16 height 20
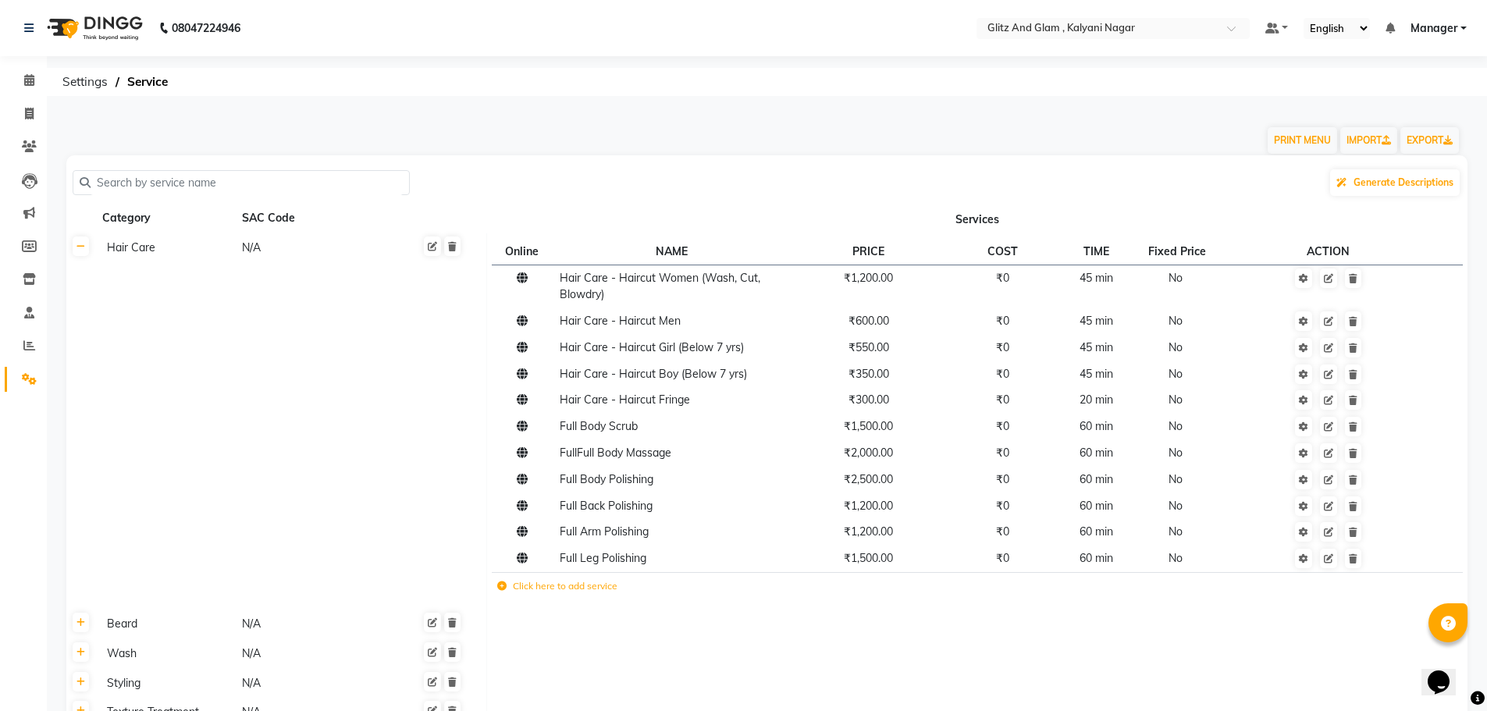
scroll to position [475, 0]
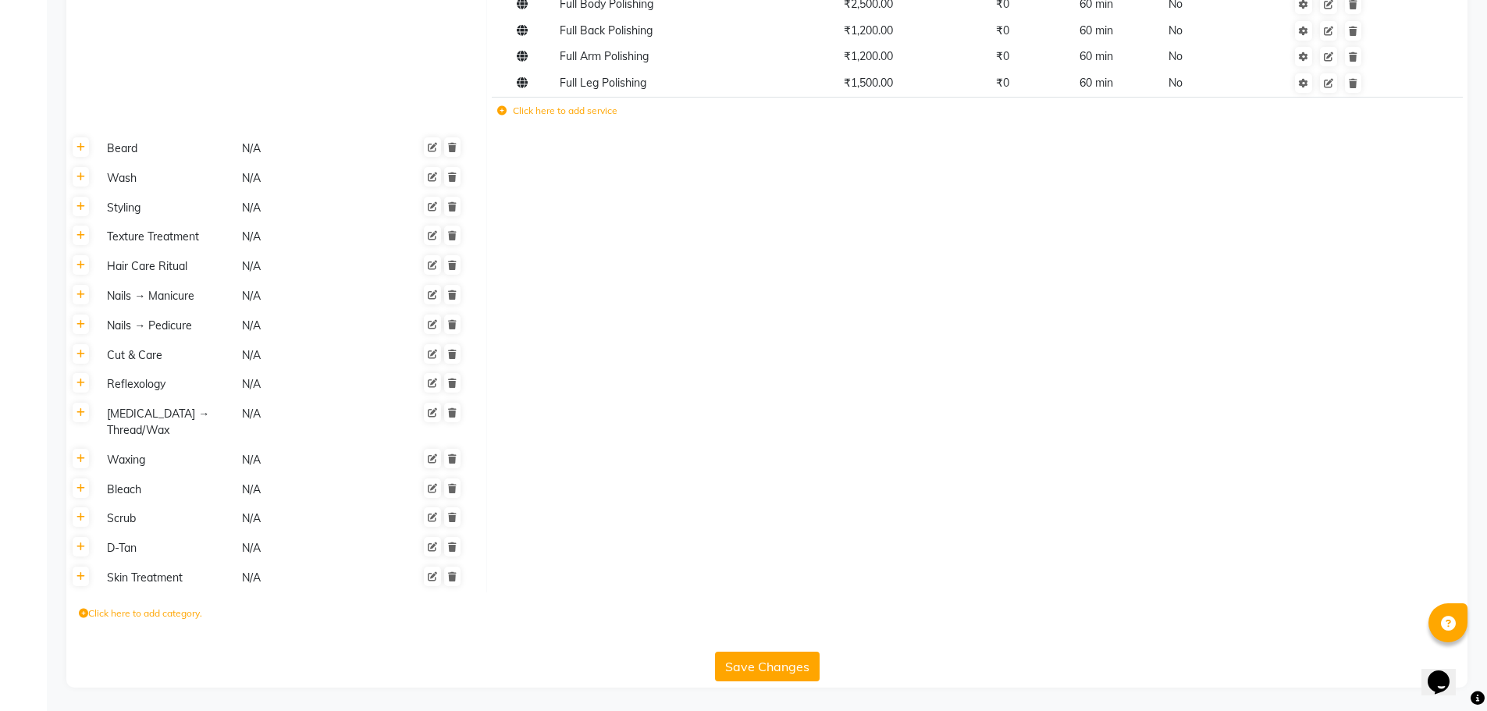
click at [182, 617] on label "Click here to add category." at bounding box center [140, 613] width 123 height 14
click at [182, 617] on input at bounding box center [147, 618] width 137 height 24
type input "hair"
click at [266, 624] on input at bounding box center [290, 618] width 137 height 24
type input "n"
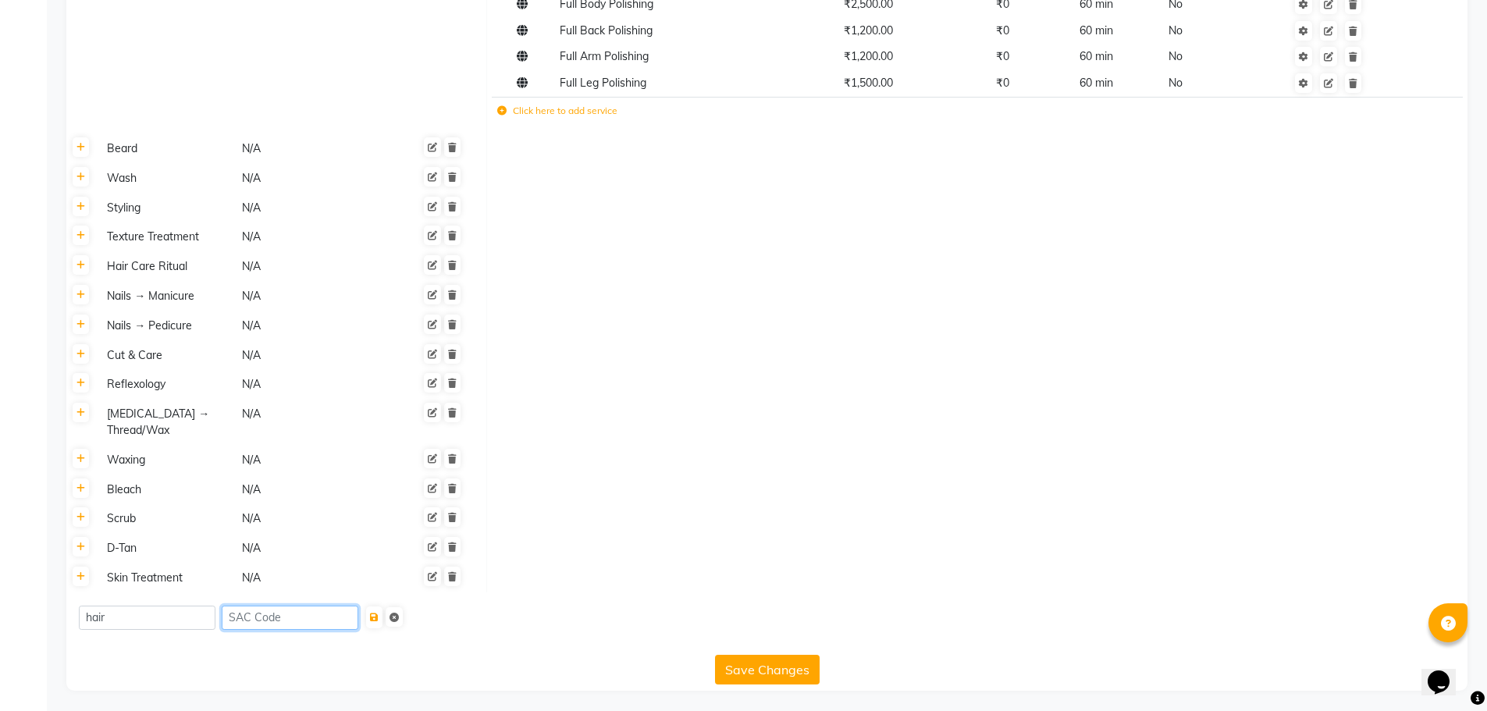
scroll to position [0, 0]
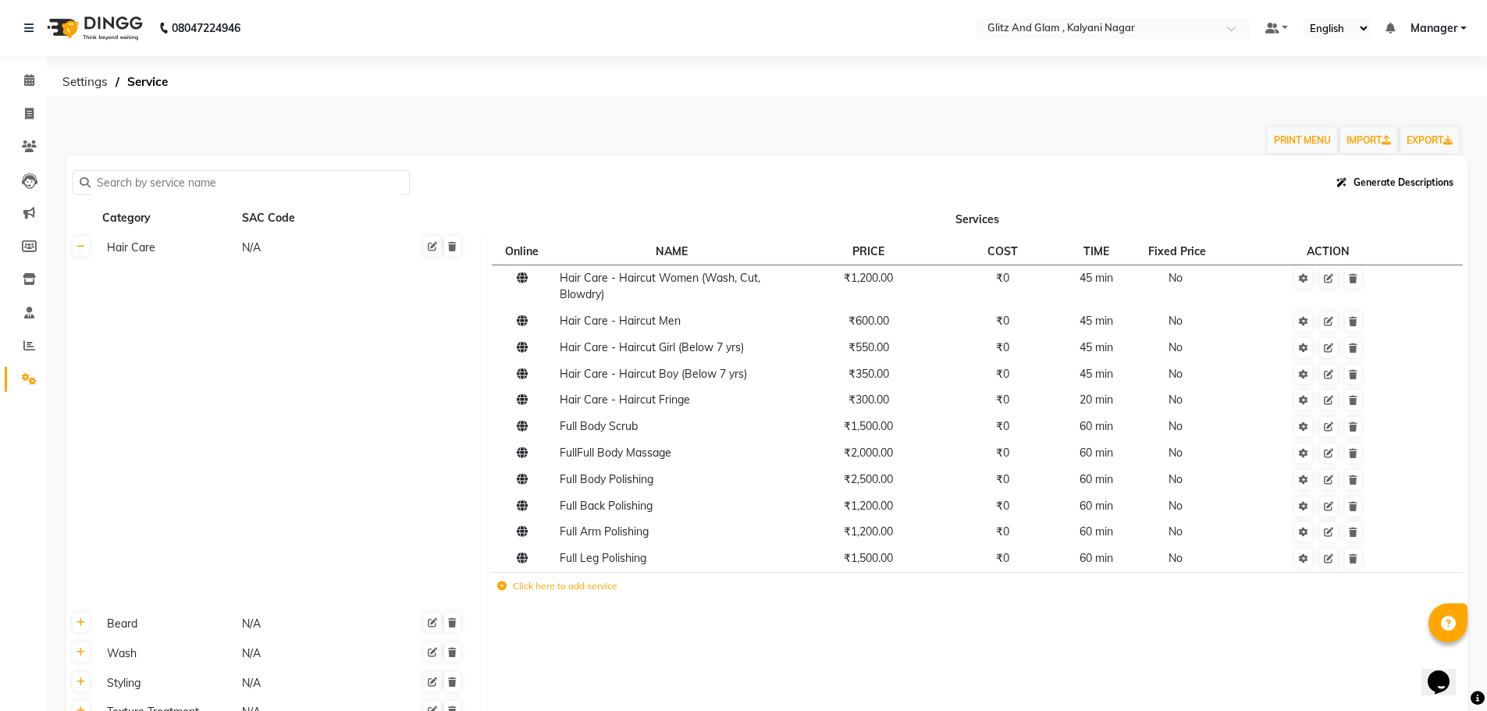
click at [1362, 181] on span "Generate Descriptions" at bounding box center [1403, 182] width 100 height 12
click at [1273, 193] on div "Generate Descriptions" at bounding box center [767, 183] width 1388 height 30
click at [605, 350] on span "Hair Care - Haircut Girl (Below 7 yrs)" at bounding box center [652, 347] width 184 height 14
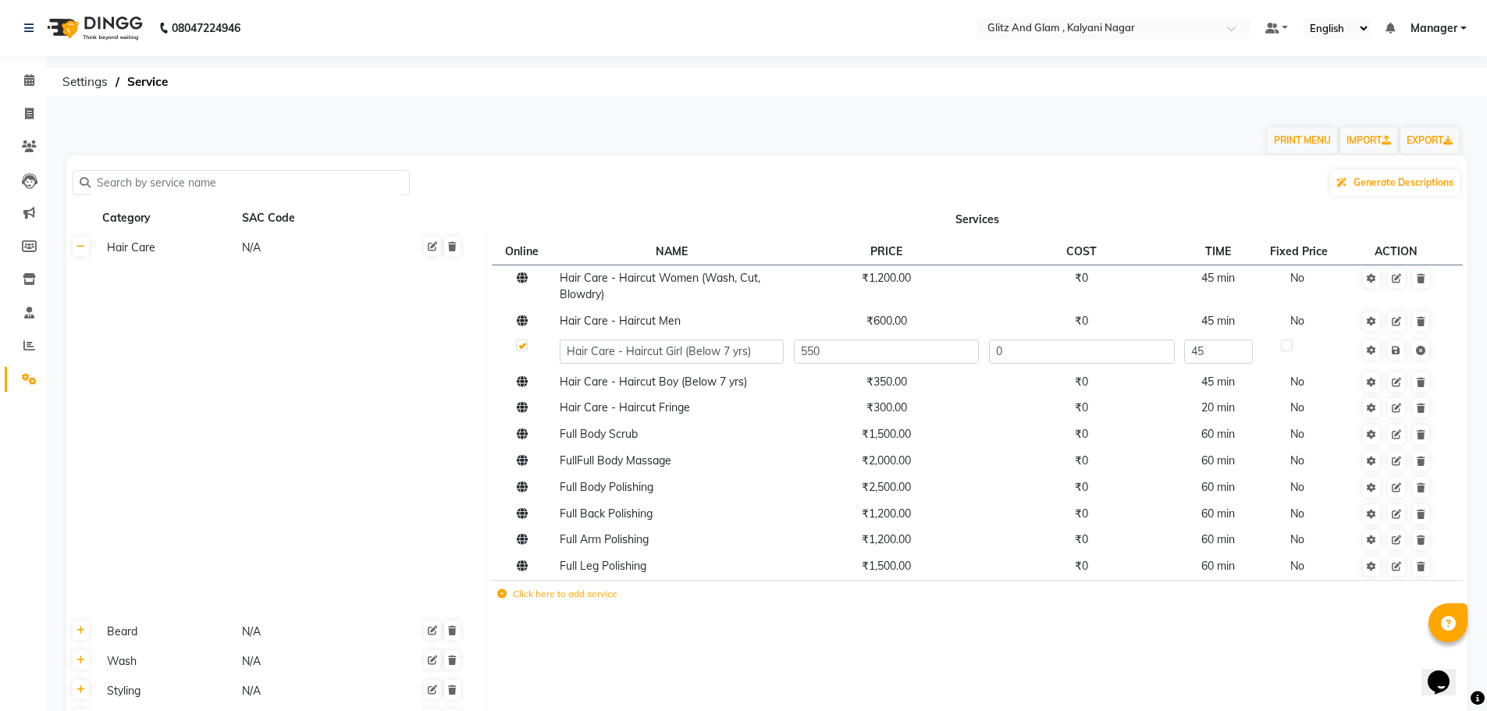
click at [424, 370] on td "Hair Care N/A" at bounding box center [291, 425] width 391 height 384
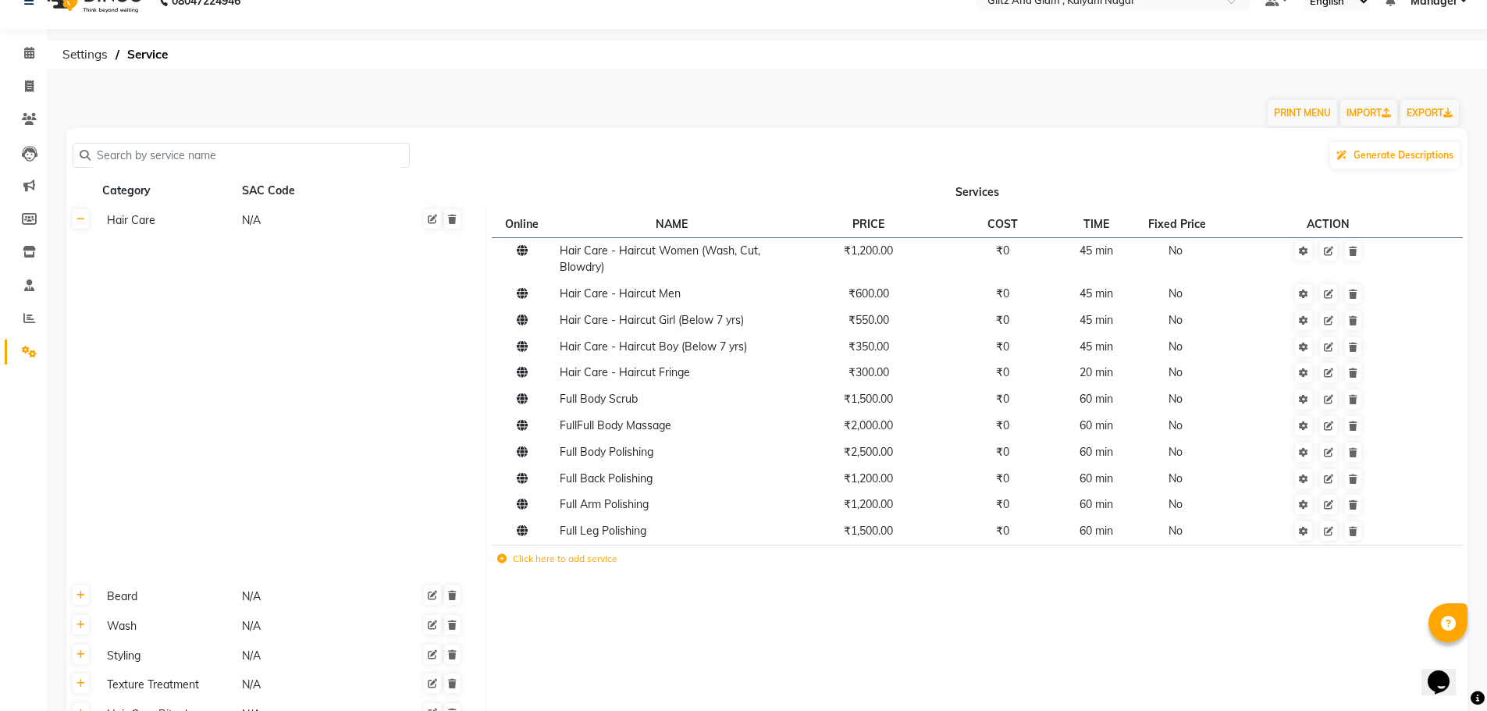
scroll to position [475, 0]
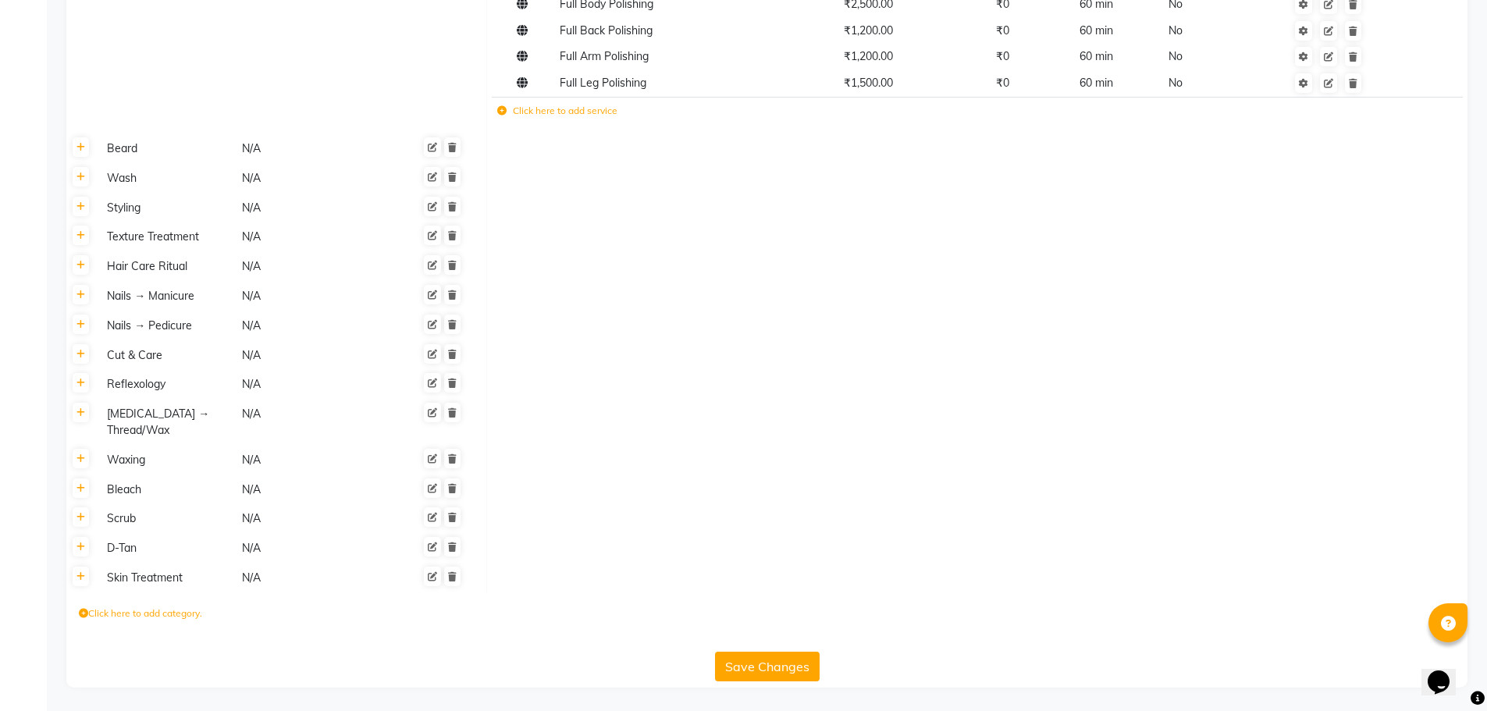
click at [617, 109] on label "Click here to add service" at bounding box center [557, 111] width 120 height 14
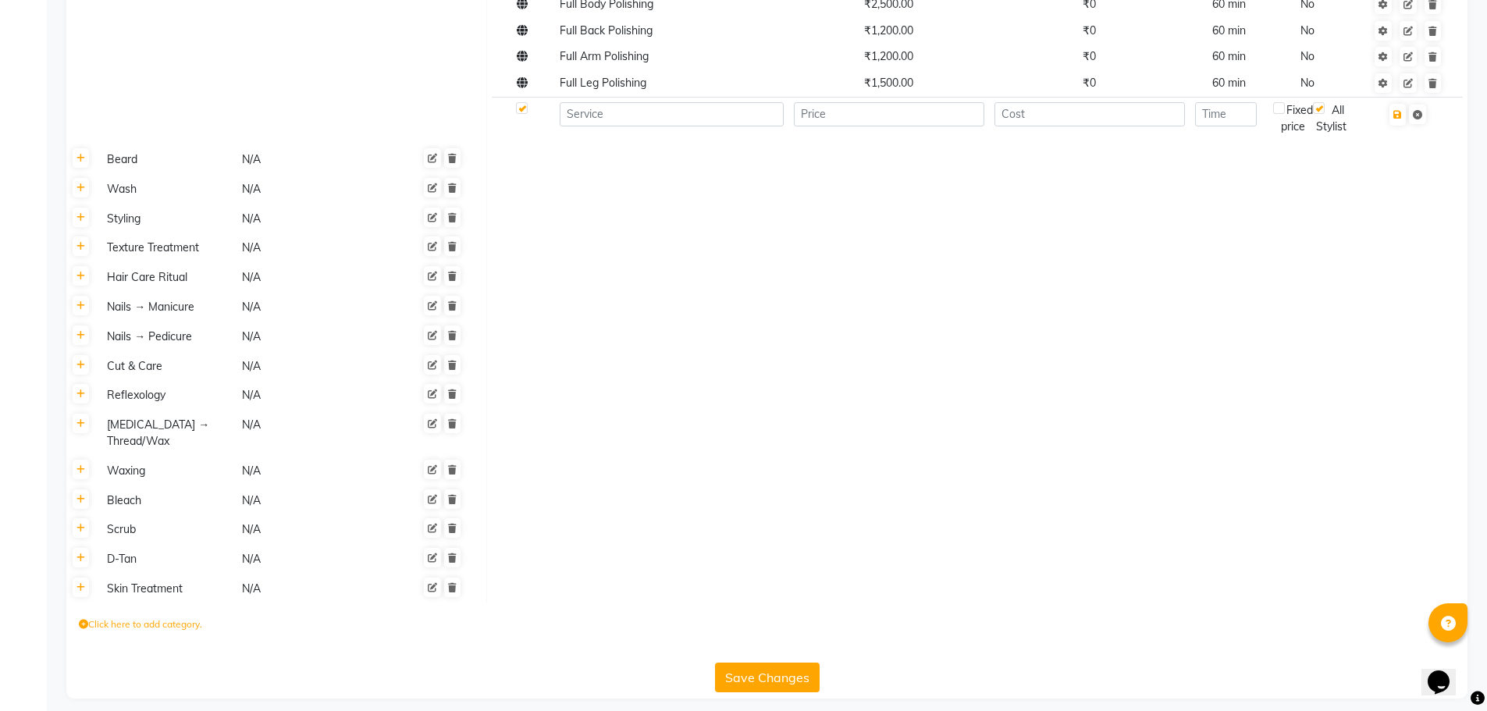
click at [112, 631] on label "Click here to add category." at bounding box center [140, 624] width 123 height 14
click at [116, 641] on input at bounding box center [147, 629] width 137 height 24
click at [92, 641] on input "hair treatment" at bounding box center [147, 629] width 137 height 24
click at [112, 641] on input "Hair treatment" at bounding box center [147, 629] width 137 height 24
type input "Hair Treatment"
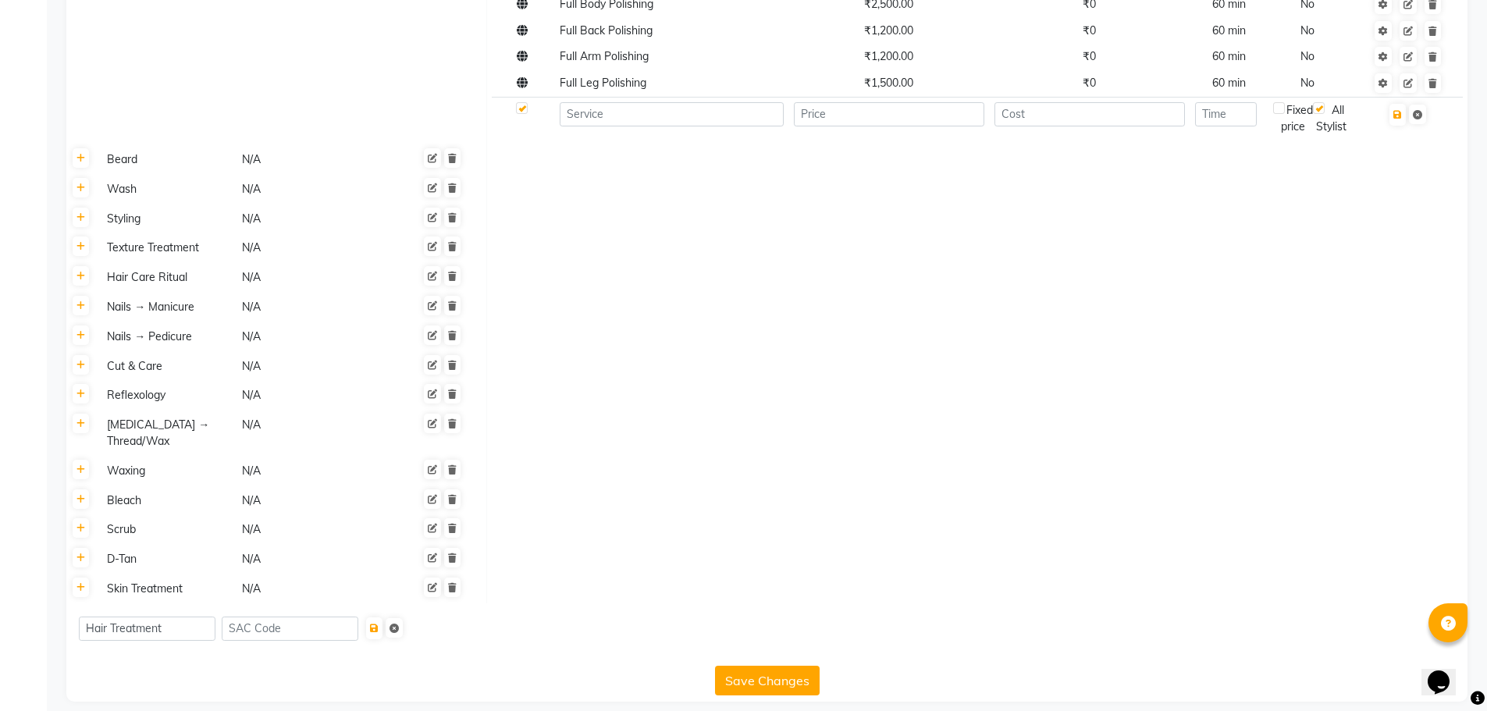
click at [603, 641] on form "Hair Treatment" at bounding box center [767, 628] width 1376 height 25
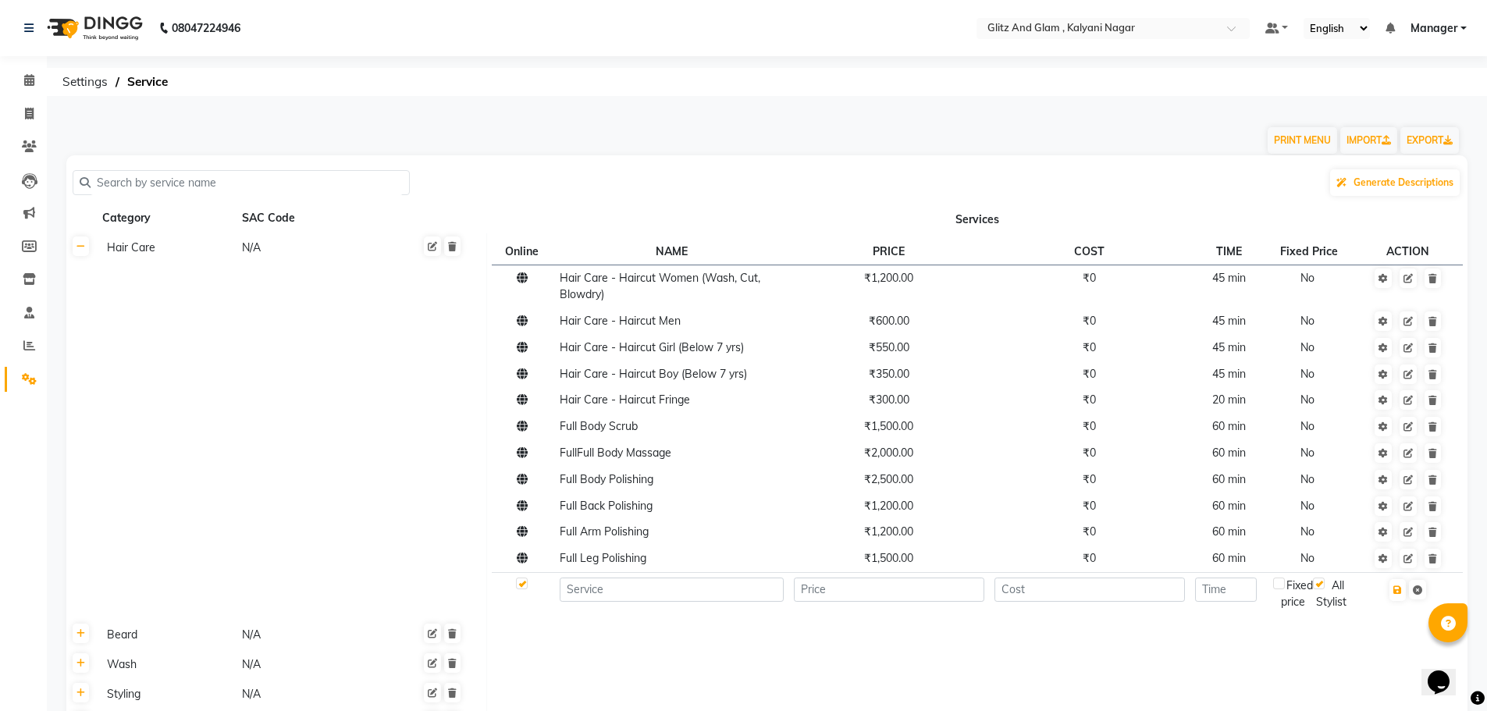
scroll to position [506, 0]
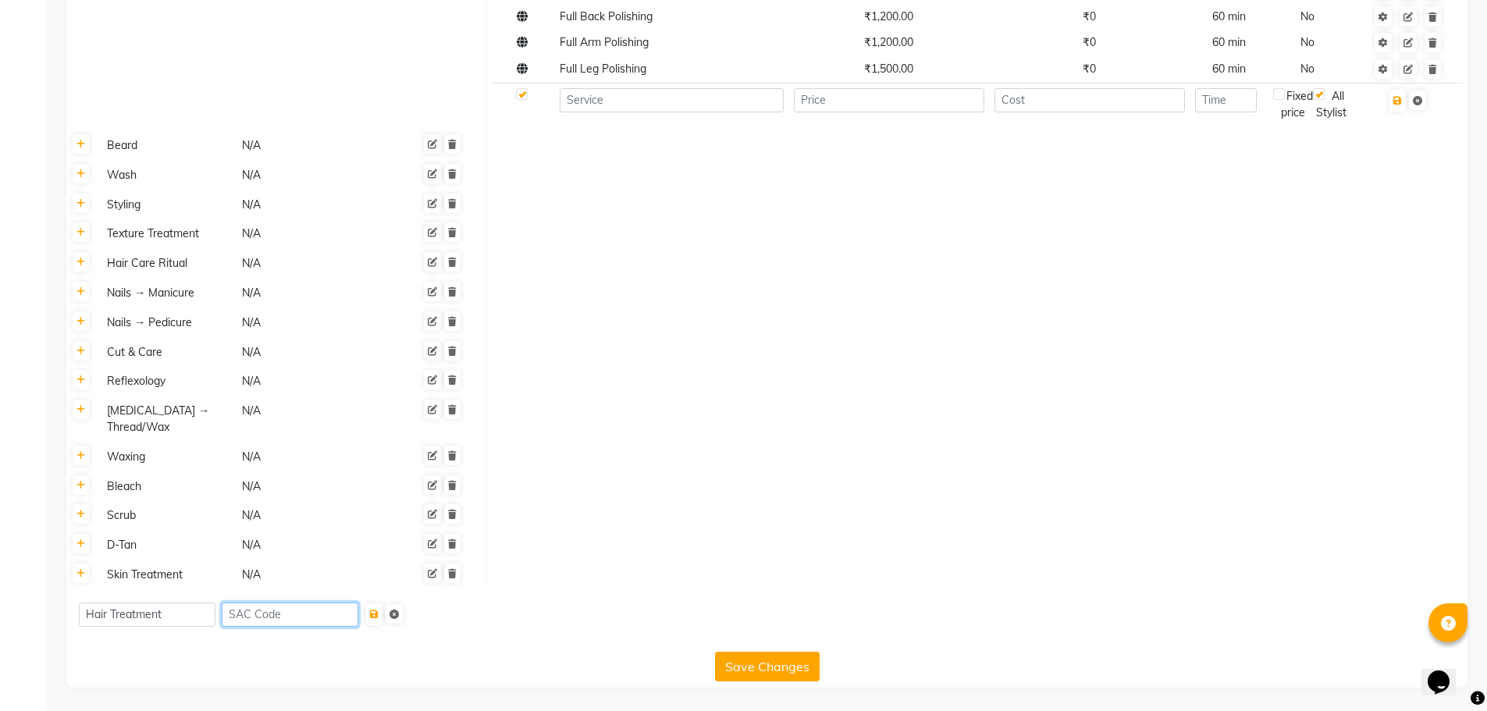
click at [282, 618] on input at bounding box center [290, 615] width 137 height 24
type input "n"
click at [292, 620] on input at bounding box center [290, 615] width 137 height 24
type input "n"
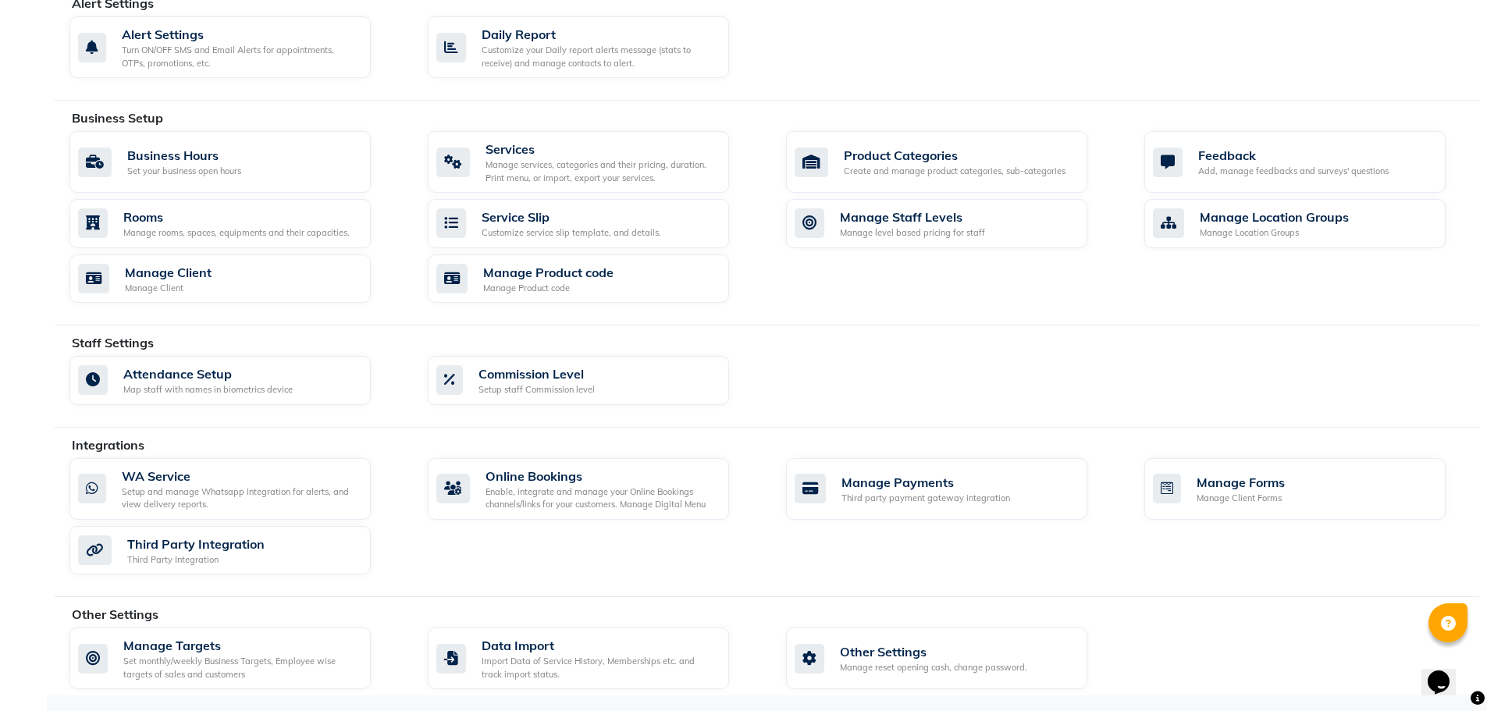
scroll to position [450, 0]
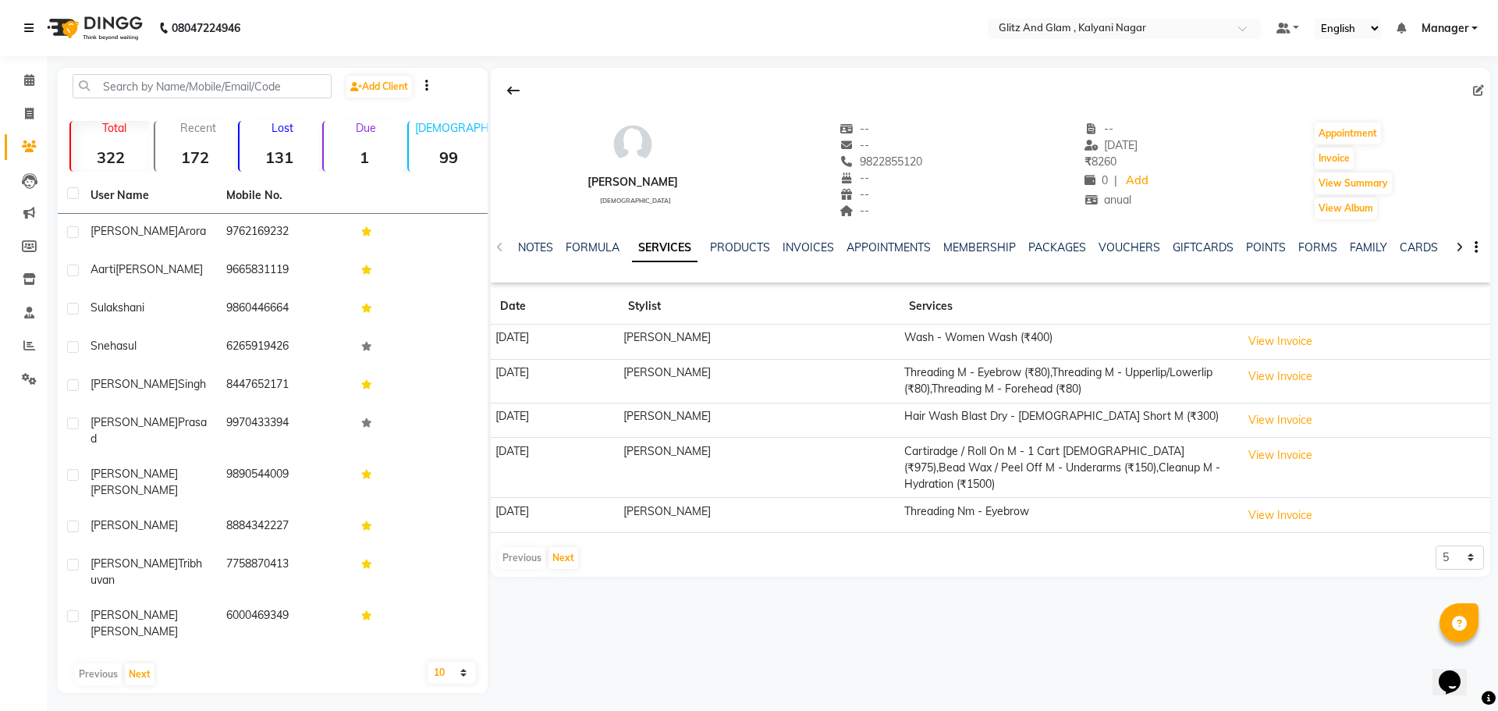
click at [32, 27] on icon at bounding box center [28, 28] width 9 height 11
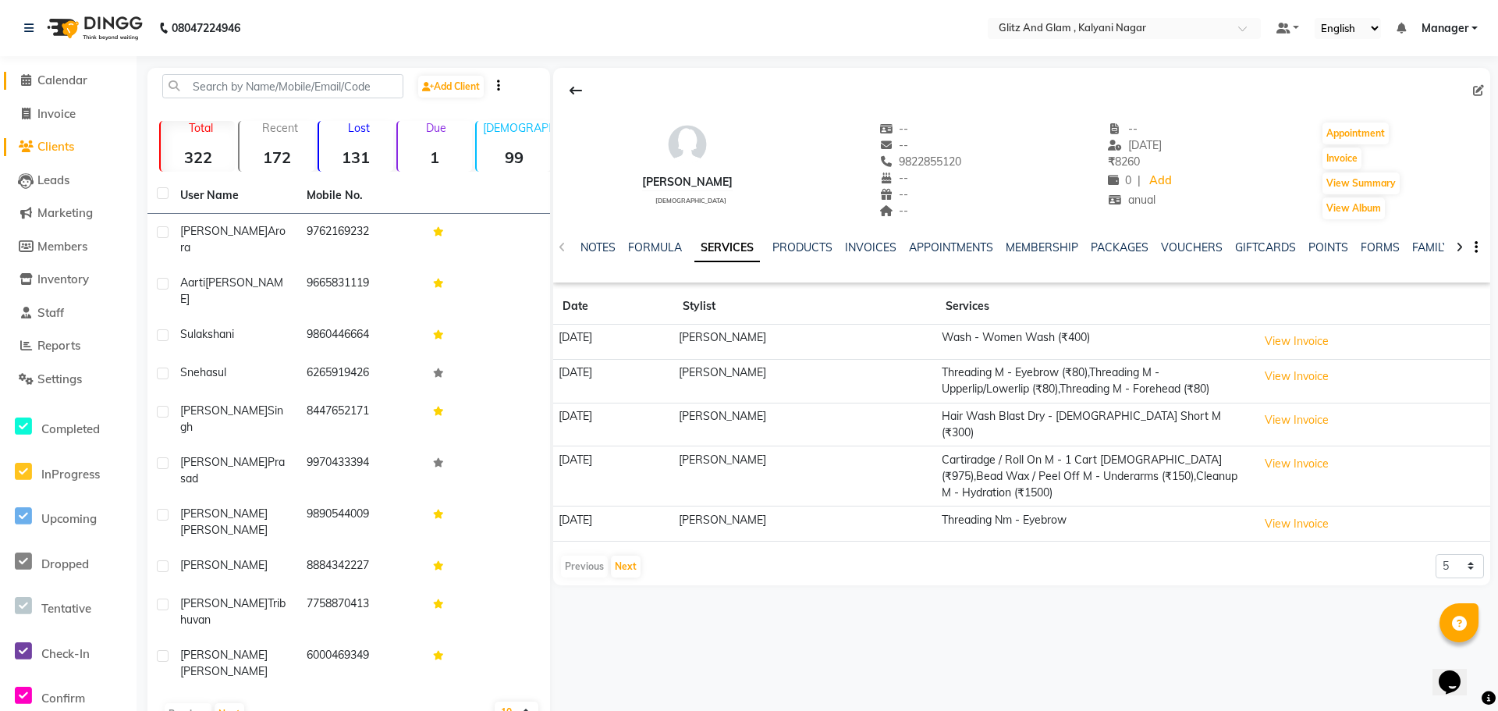
click at [60, 75] on span "Calendar" at bounding box center [62, 80] width 50 height 15
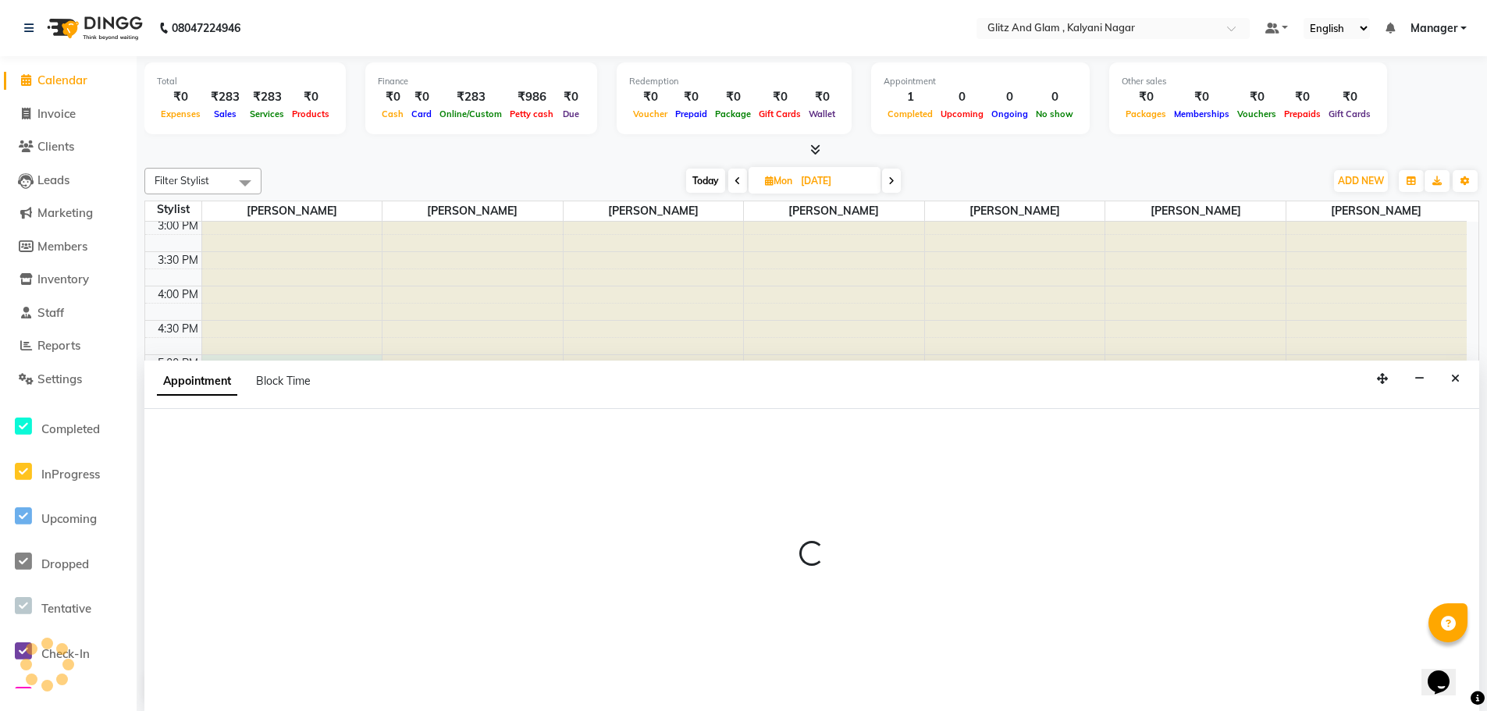
scroll to position [1, 0]
select select "65893"
select select "1020"
select select "tentative"
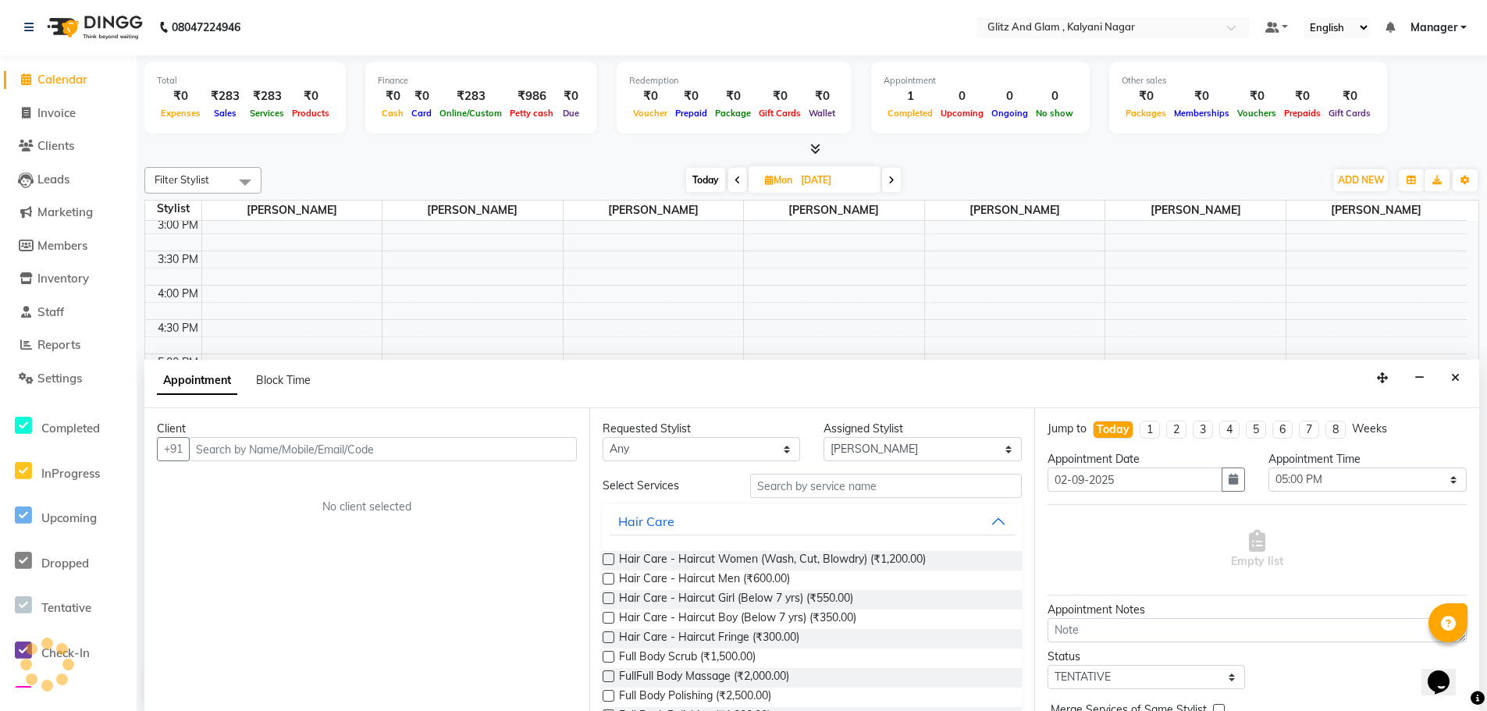
scroll to position [0, 0]
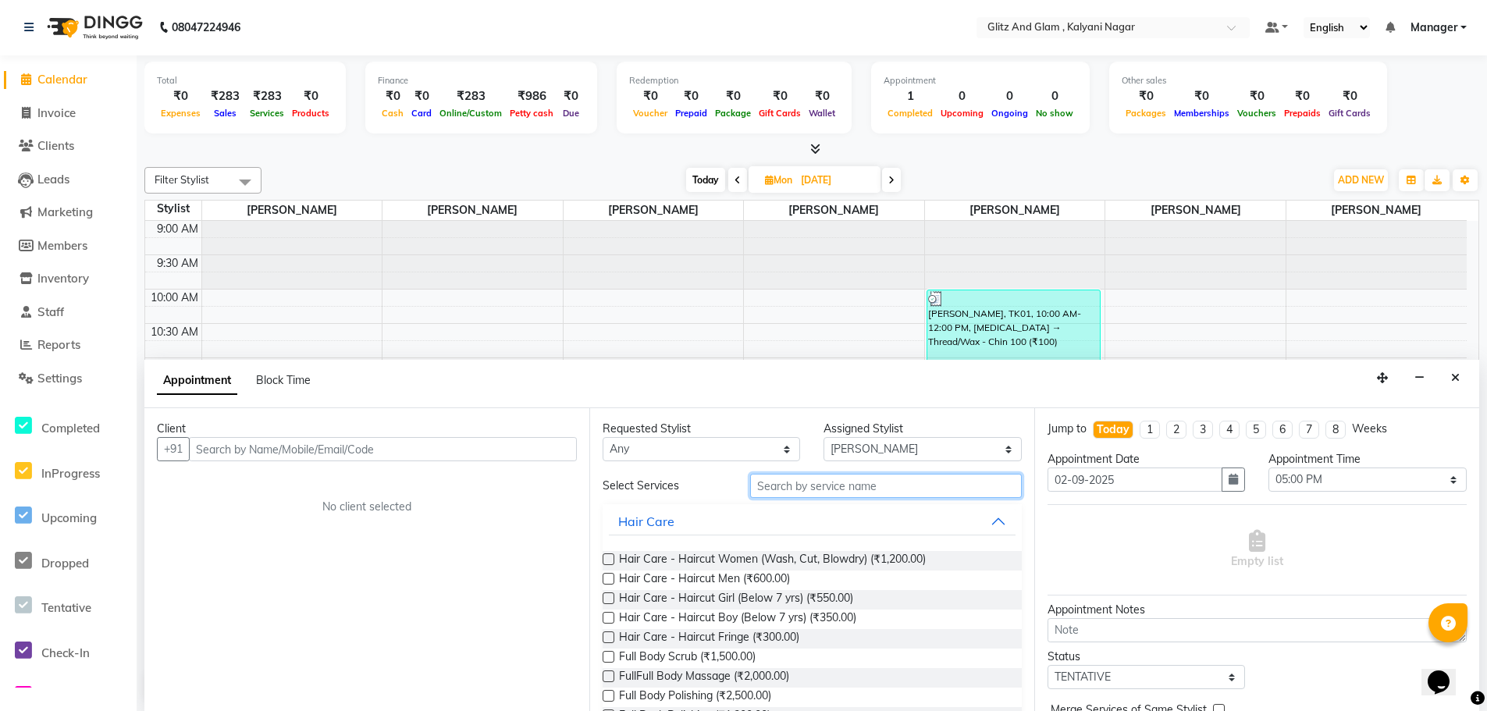
click at [804, 475] on input "text" at bounding box center [886, 486] width 272 height 24
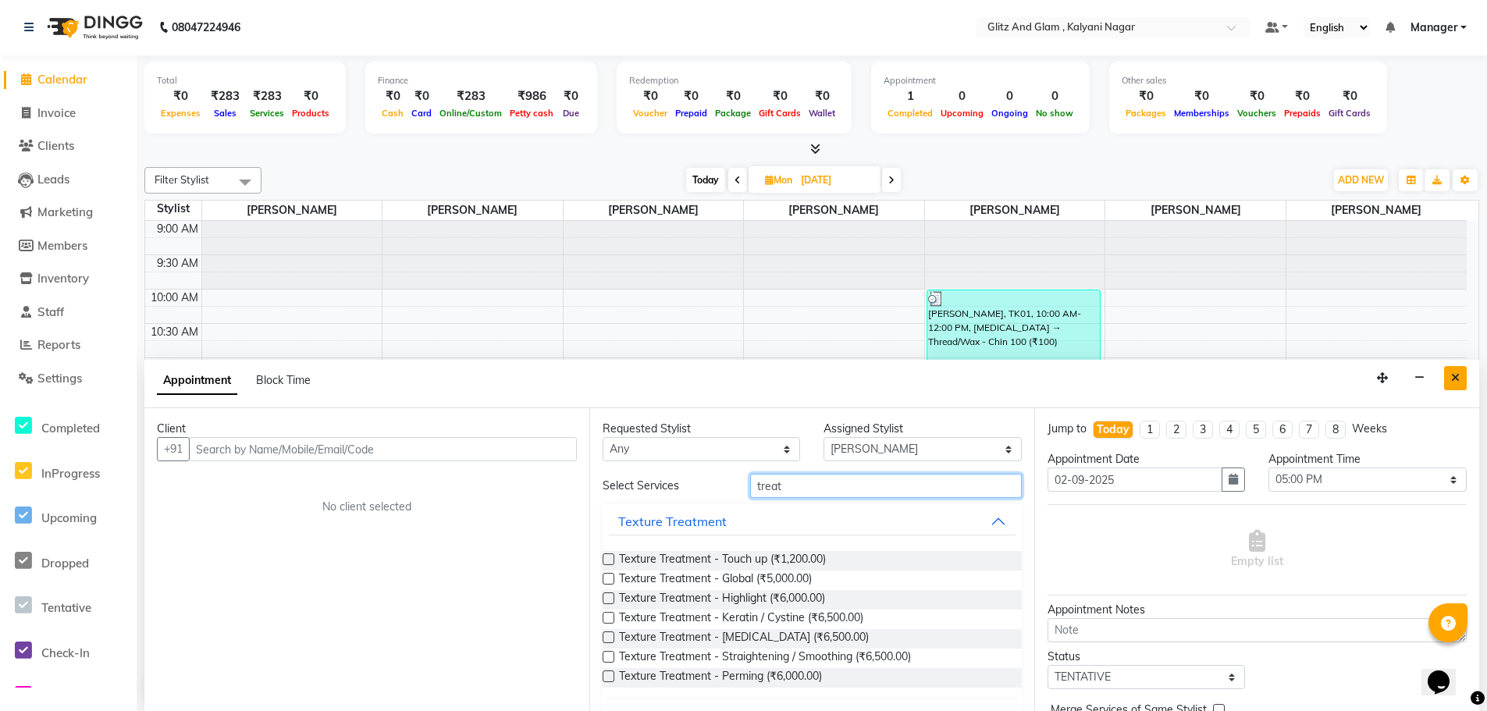
type input "treat"
click at [1453, 374] on icon "Close" at bounding box center [1455, 377] width 9 height 11
